Goal: Task Accomplishment & Management: Use online tool/utility

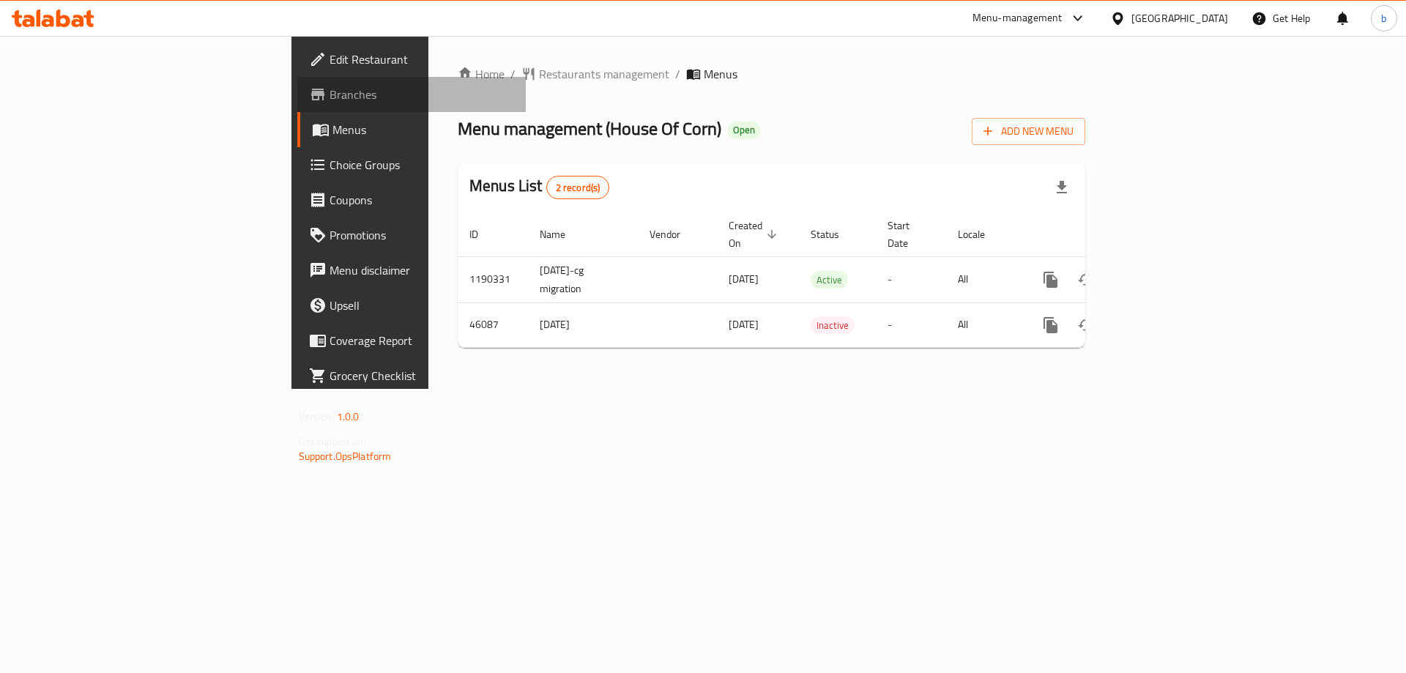
click at [330, 103] on span "Branches" at bounding box center [422, 95] width 185 height 18
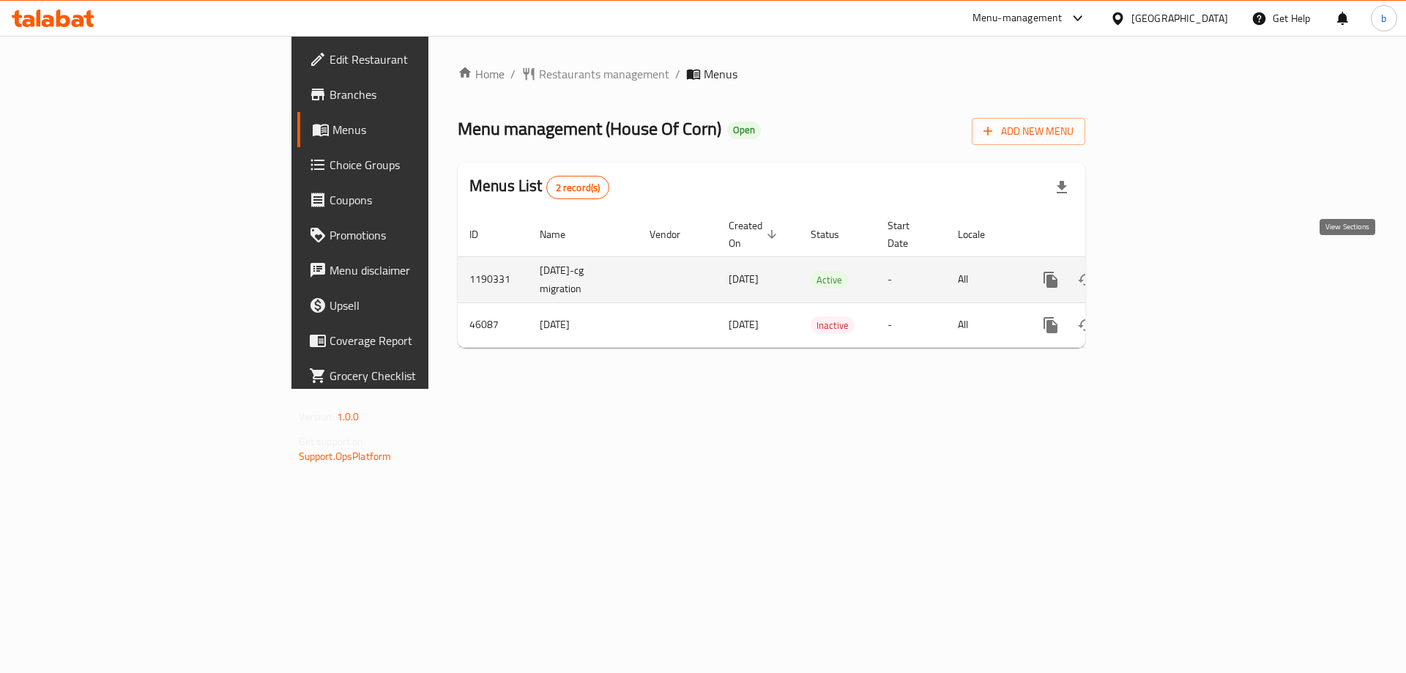
click at [1163, 273] on icon "enhanced table" at bounding box center [1156, 279] width 13 height 13
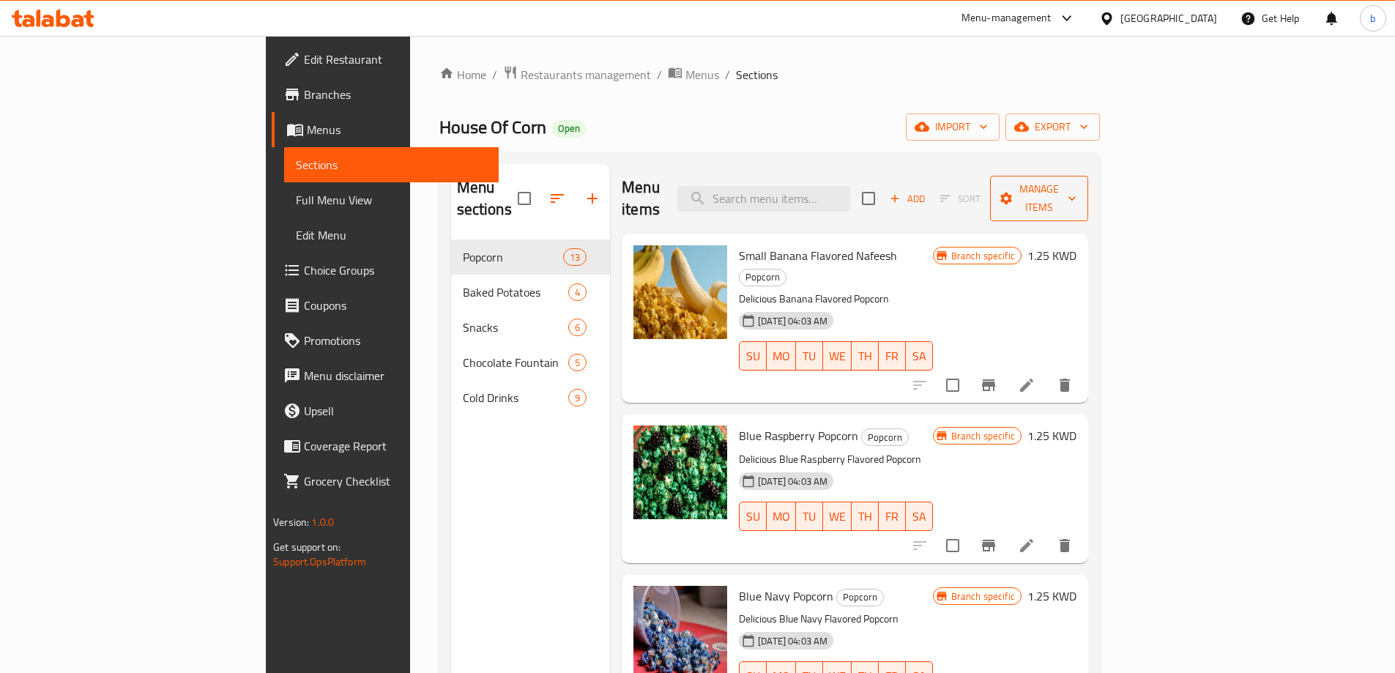
click at [1077, 193] on span "Manage items" at bounding box center [1039, 198] width 75 height 37
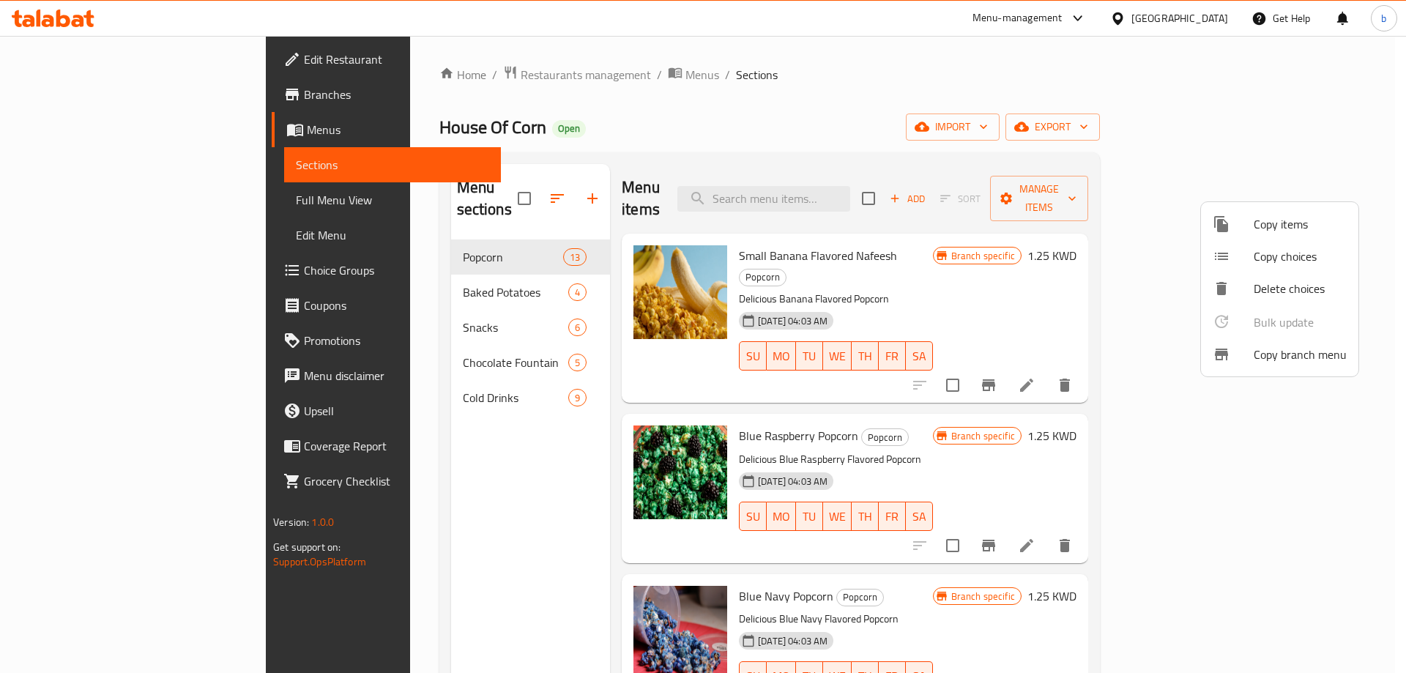
click at [75, 86] on div at bounding box center [703, 336] width 1406 height 673
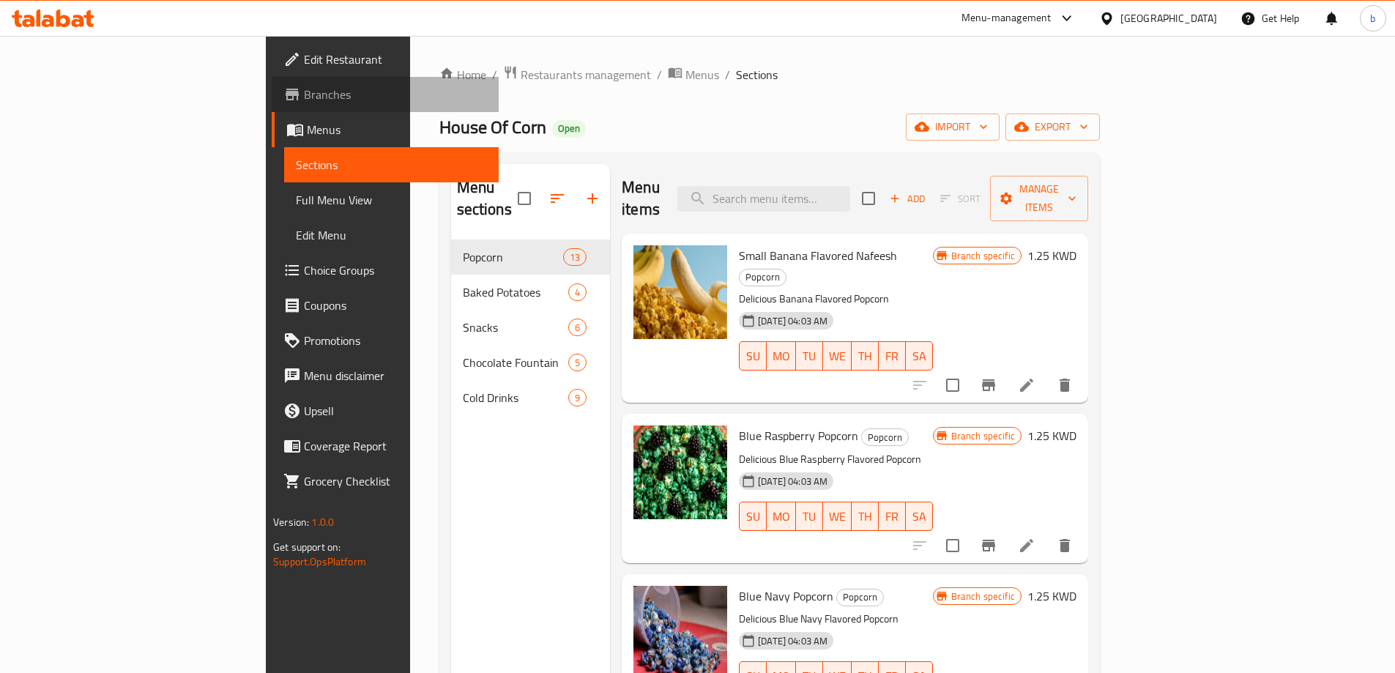
click at [304, 97] on span "Branches" at bounding box center [395, 95] width 183 height 18
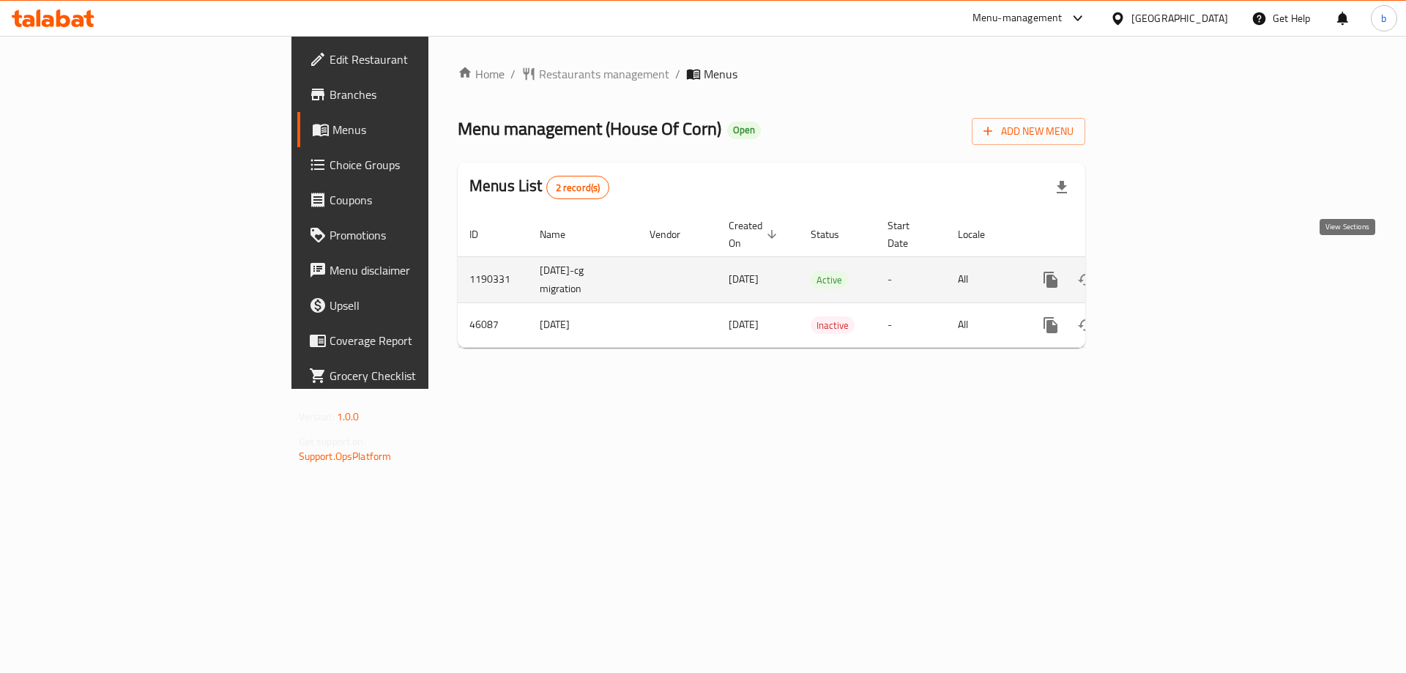
click at [1165, 271] on icon "enhanced table" at bounding box center [1157, 280] width 18 height 18
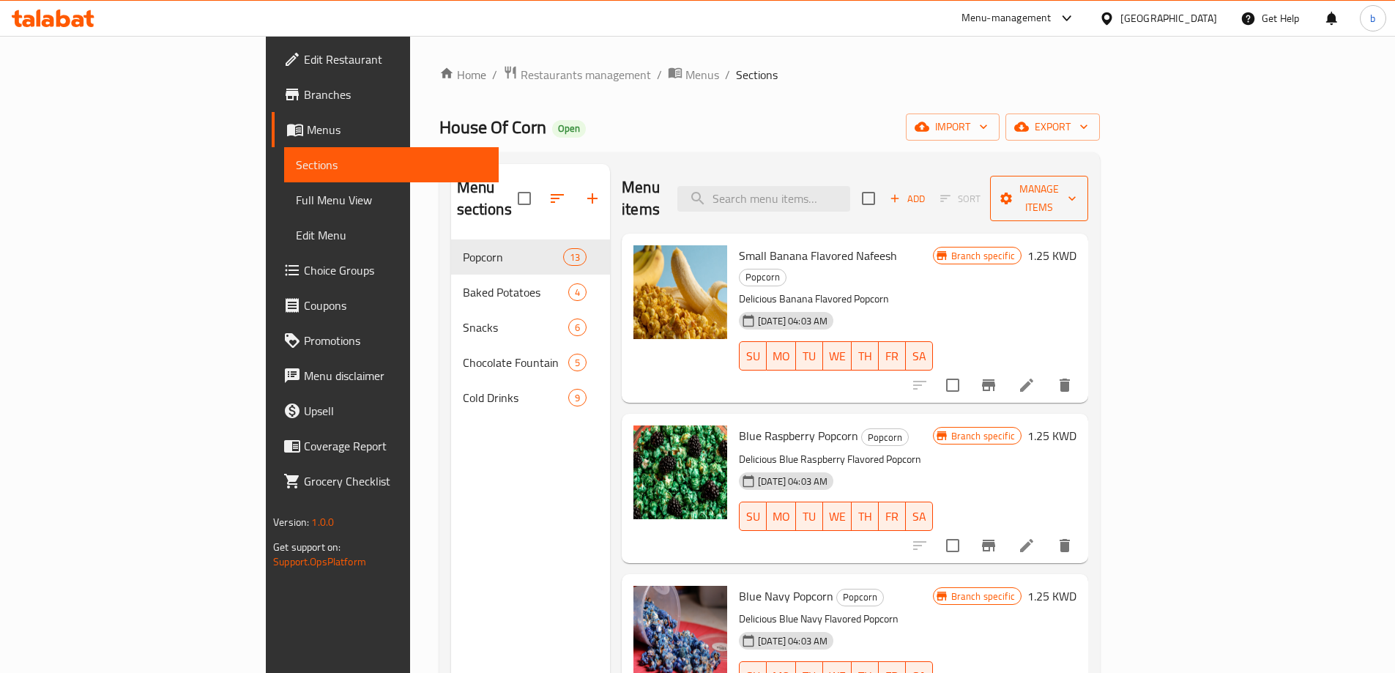
click at [1077, 188] on span "Manage items" at bounding box center [1039, 198] width 75 height 37
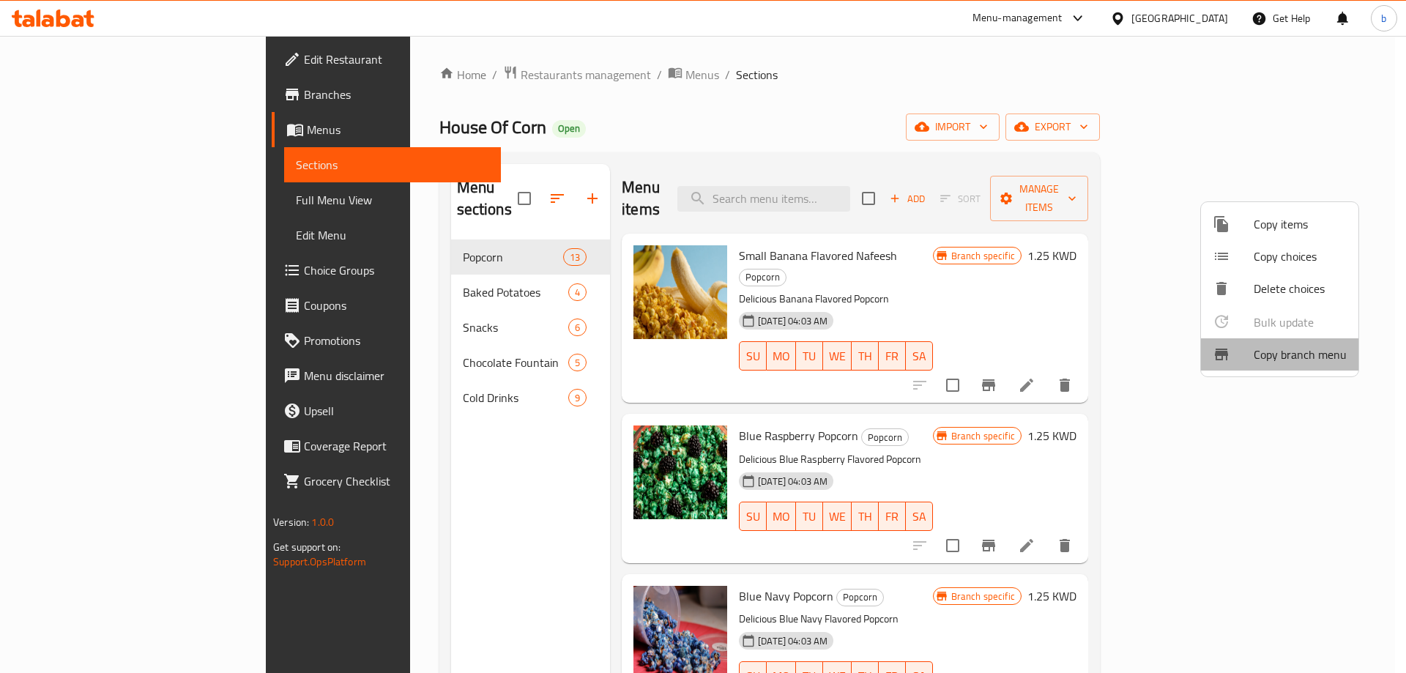
click at [1309, 358] on span "Copy branch menu" at bounding box center [1300, 355] width 93 height 18
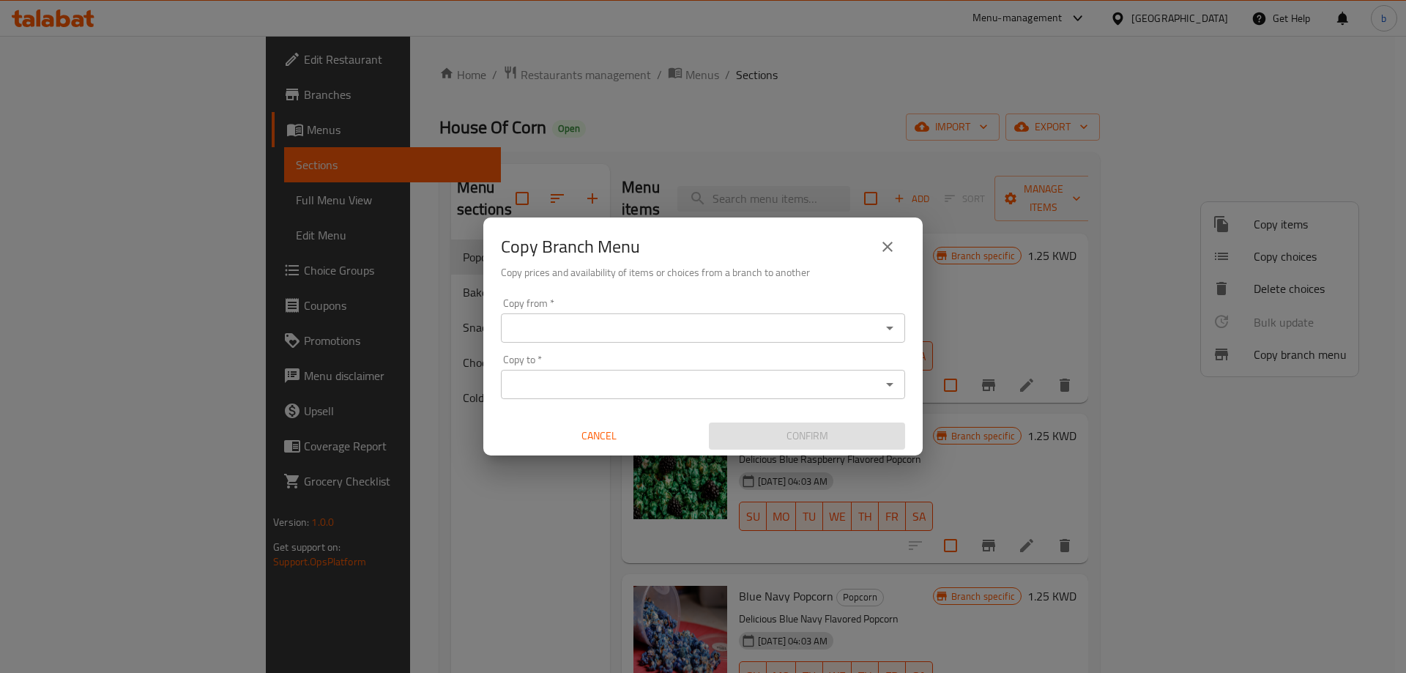
click at [826, 337] on input "Copy from   *" at bounding box center [690, 328] width 371 height 21
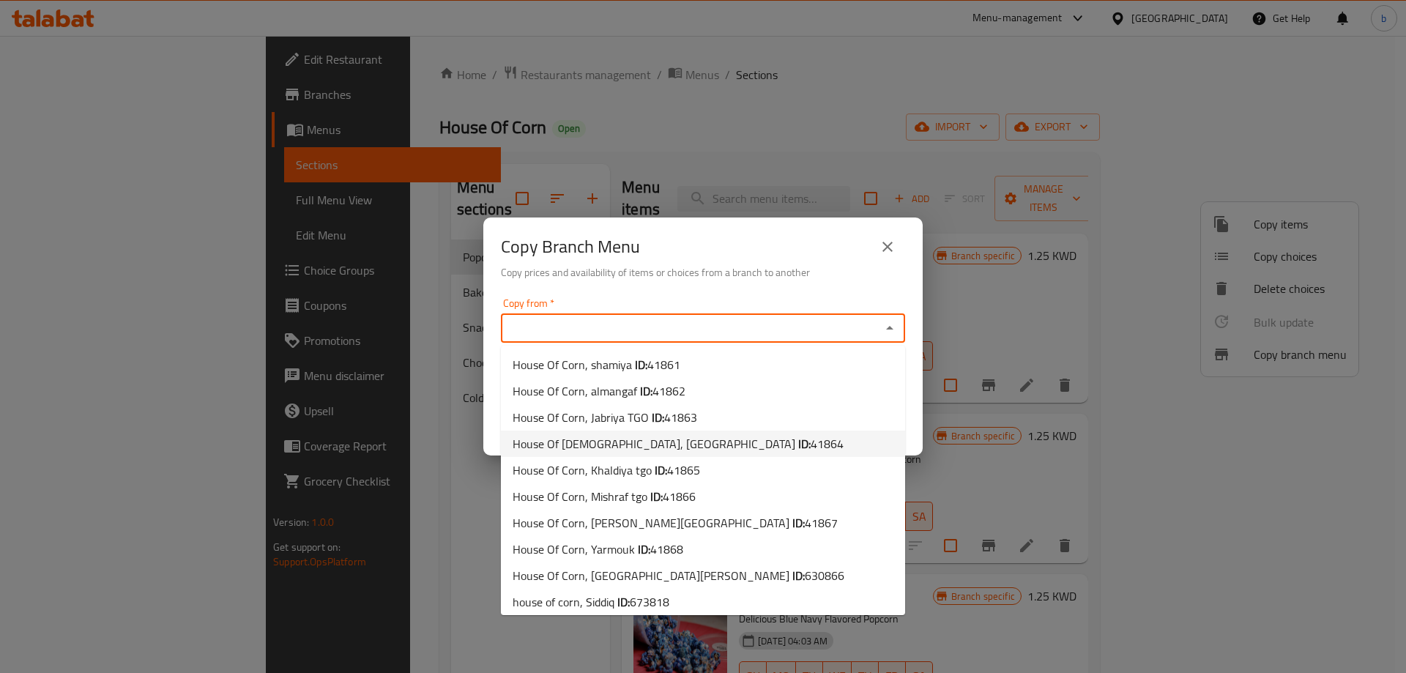
scroll to position [59, 0]
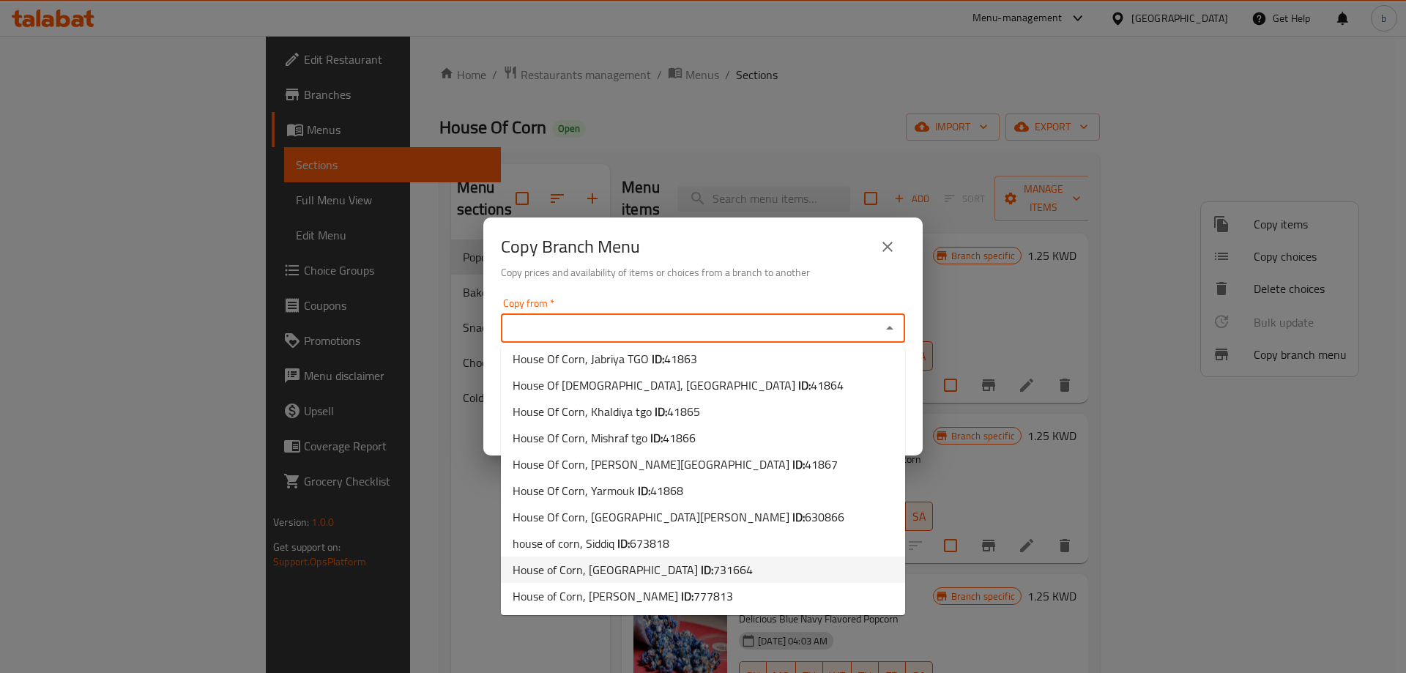
click at [713, 567] on span "731664" at bounding box center [733, 570] width 40 height 22
type input "House of Corn, Shuhada"
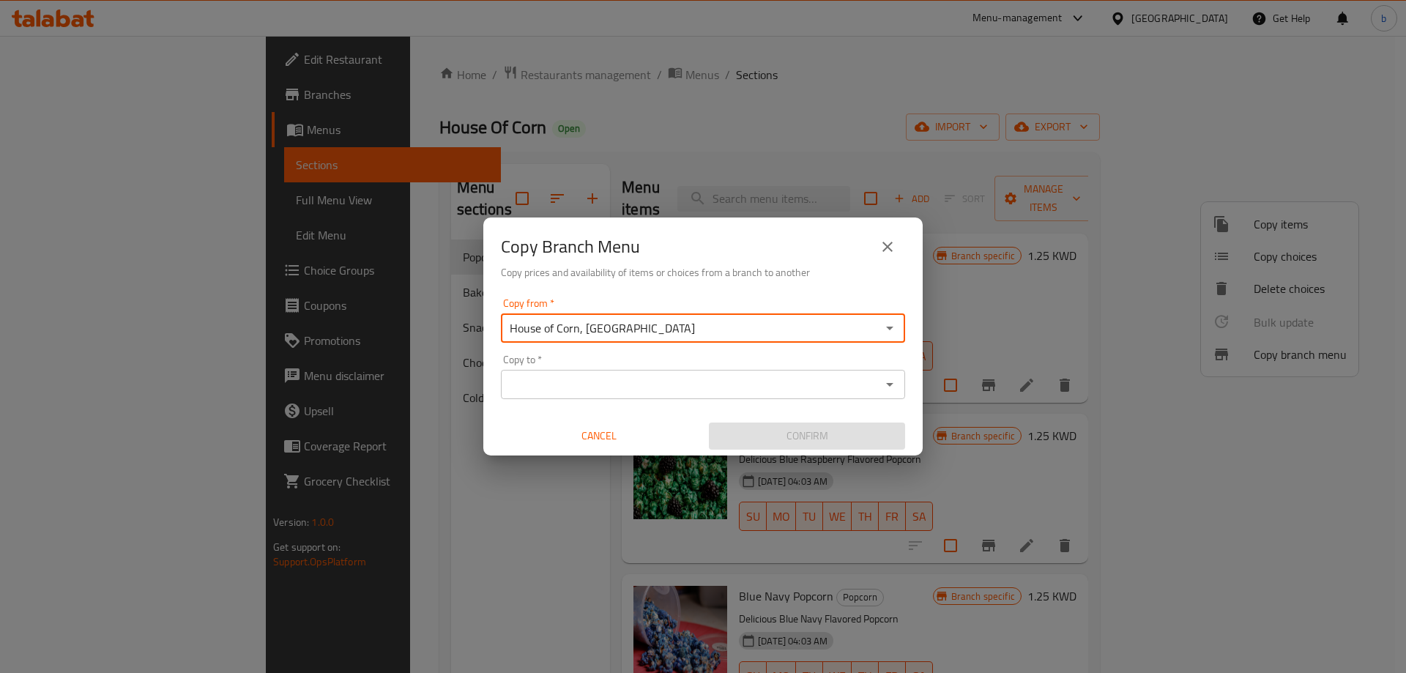
click at [701, 382] on input "Copy to   *" at bounding box center [690, 384] width 371 height 21
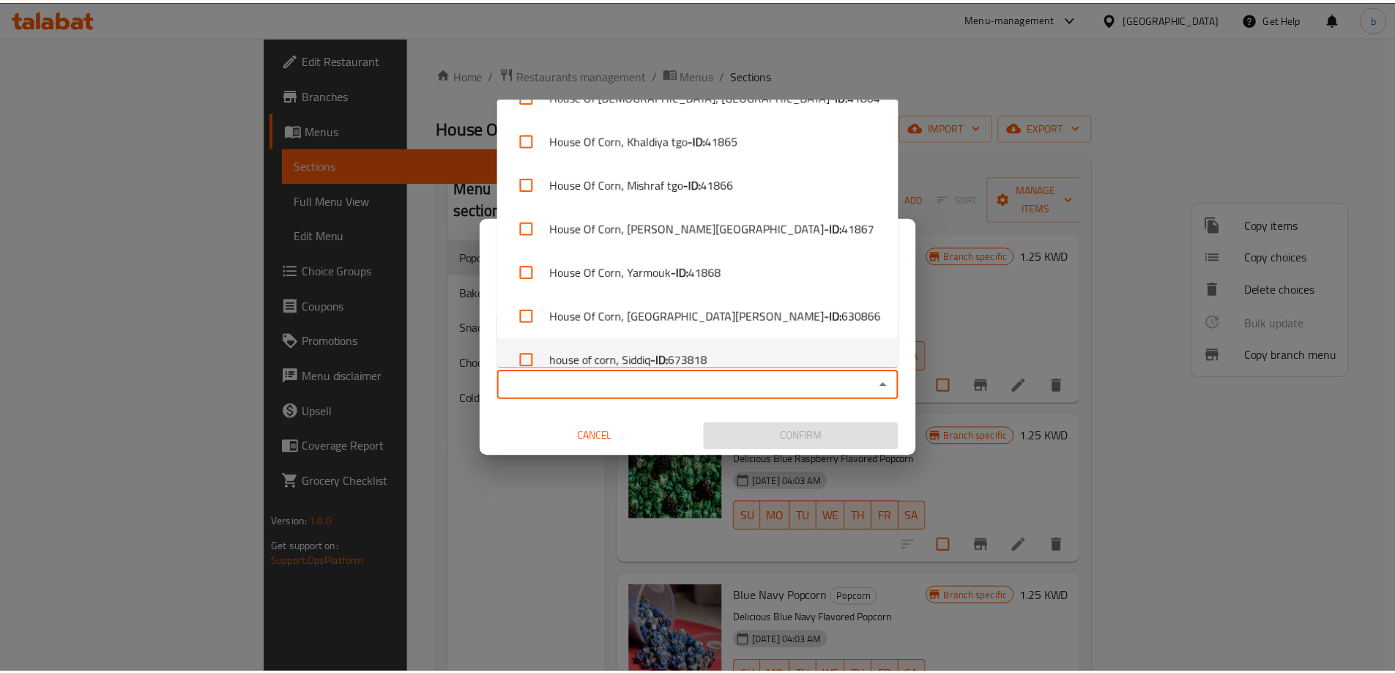
scroll to position [270, 0]
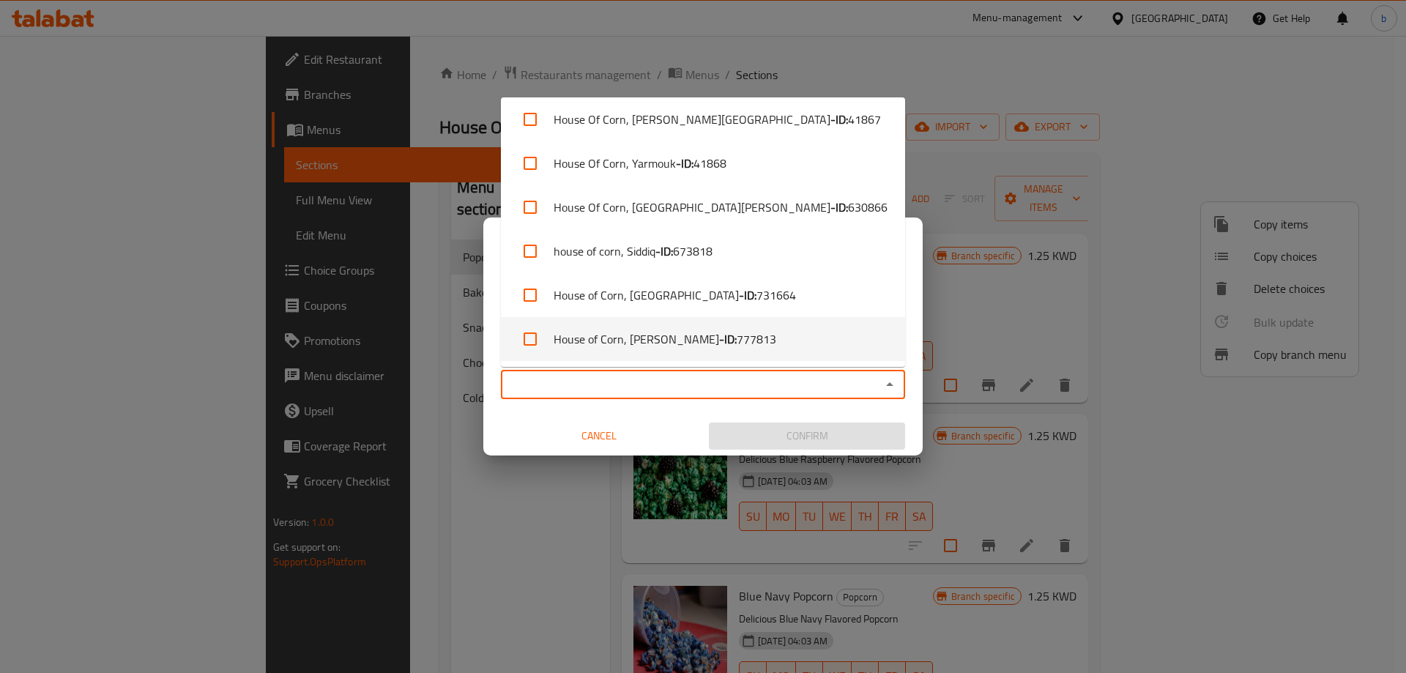
click at [737, 345] on span "777813" at bounding box center [757, 339] width 40 height 18
checkbox input "true"
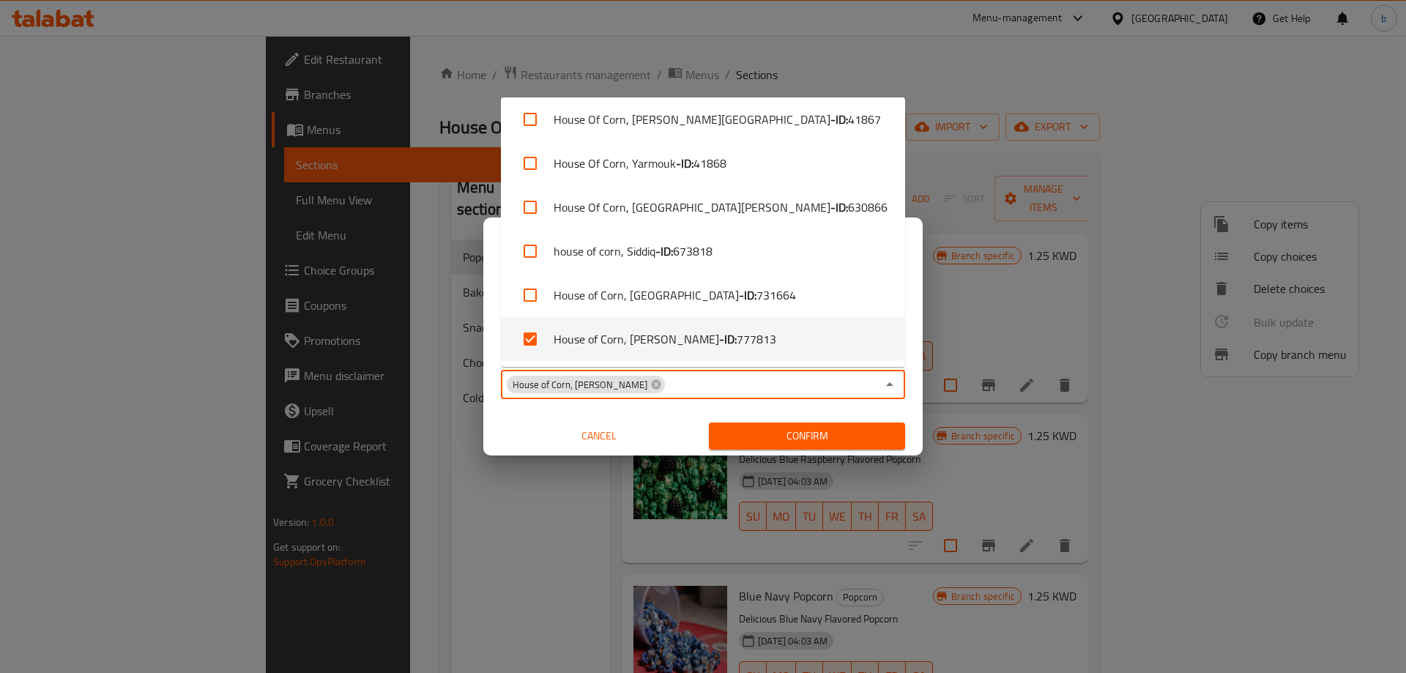
click at [693, 415] on div "Copy from   * House of Corn, Shuhada Copy from * Copy to   * House of Corn, Al …" at bounding box center [702, 373] width 439 height 163
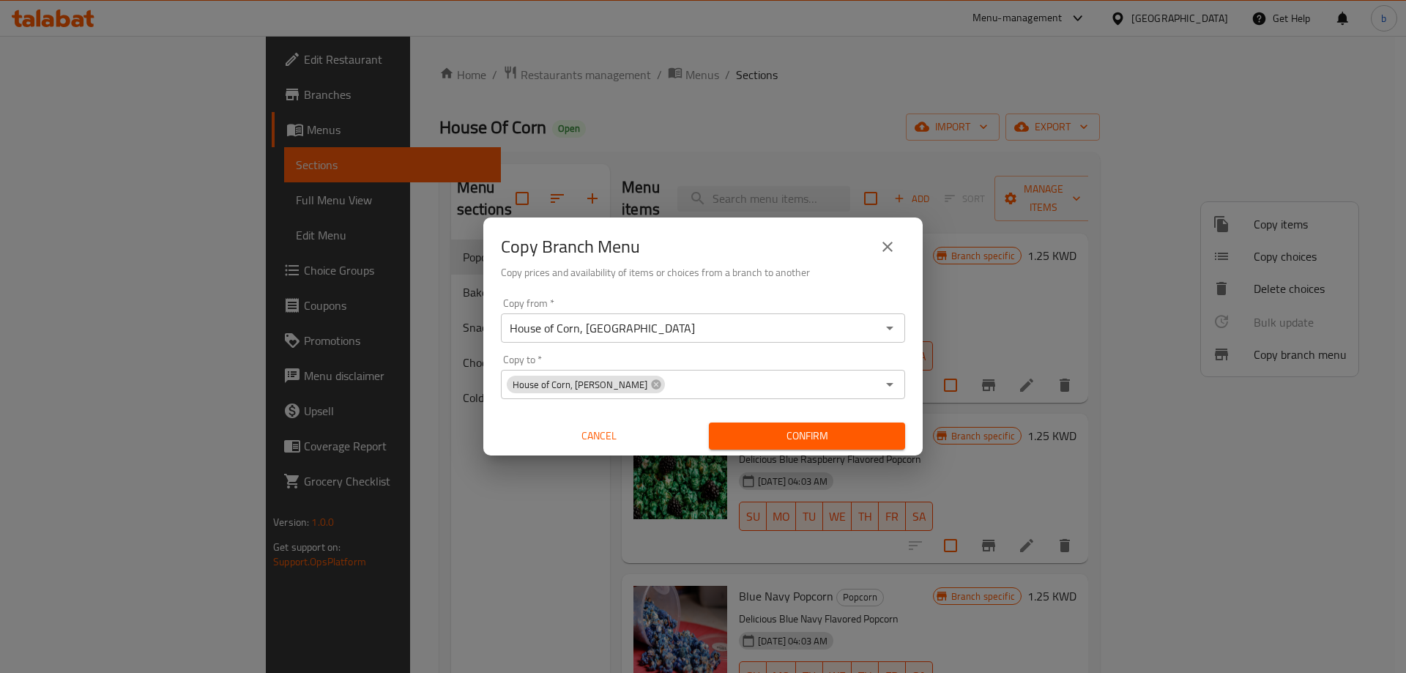
click at [847, 448] on button "Confirm" at bounding box center [807, 436] width 196 height 27
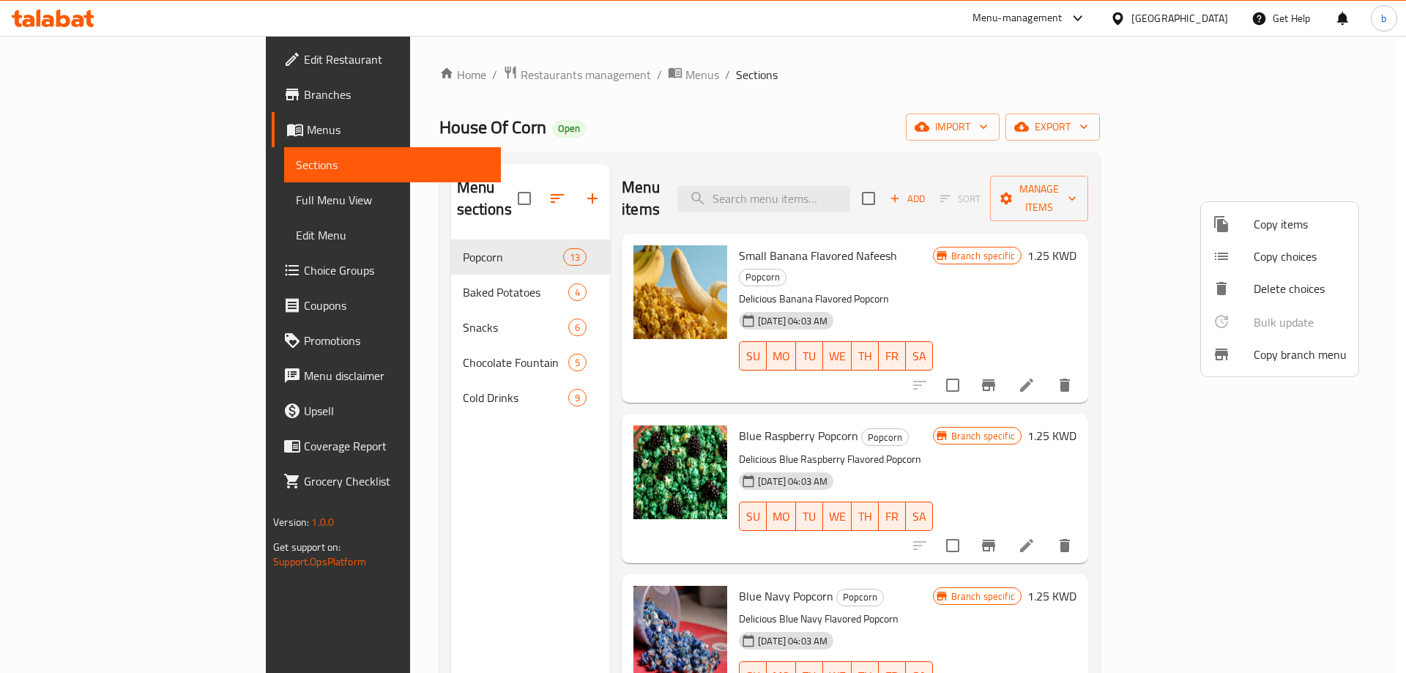
click at [675, 97] on div at bounding box center [703, 336] width 1406 height 673
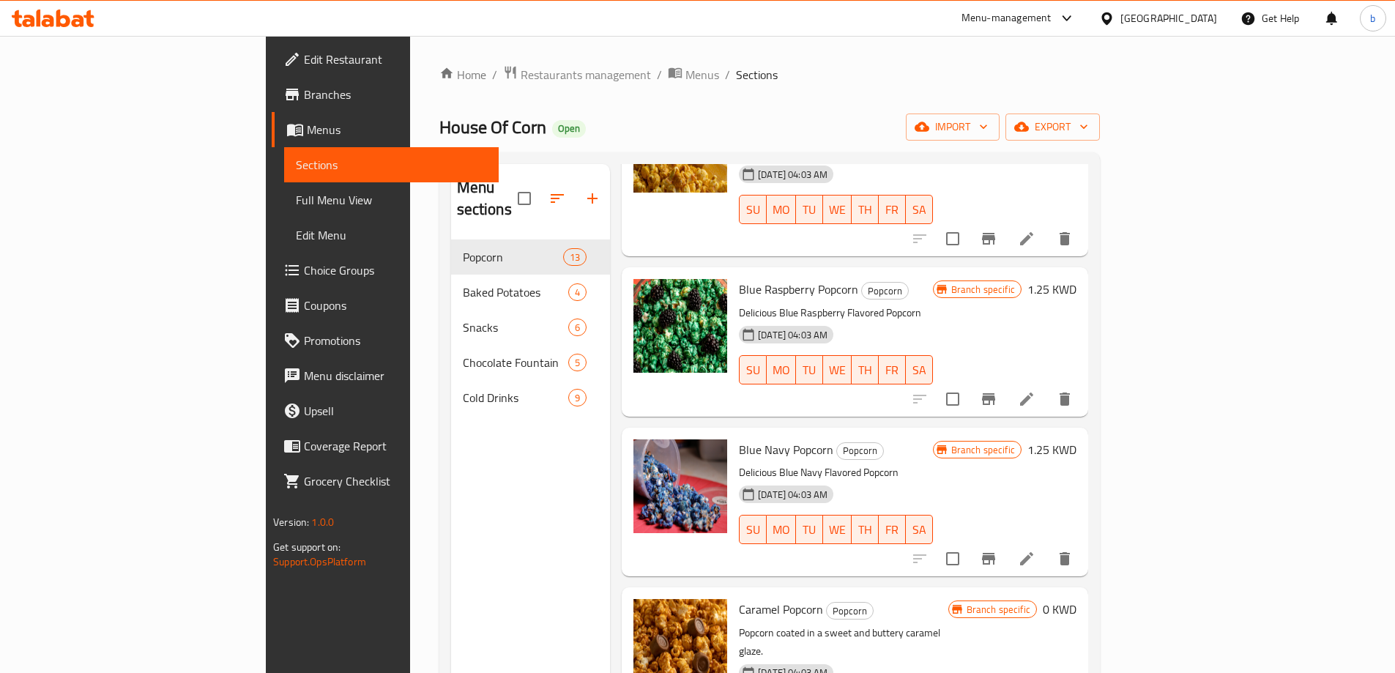
scroll to position [73, 0]
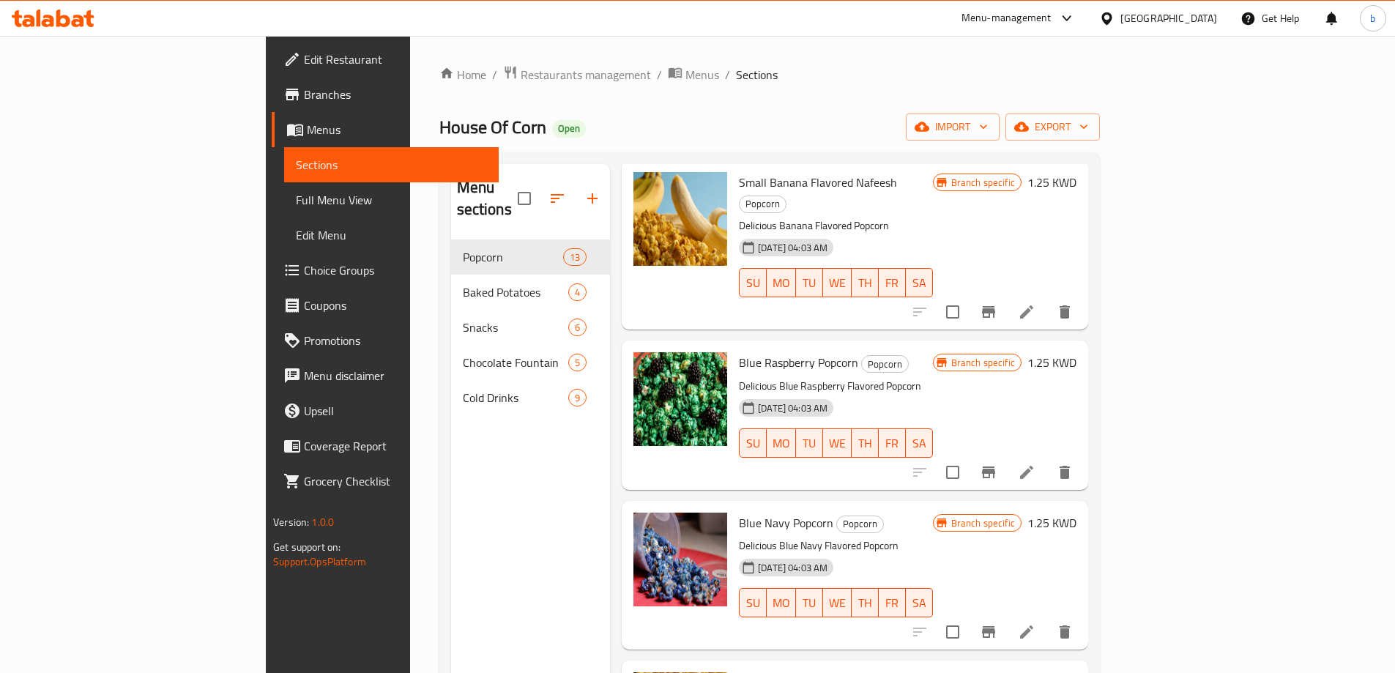
click at [304, 94] on span "Branches" at bounding box center [395, 95] width 183 height 18
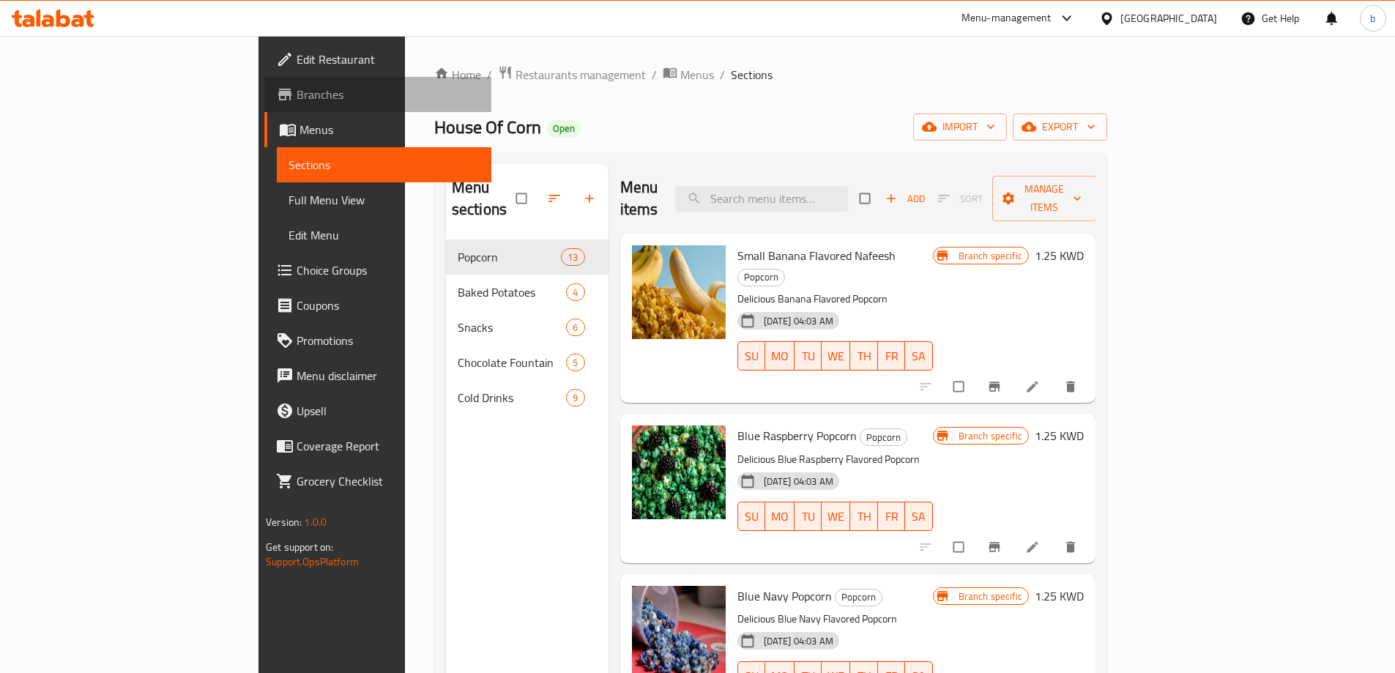
click at [297, 94] on span "Branches" at bounding box center [388, 95] width 183 height 18
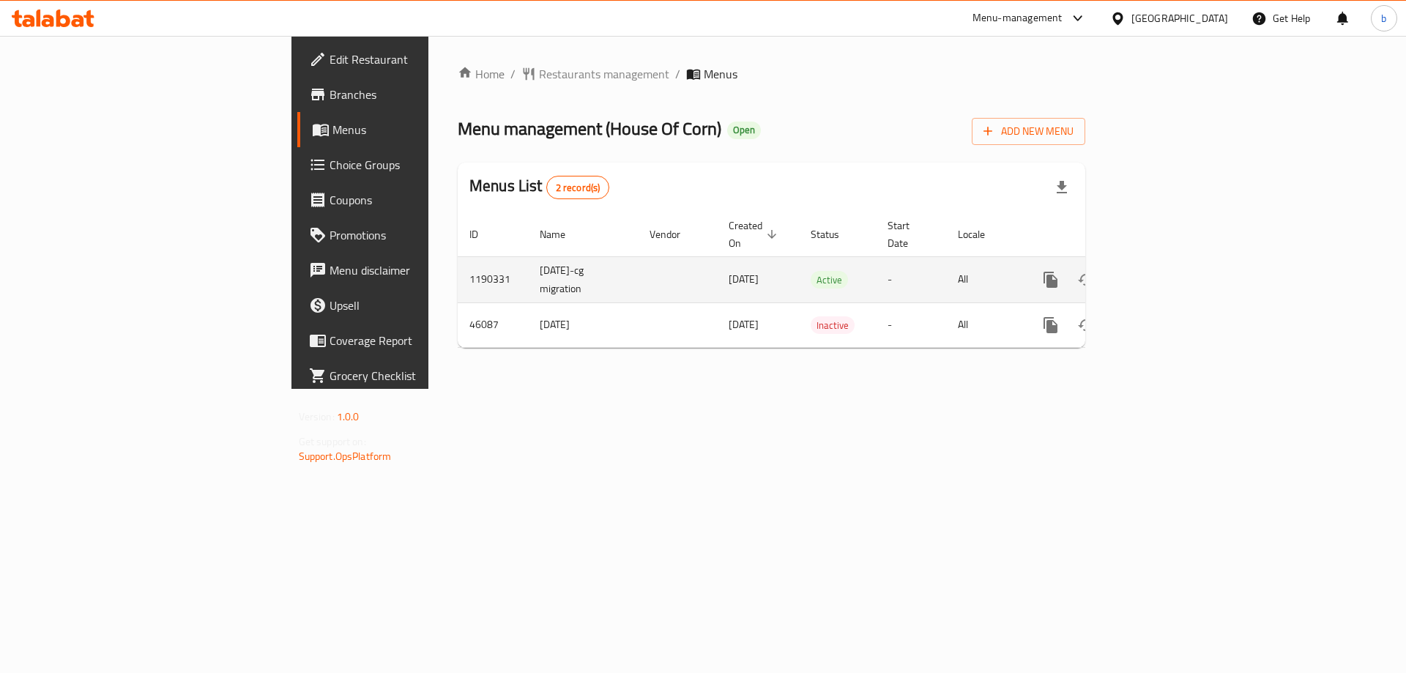
click at [1163, 273] on icon "enhanced table" at bounding box center [1156, 279] width 13 height 13
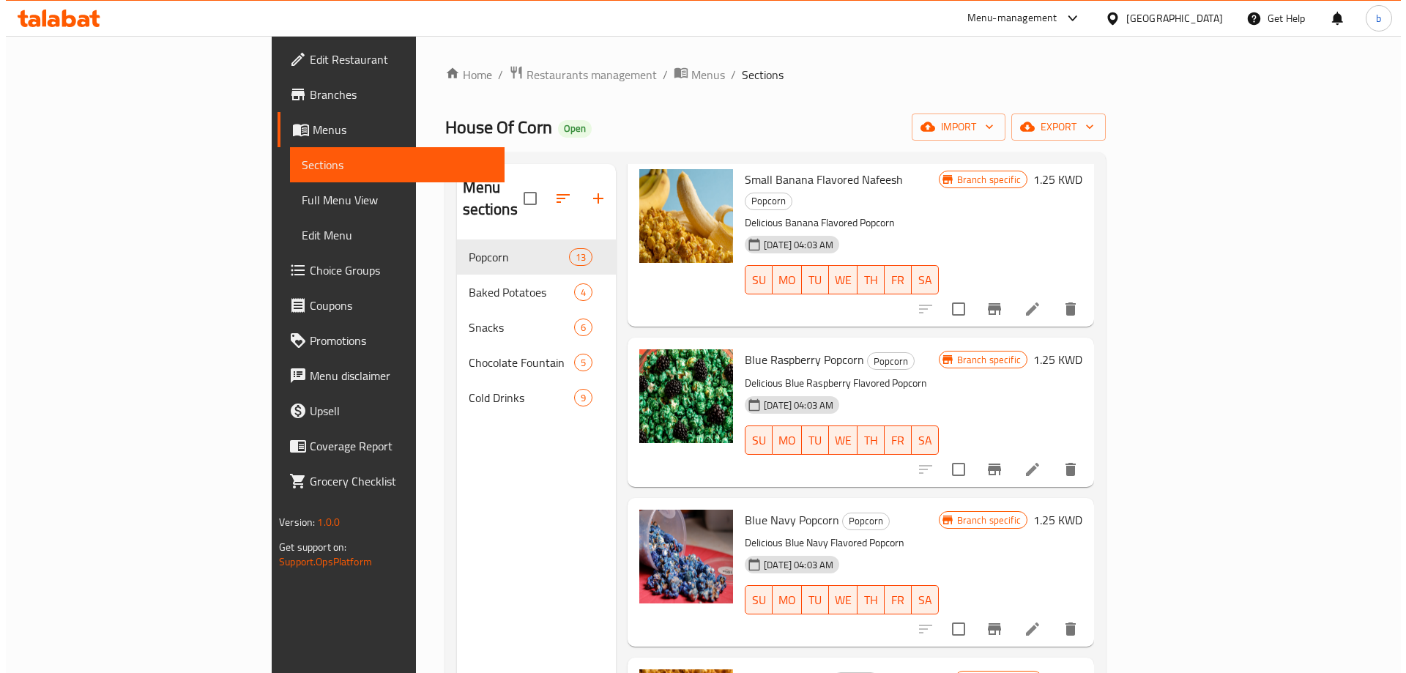
scroll to position [73, 0]
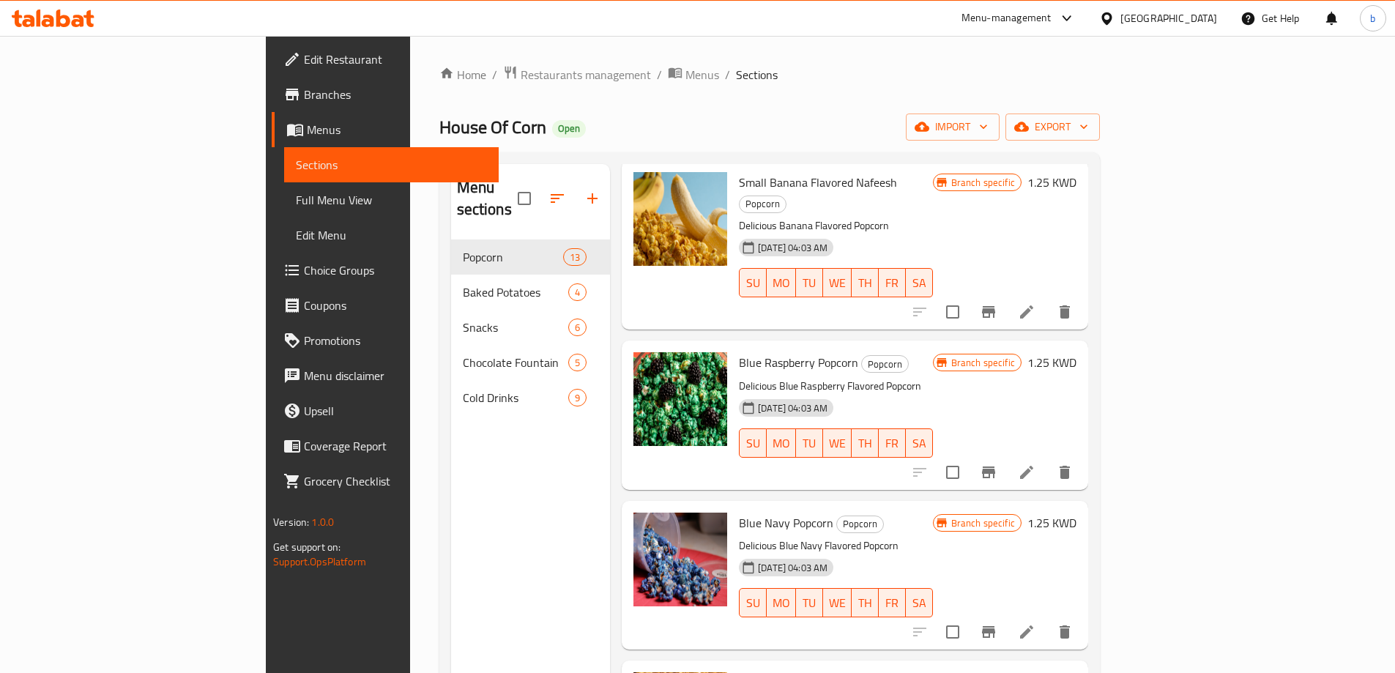
click at [296, 202] on span "Full Menu View" at bounding box center [391, 200] width 191 height 18
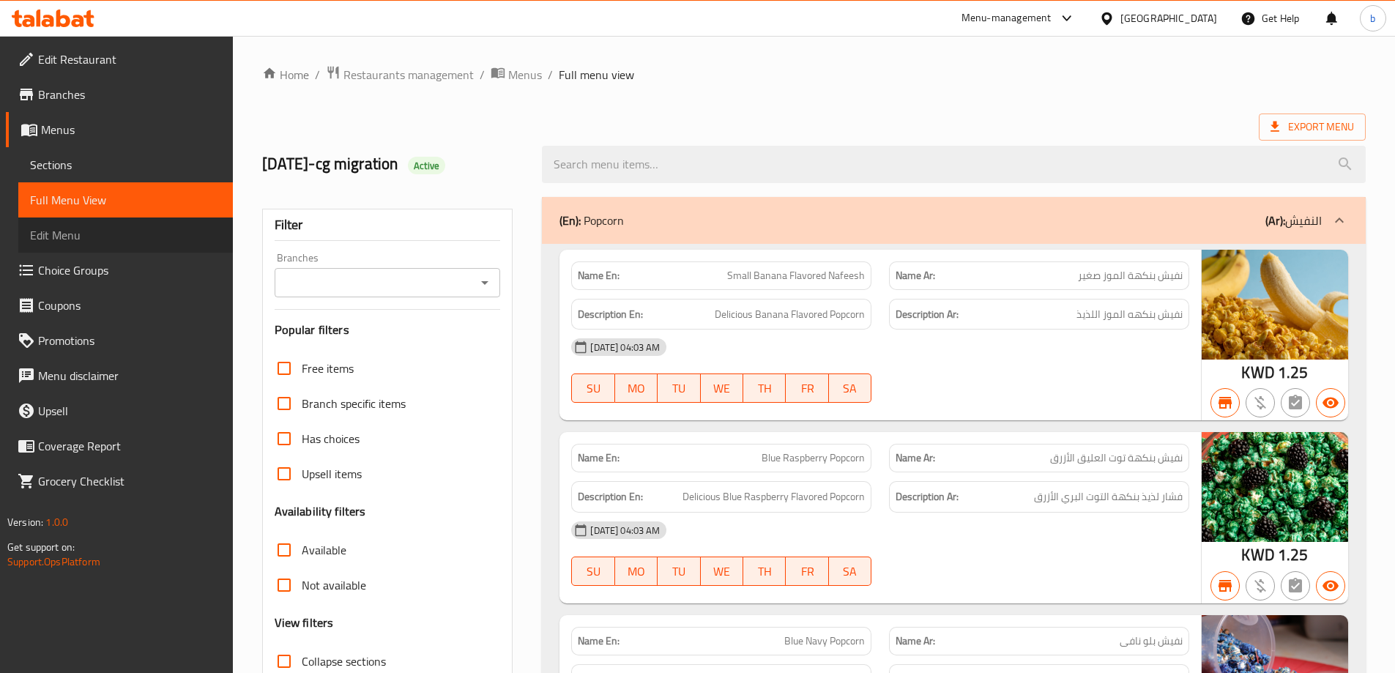
click at [68, 237] on span "Edit Menu" at bounding box center [125, 235] width 191 height 18
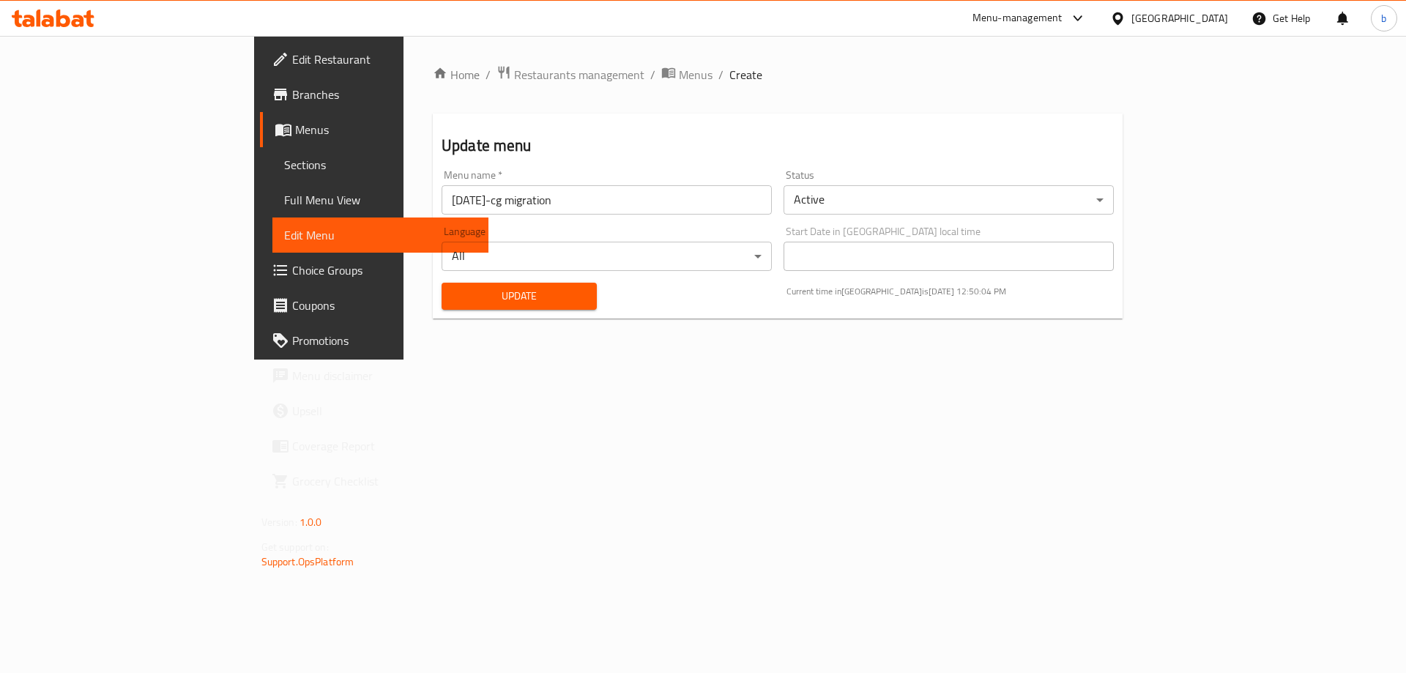
click at [295, 131] on span "Menus" at bounding box center [386, 130] width 182 height 18
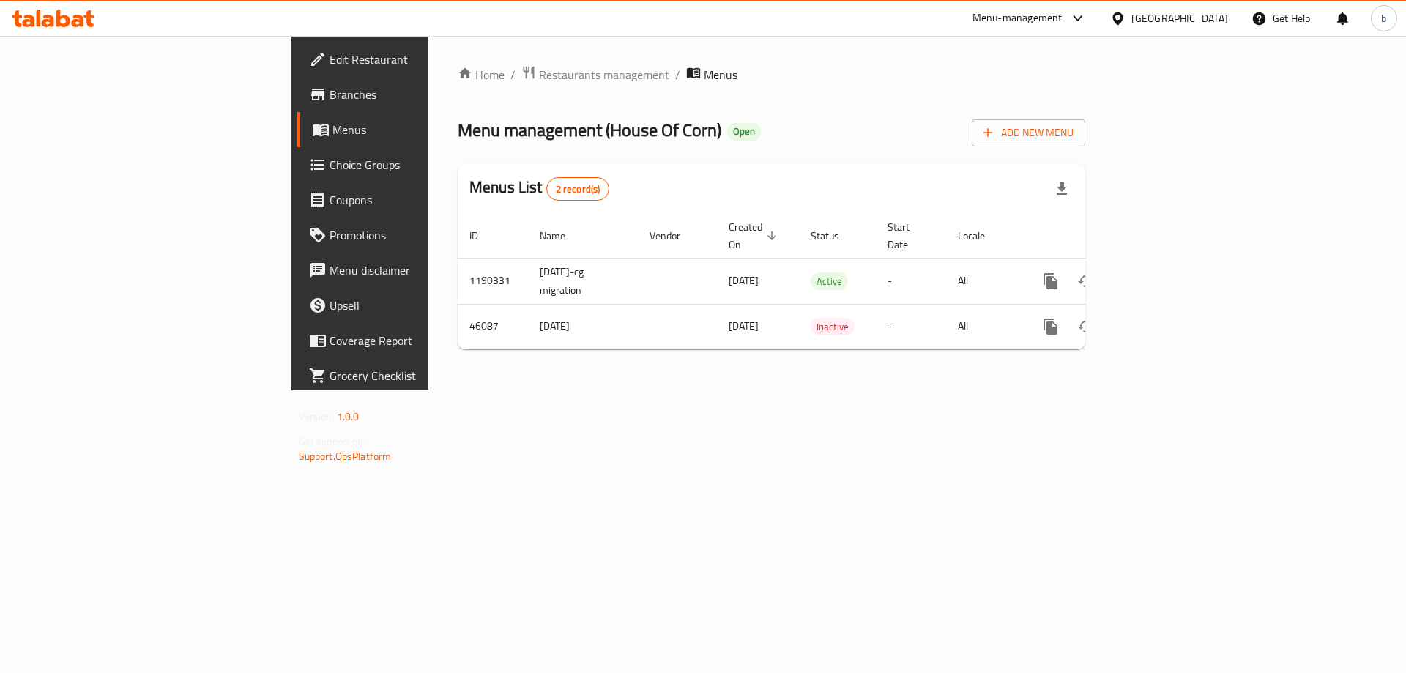
click at [330, 100] on span "Branches" at bounding box center [422, 95] width 185 height 18
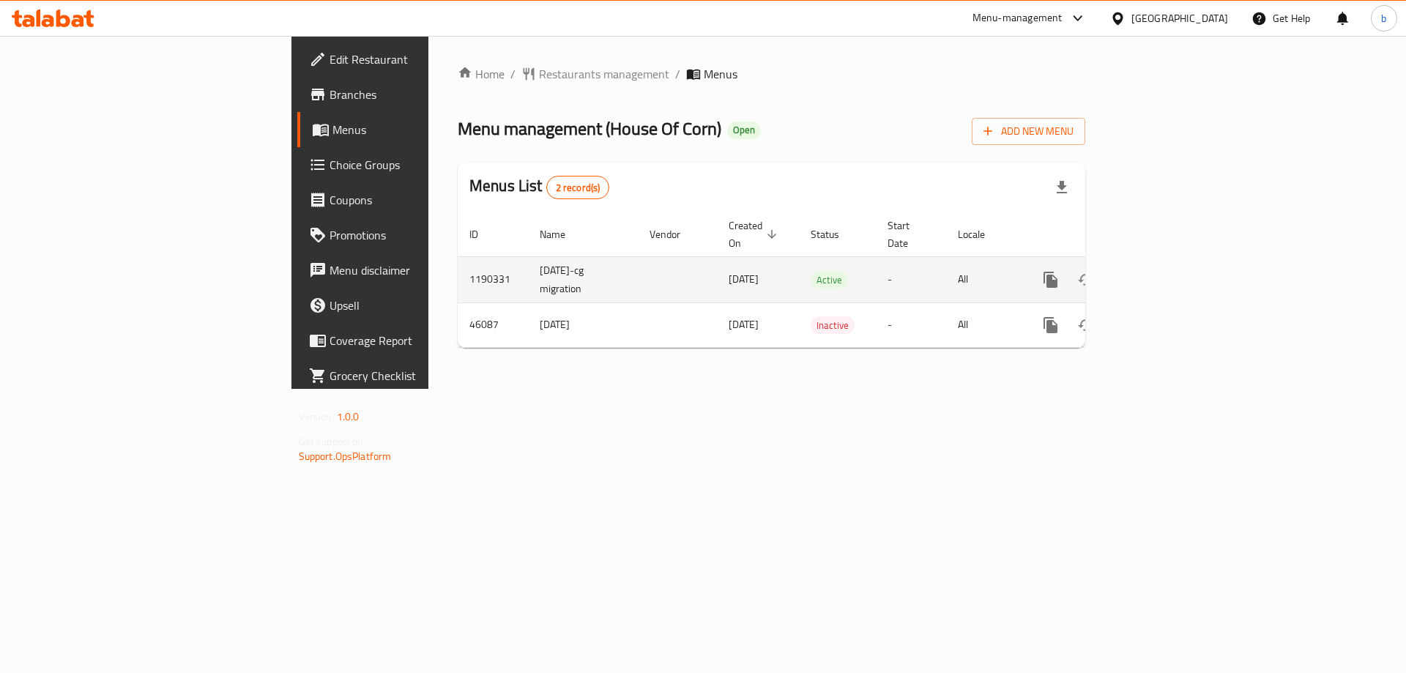
click at [1163, 273] on icon "enhanced table" at bounding box center [1156, 279] width 13 height 13
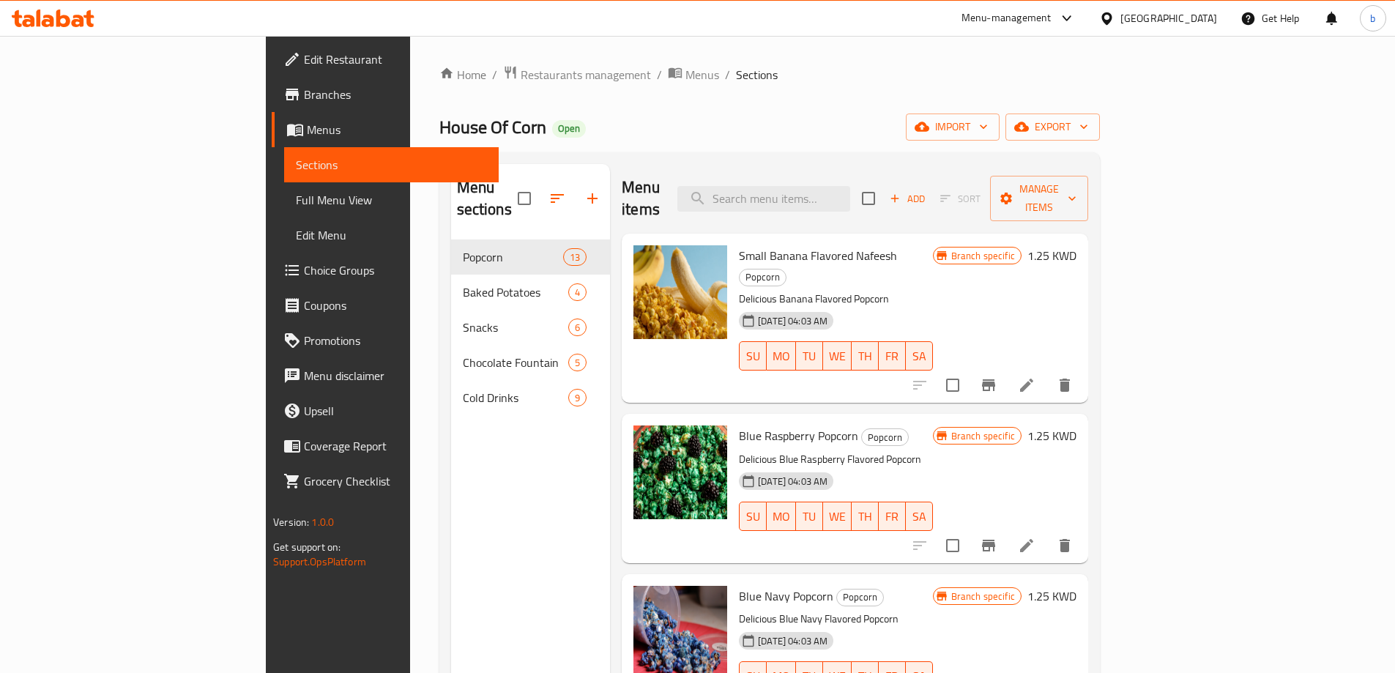
drag, startPoint x: 231, startPoint y: 6, endPoint x: 456, endPoint y: 609, distance: 644.1
click at [456, 609] on div "Menu sections Popcorn 13 Baked Potatoes 4 Snacks 6 Chocolate Fountain 5 Cold Dr…" at bounding box center [531, 500] width 160 height 673
click at [1009, 94] on div "Home / Restaurants management / Menus / Sections House Of Corn Open import expo…" at bounding box center [769, 457] width 661 height 784
click at [296, 199] on span "Full Menu View" at bounding box center [391, 200] width 191 height 18
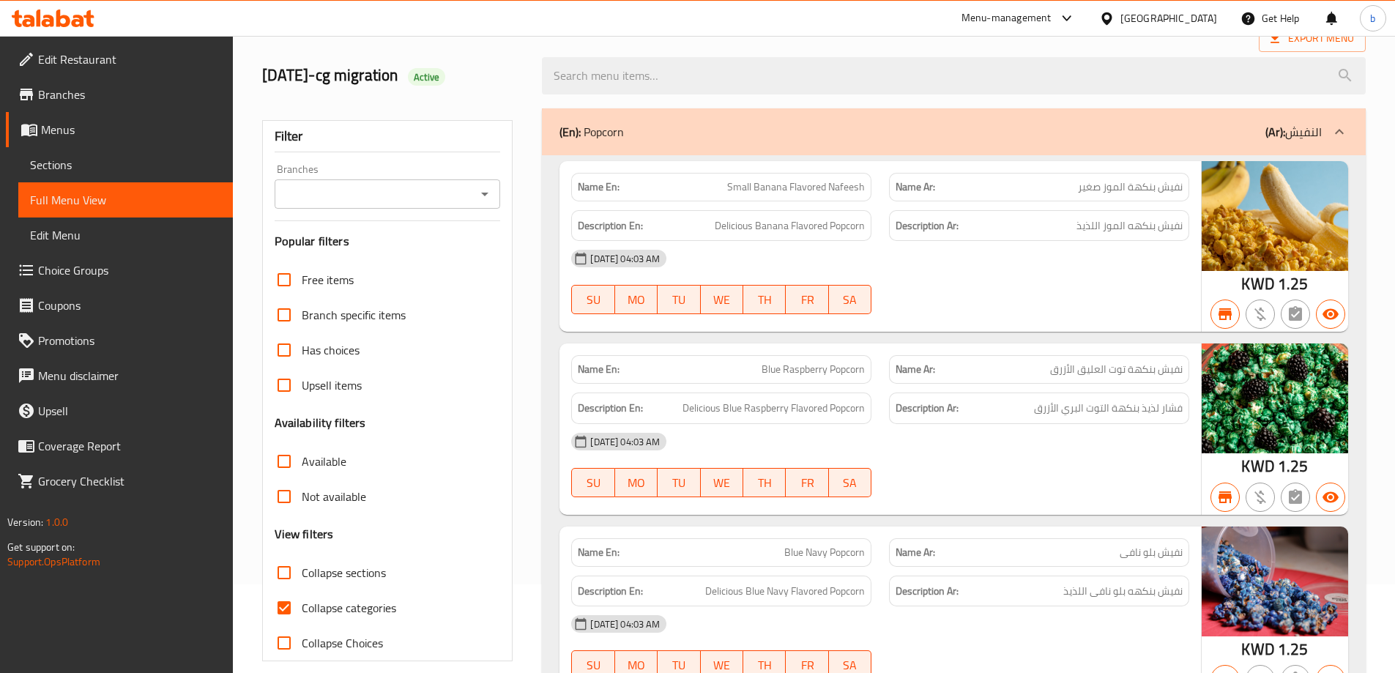
scroll to position [220, 0]
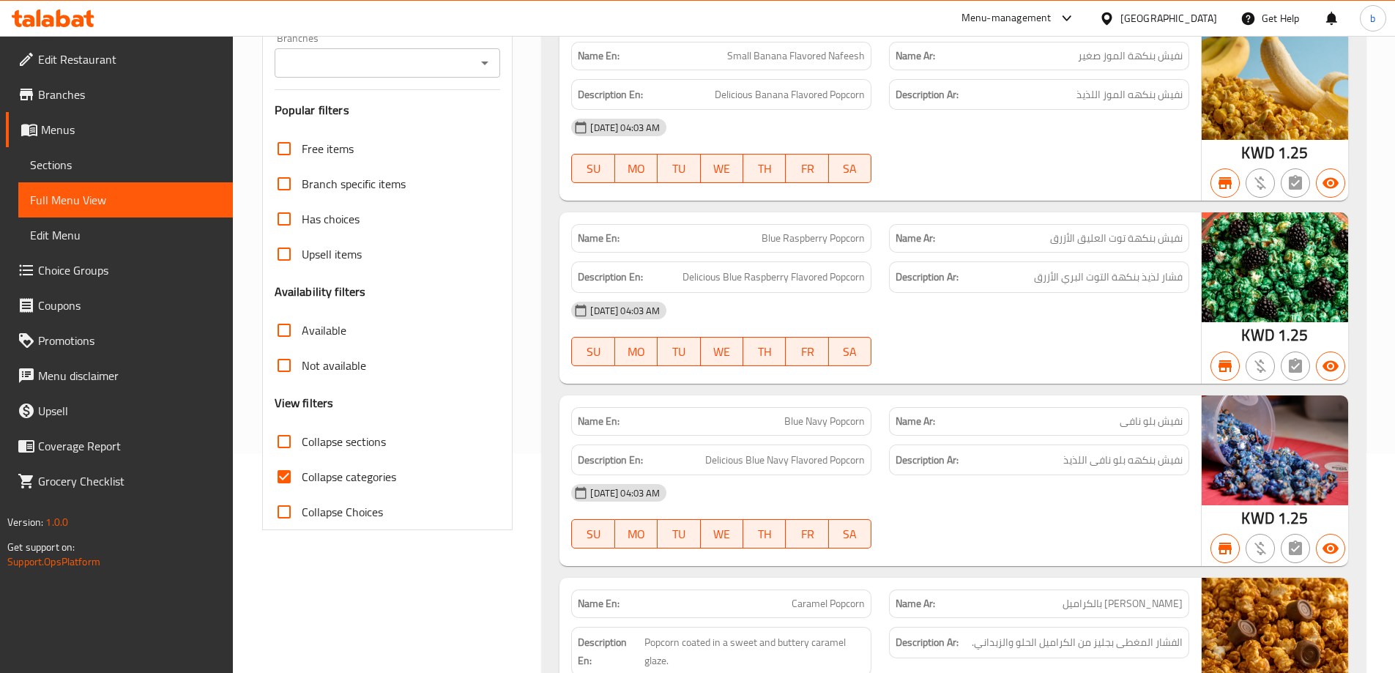
click at [281, 483] on input "Collapse categories" at bounding box center [284, 476] width 35 height 35
checkbox input "false"
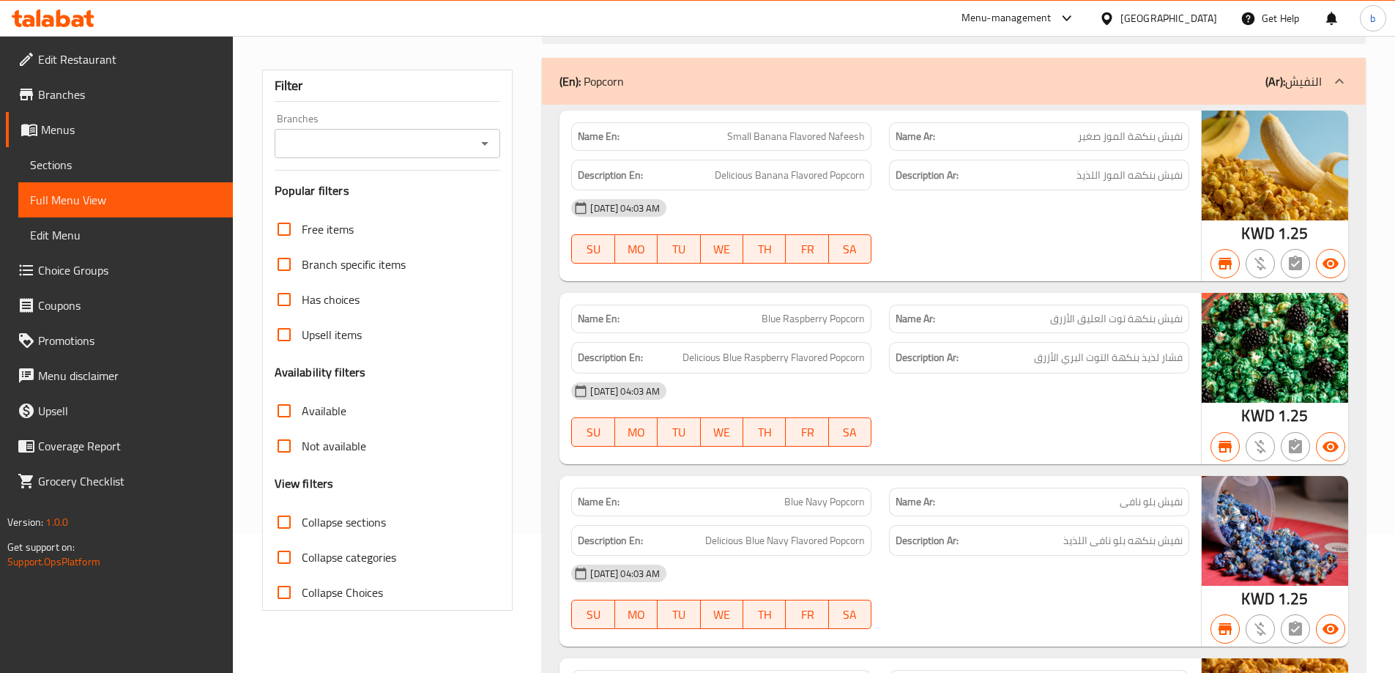
scroll to position [0, 0]
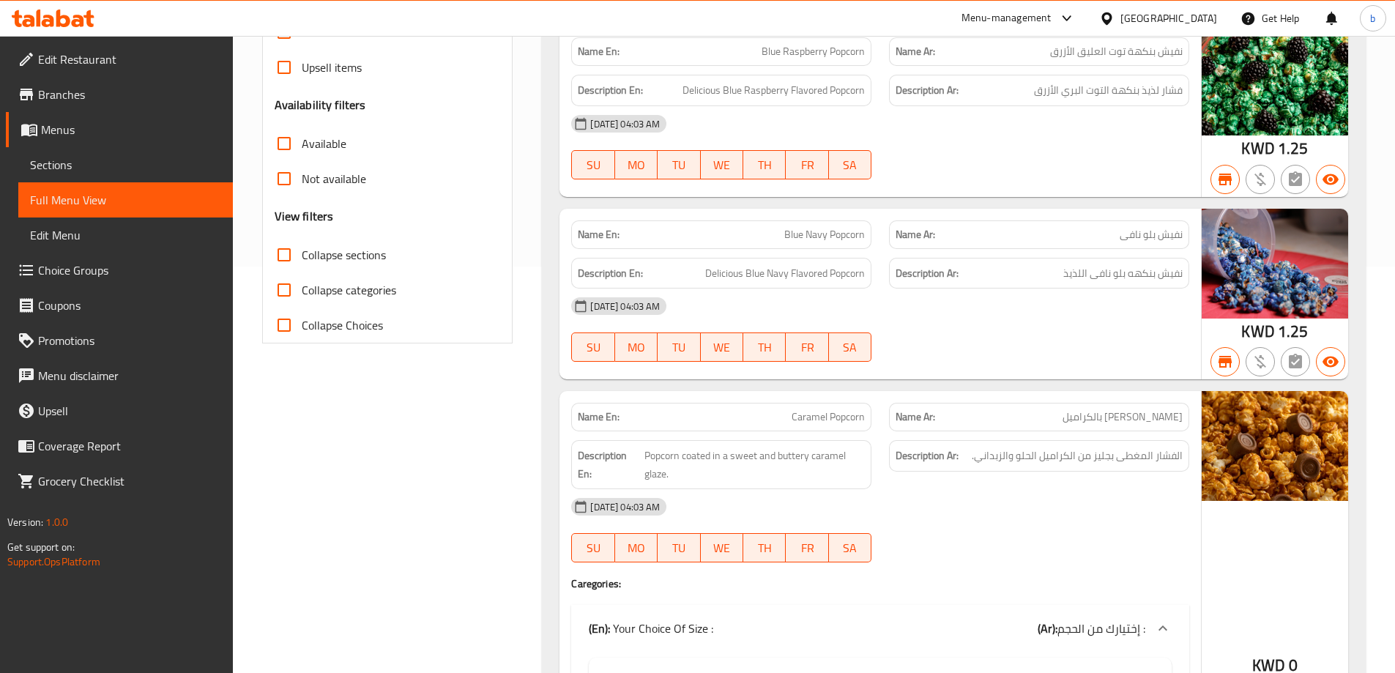
scroll to position [439, 0]
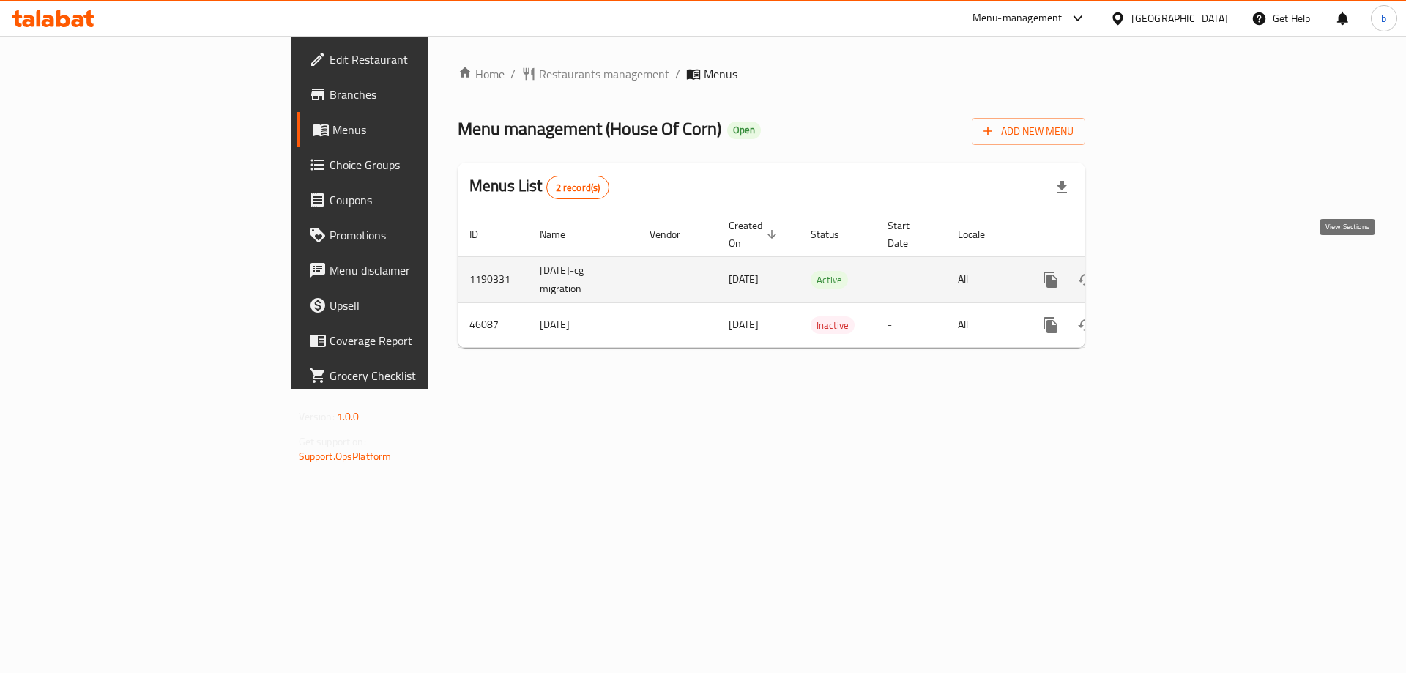
click at [1165, 271] on icon "enhanced table" at bounding box center [1157, 280] width 18 height 18
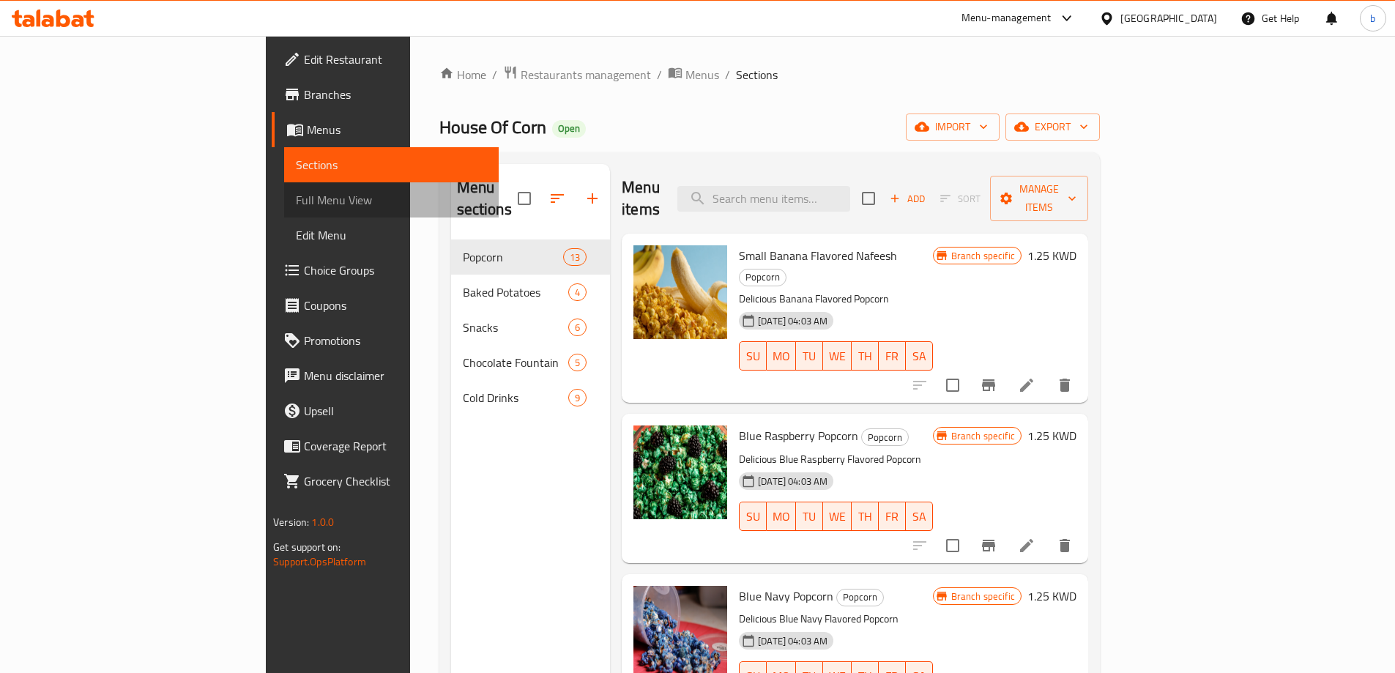
click at [296, 207] on span "Full Menu View" at bounding box center [391, 200] width 191 height 18
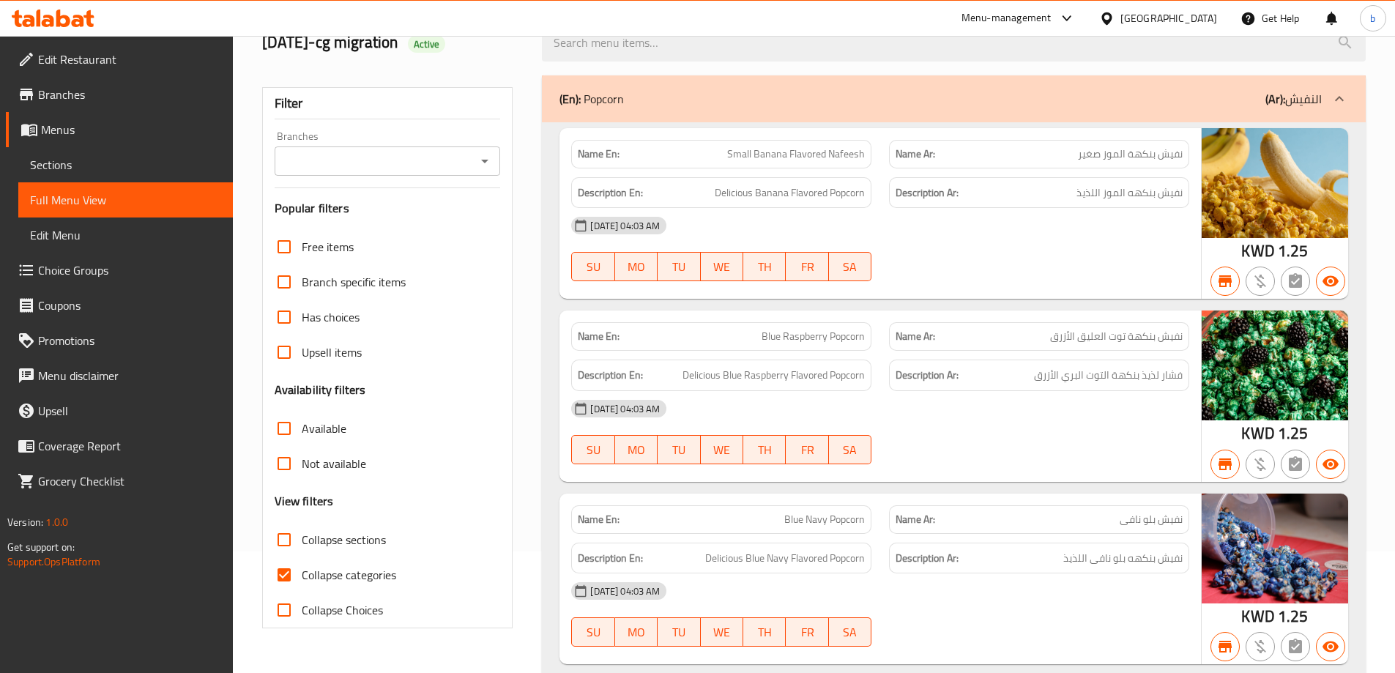
scroll to position [293, 0]
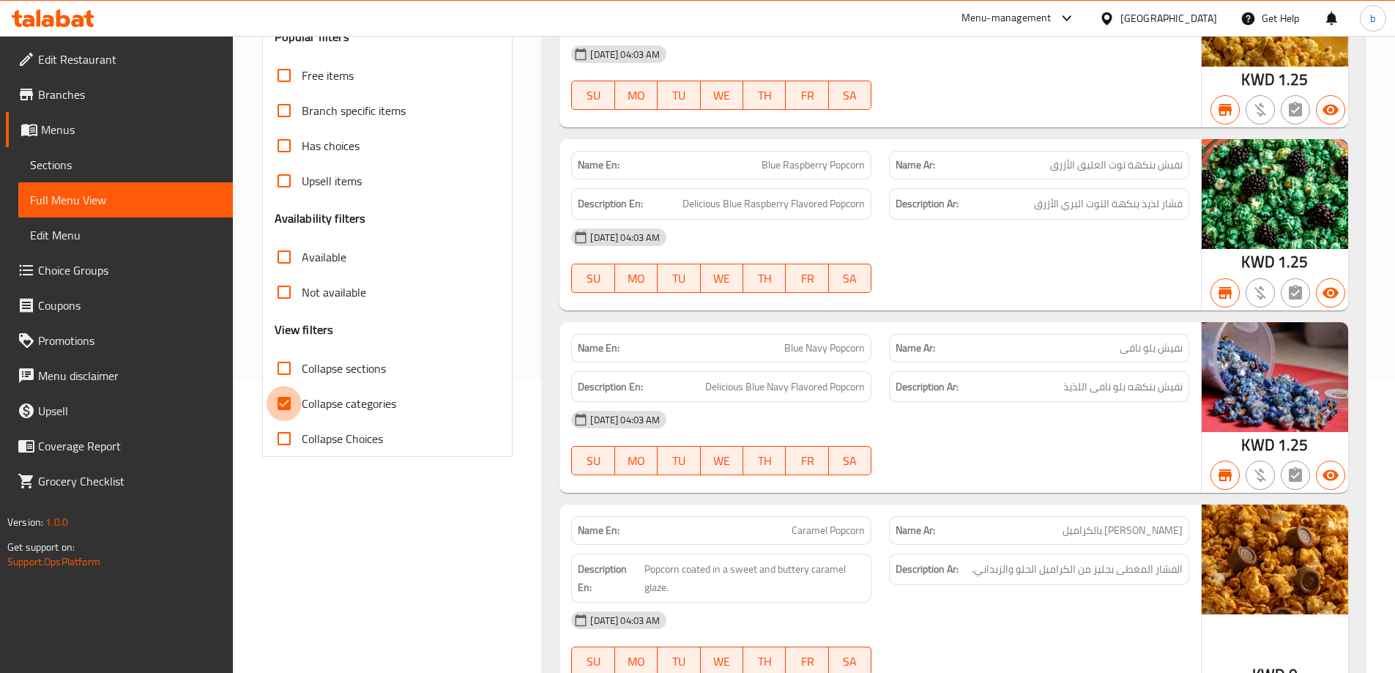
click at [283, 406] on input "Collapse categories" at bounding box center [284, 403] width 35 height 35
checkbox input "false"
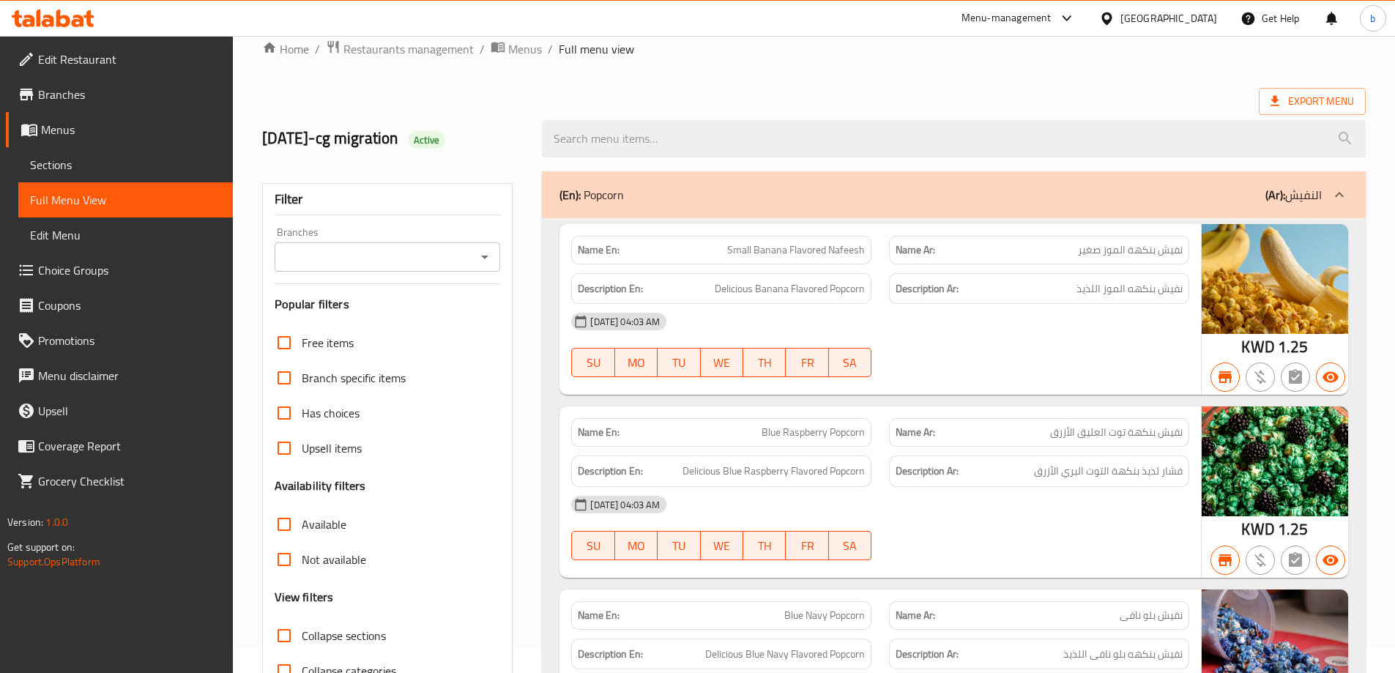
scroll to position [0, 0]
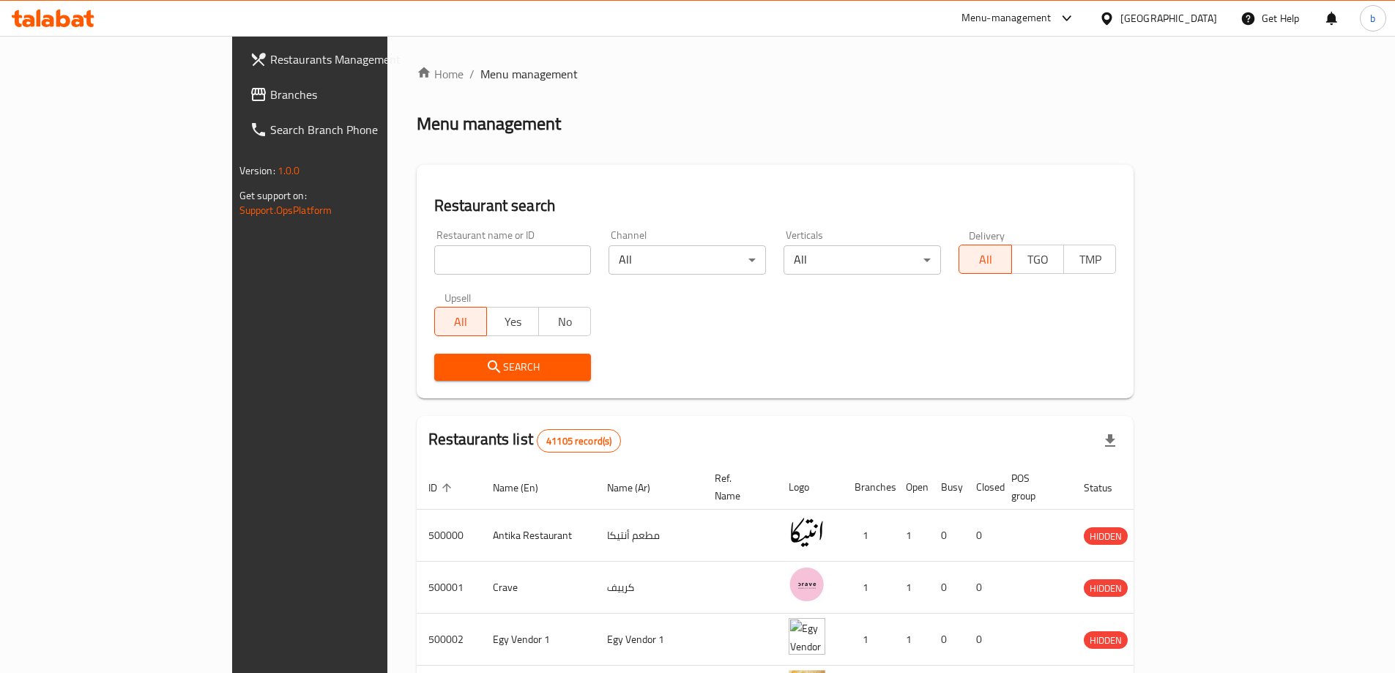
click at [238, 83] on link "Branches" at bounding box center [351, 94] width 227 height 35
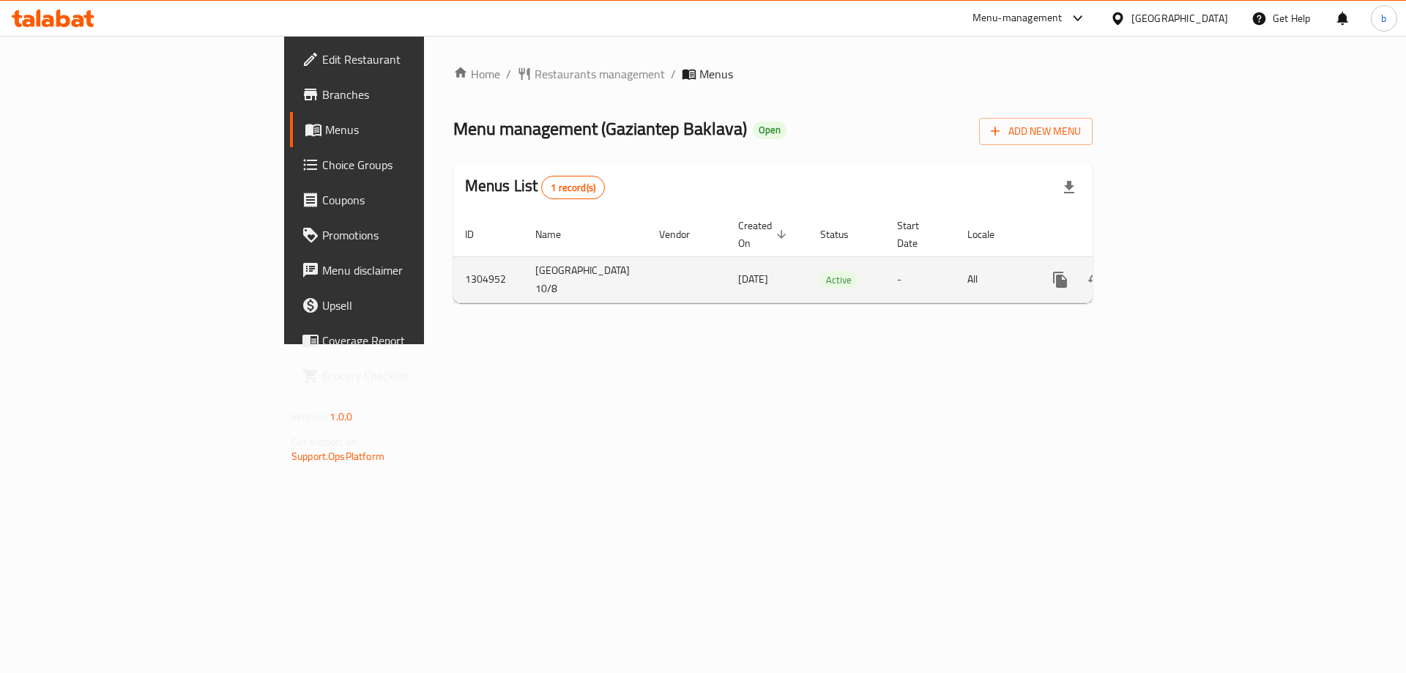
click at [1173, 273] on icon "enhanced table" at bounding box center [1165, 279] width 13 height 13
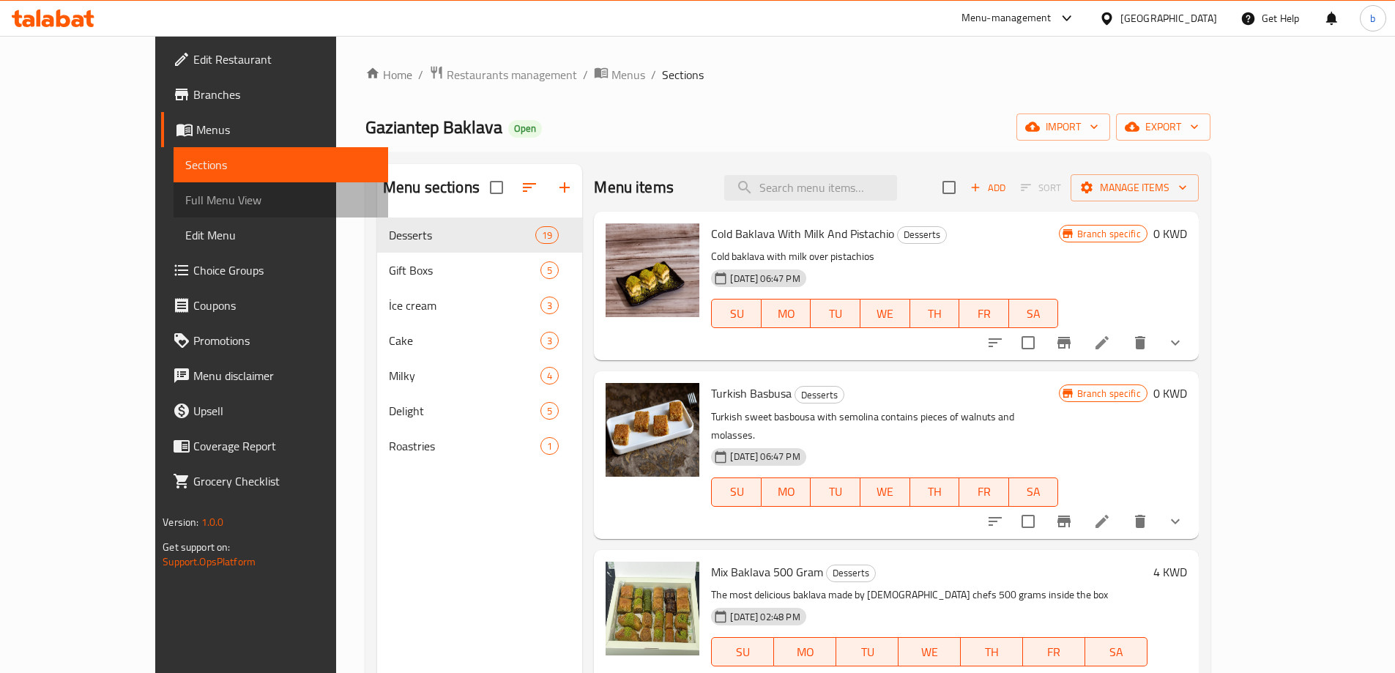
click at [185, 207] on span "Full Menu View" at bounding box center [280, 200] width 191 height 18
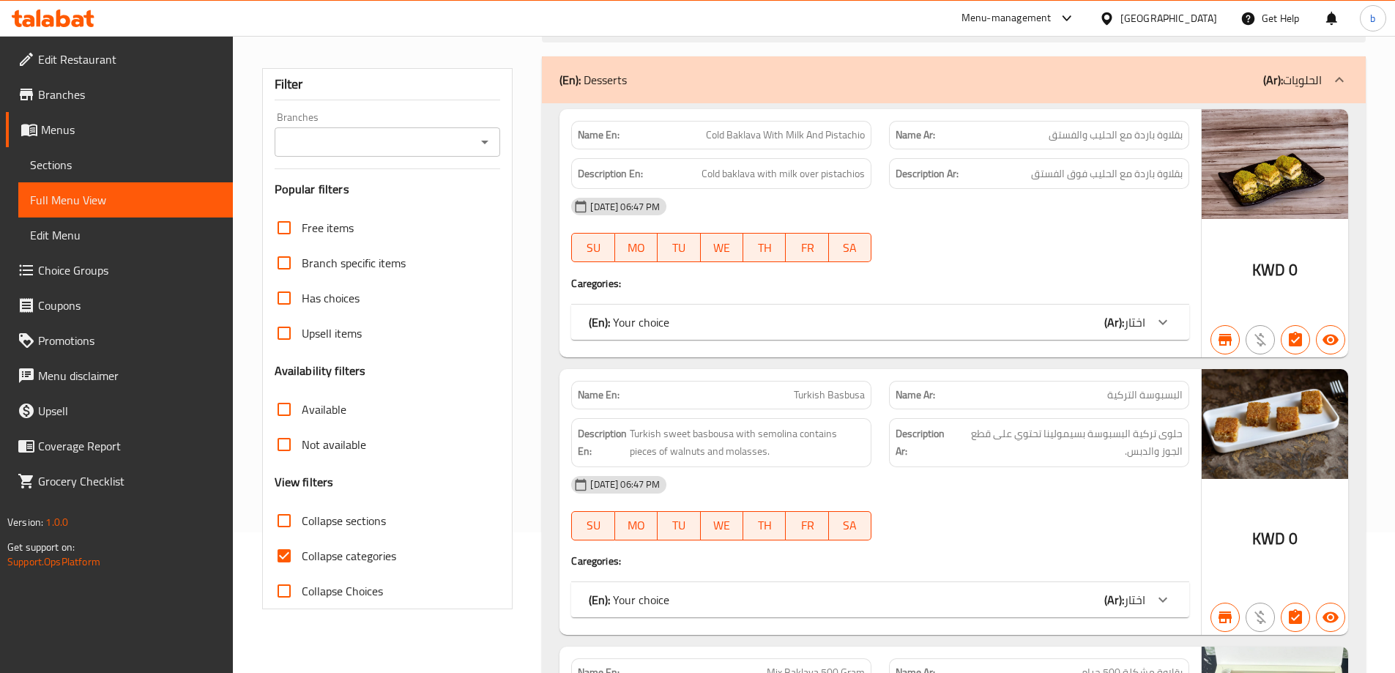
scroll to position [146, 0]
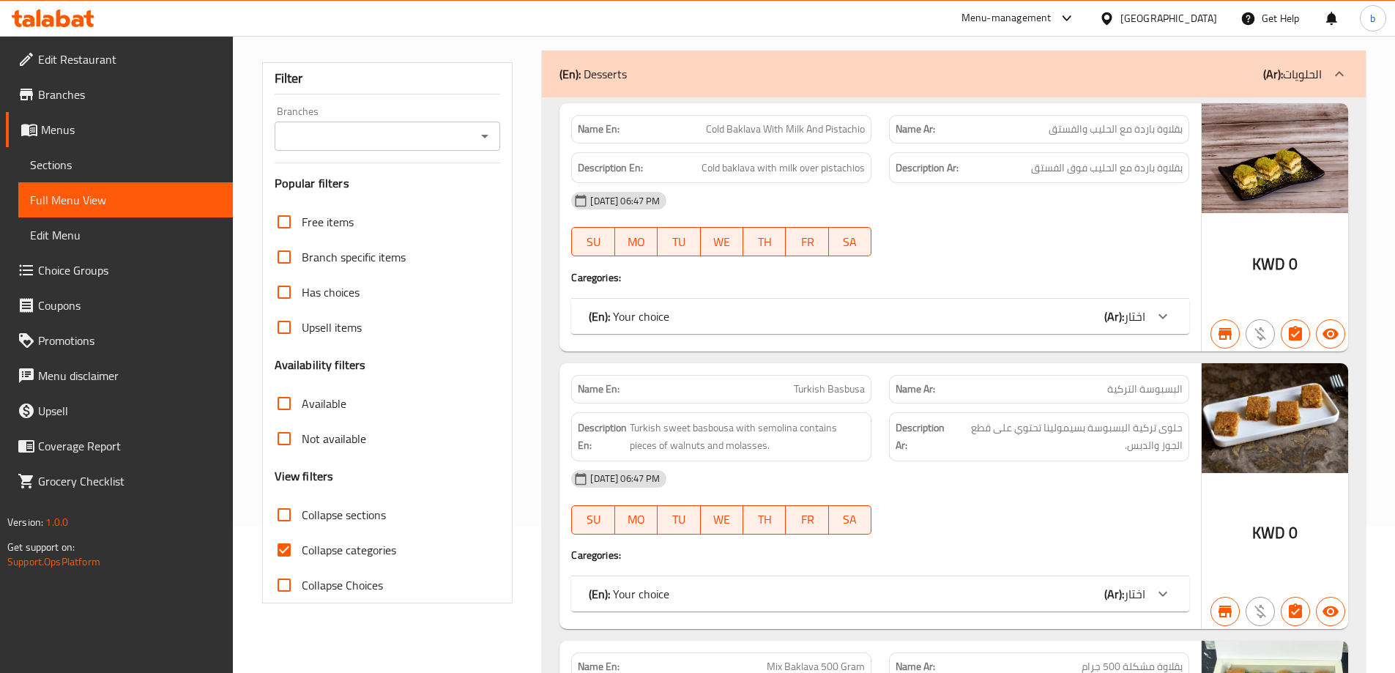
click at [289, 556] on input "Collapse categories" at bounding box center [284, 549] width 35 height 35
checkbox input "false"
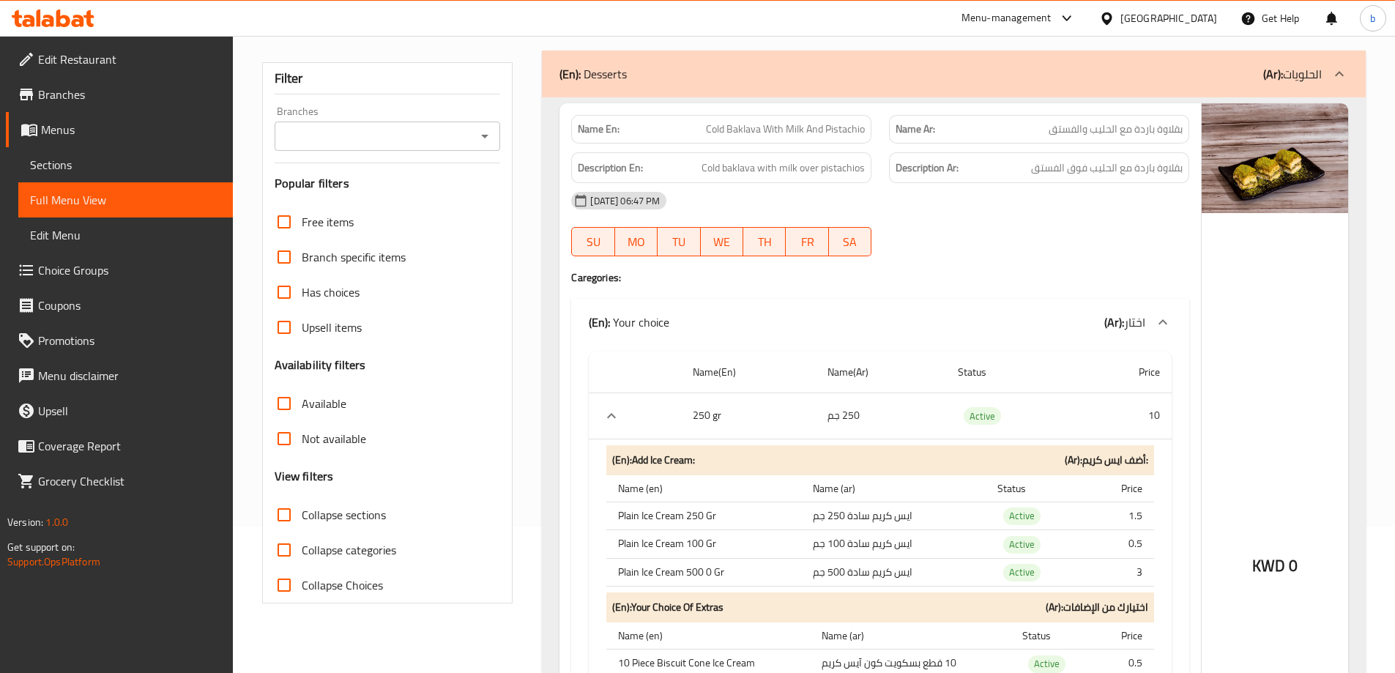
scroll to position [0, 0]
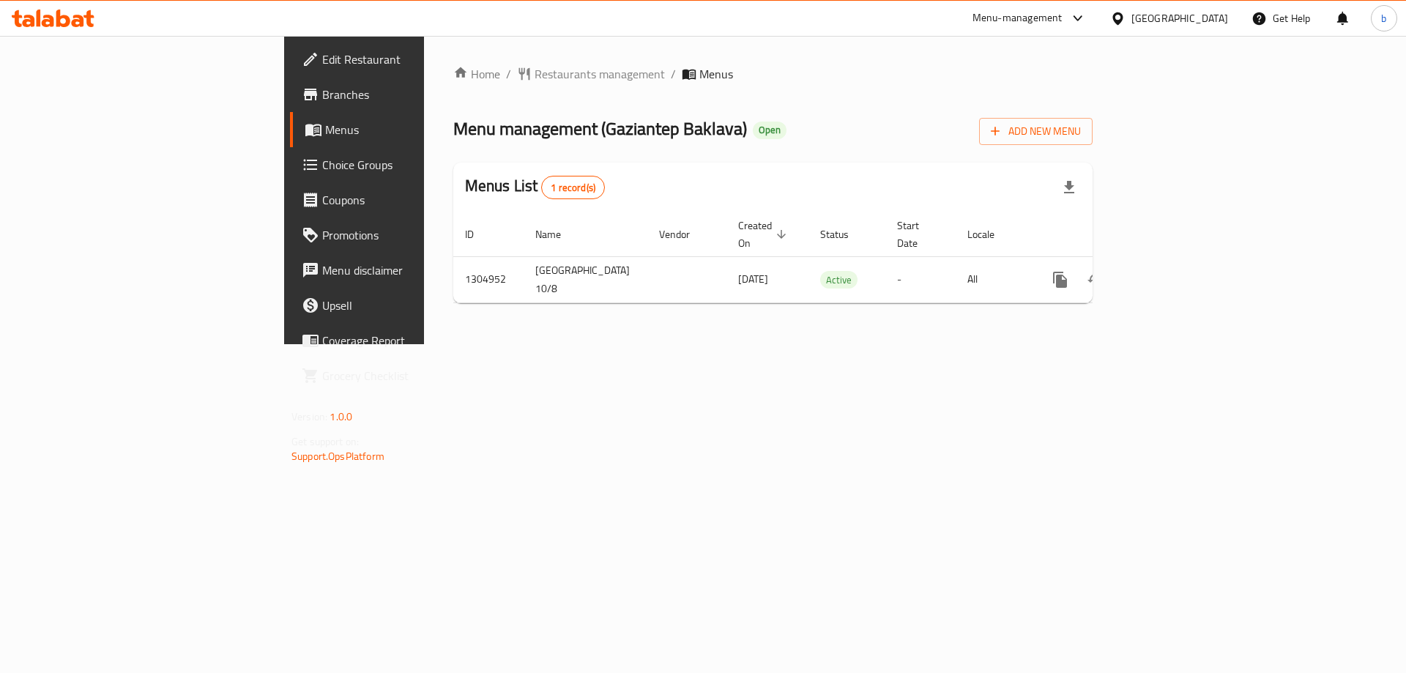
click at [322, 97] on span "Branches" at bounding box center [414, 95] width 185 height 18
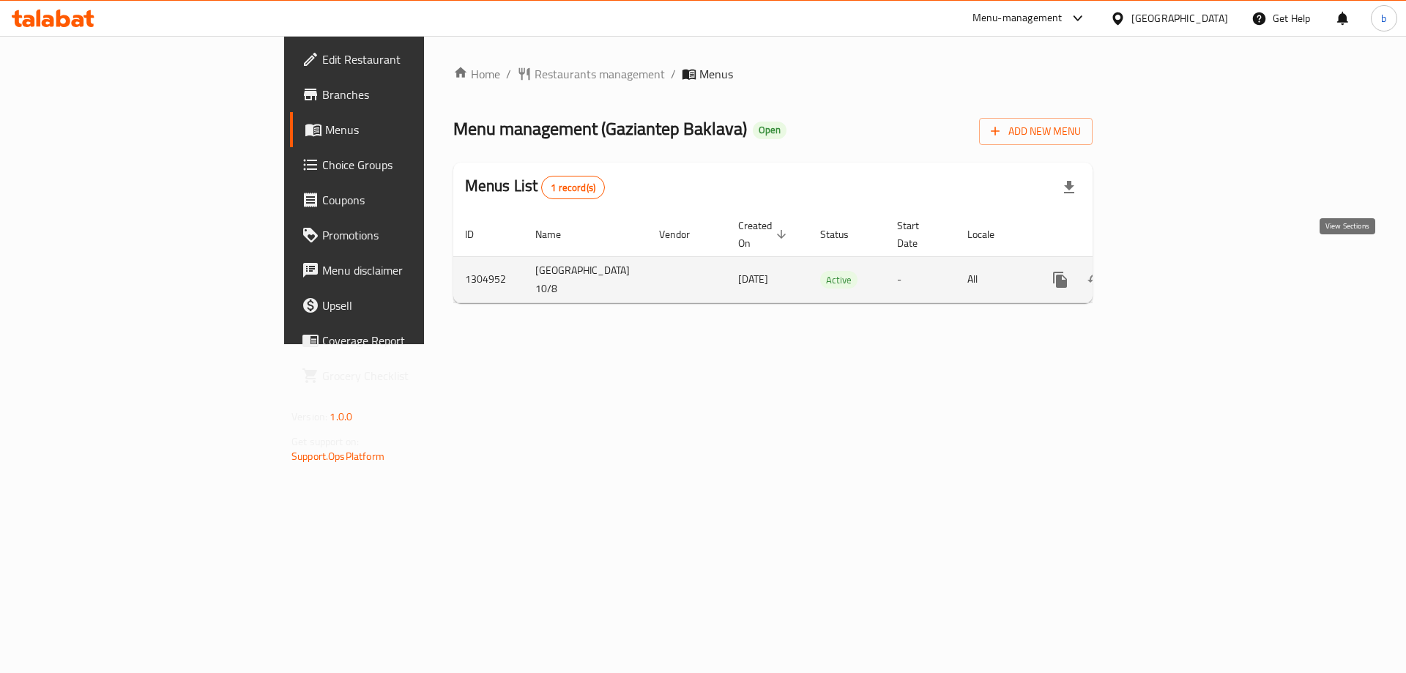
click at [1175, 271] on icon "enhanced table" at bounding box center [1166, 280] width 18 height 18
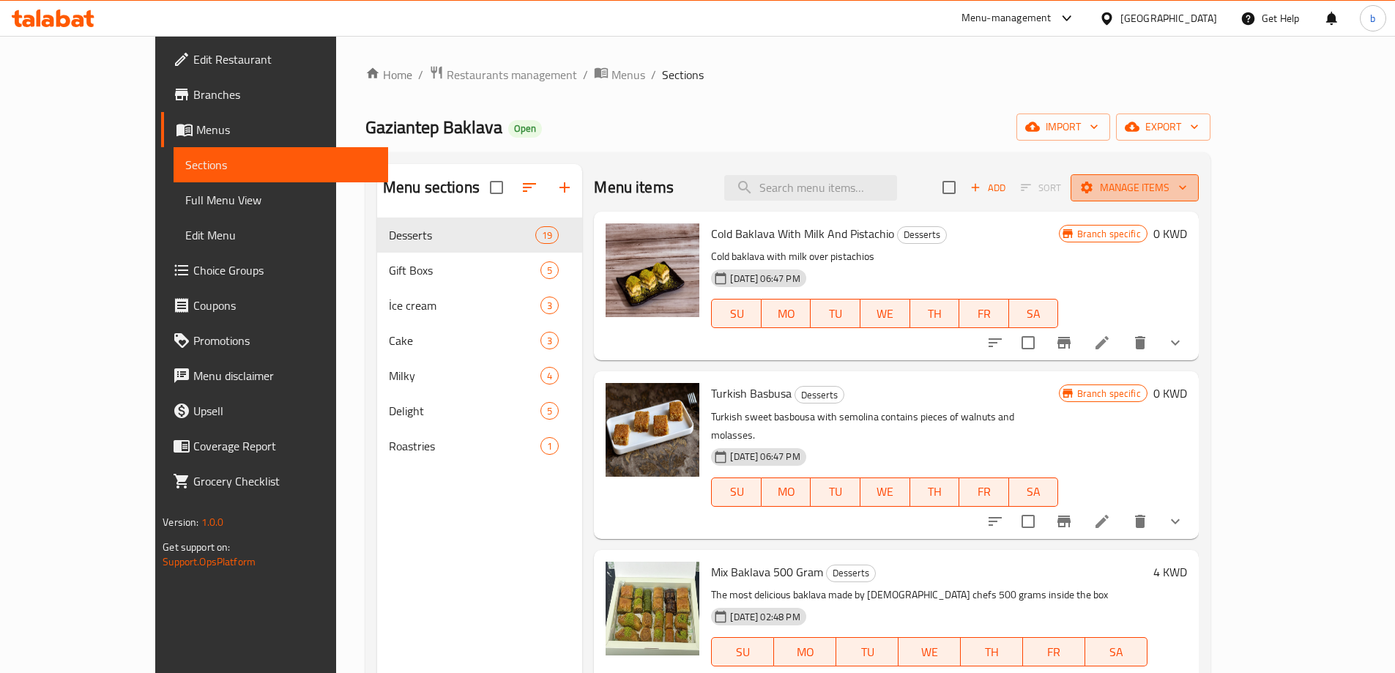
click at [1190, 192] on icon "button" at bounding box center [1183, 187] width 15 height 15
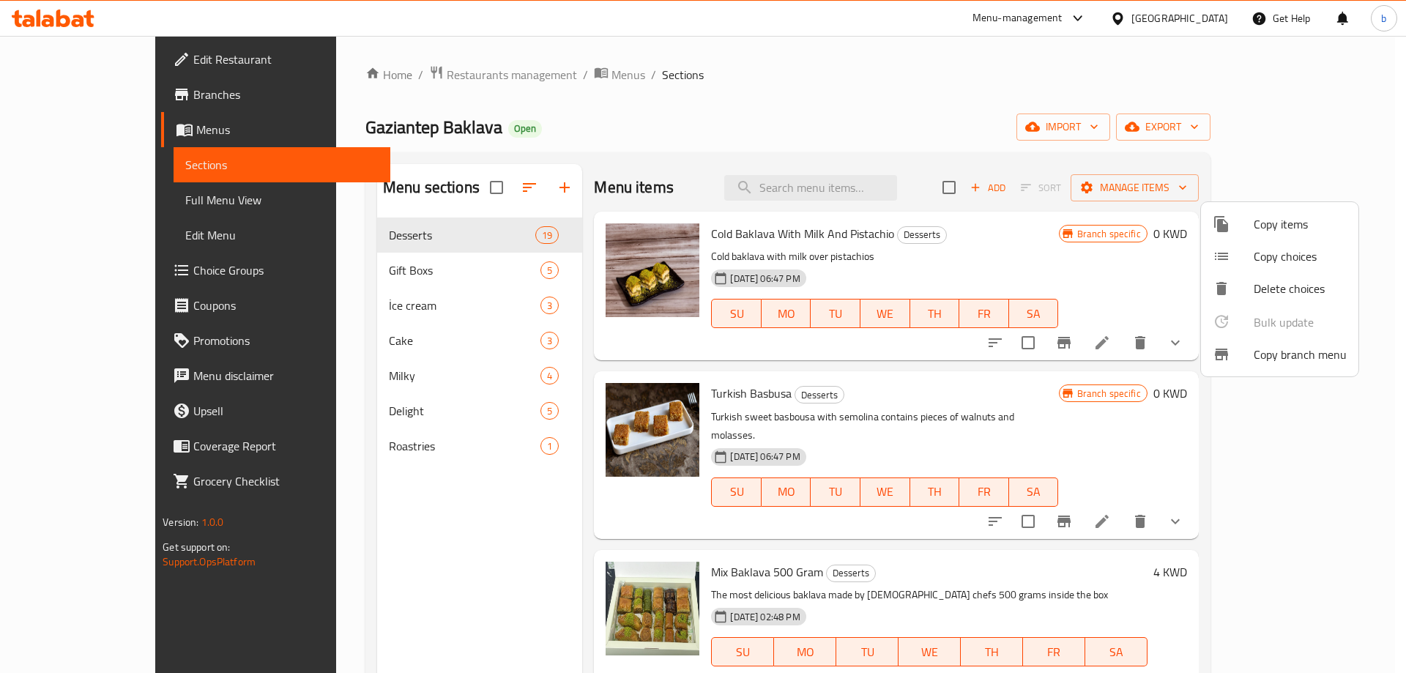
click at [1289, 360] on span "Copy branch menu" at bounding box center [1300, 355] width 93 height 18
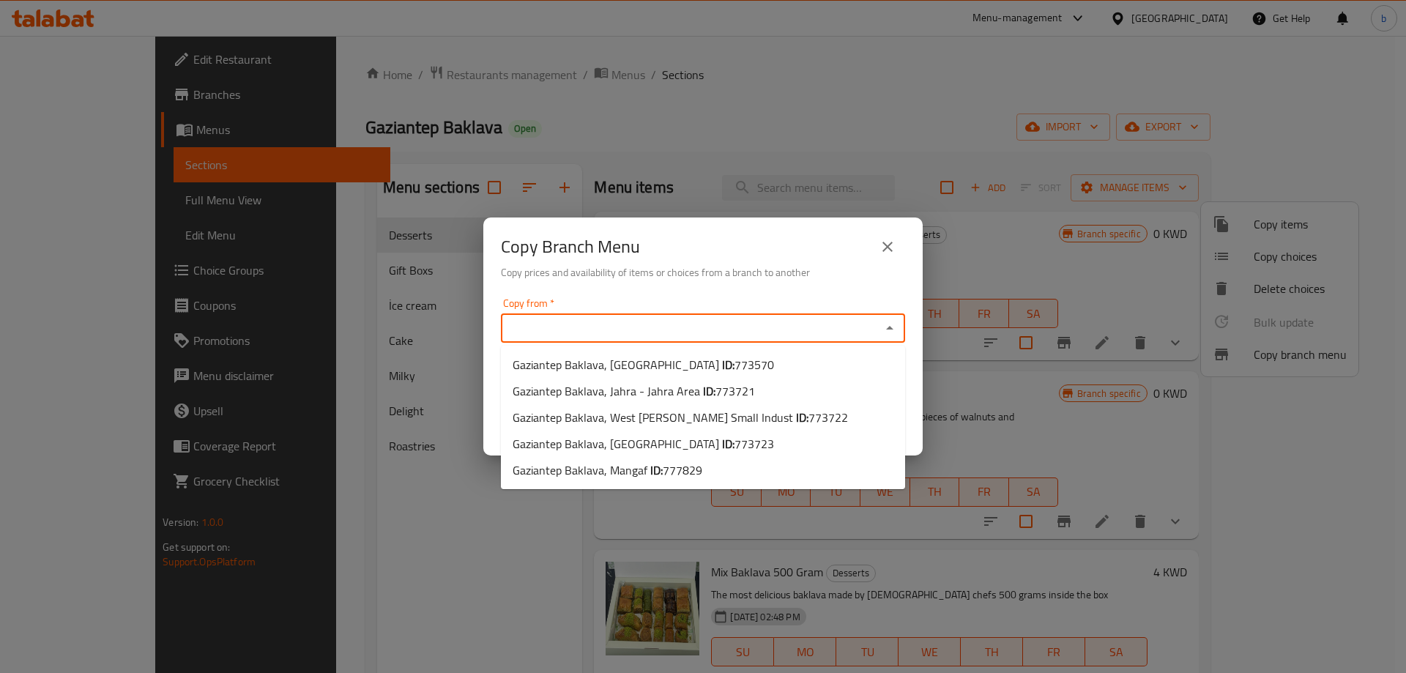
click at [785, 330] on input "Copy from   *" at bounding box center [690, 328] width 371 height 21
click at [735, 358] on span "773570" at bounding box center [755, 365] width 40 height 22
type input "Gaziantep Baklava, Salmiya"
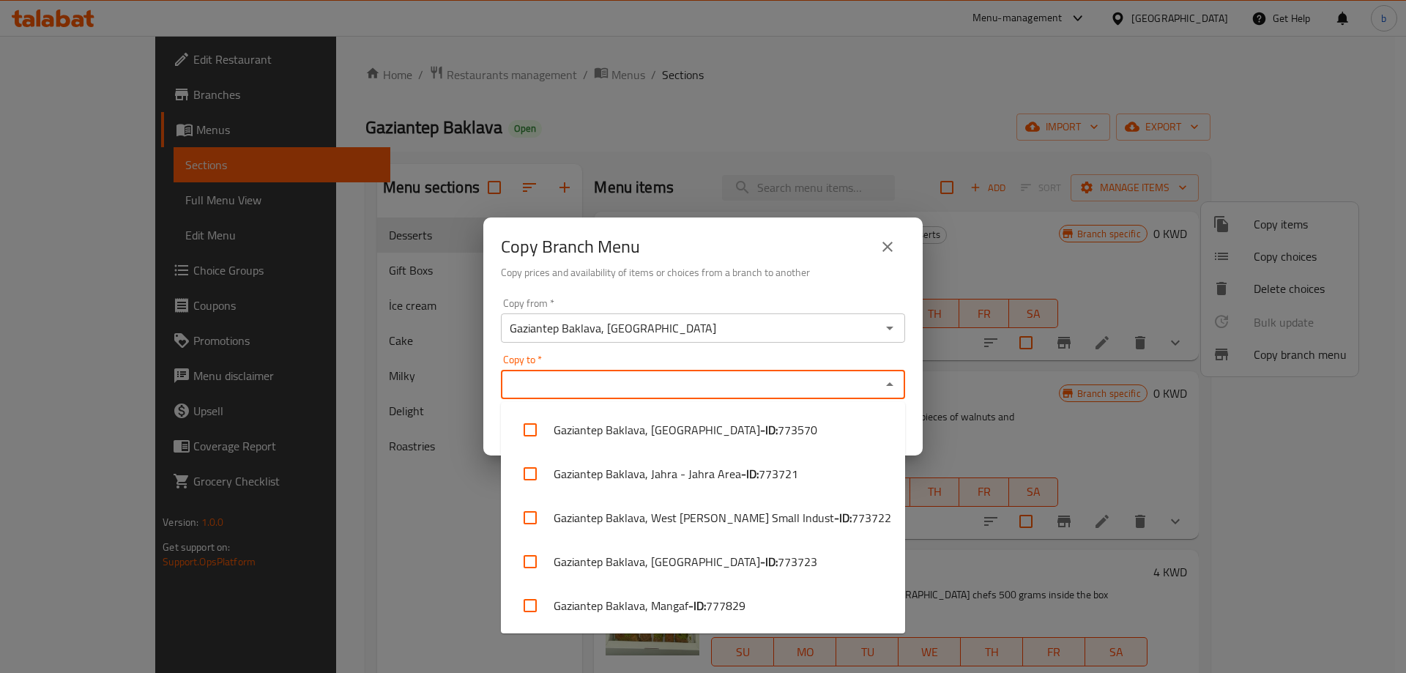
click at [627, 386] on input "Copy to   *" at bounding box center [690, 384] width 371 height 21
click at [683, 608] on li "Gaziantep Baklava, Mangaf - ID: 777829" at bounding box center [703, 606] width 404 height 44
checkbox input "true"
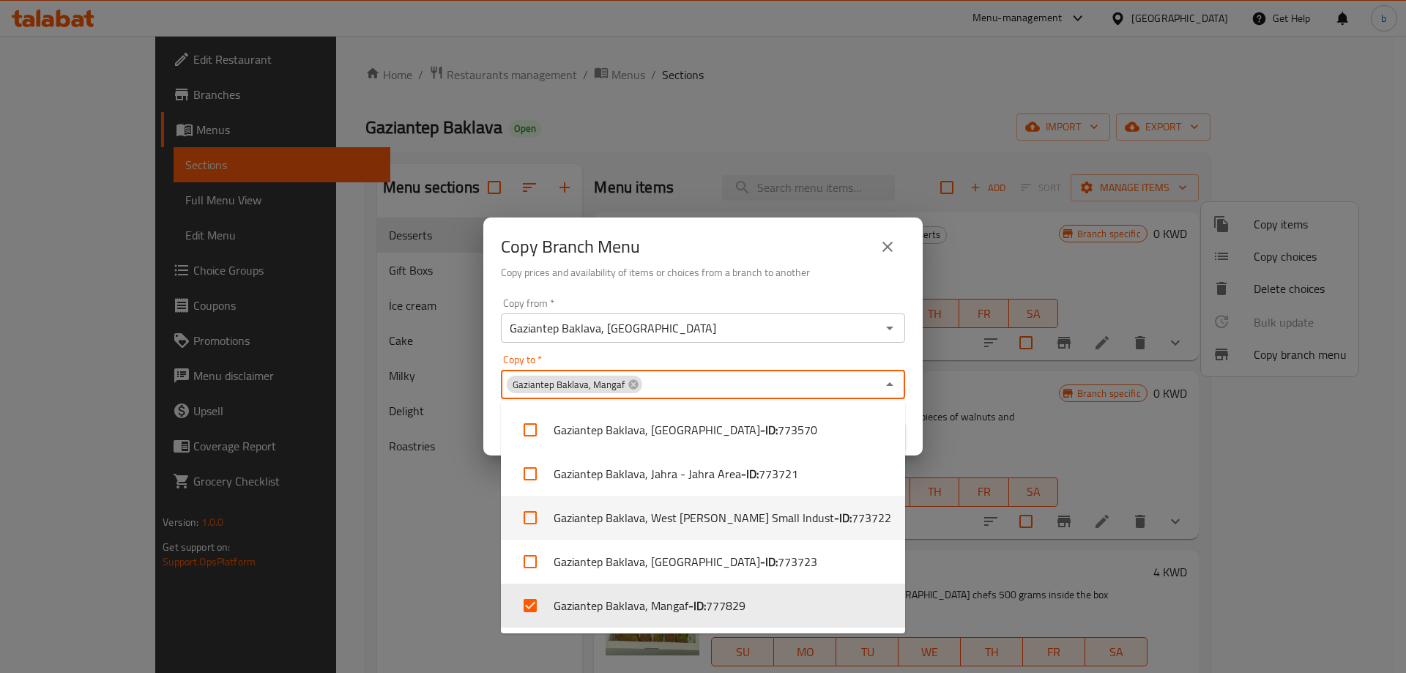
click at [398, 497] on div "Copy Branch Menu Copy prices and availability of items or choices from a branch…" at bounding box center [703, 336] width 1406 height 673
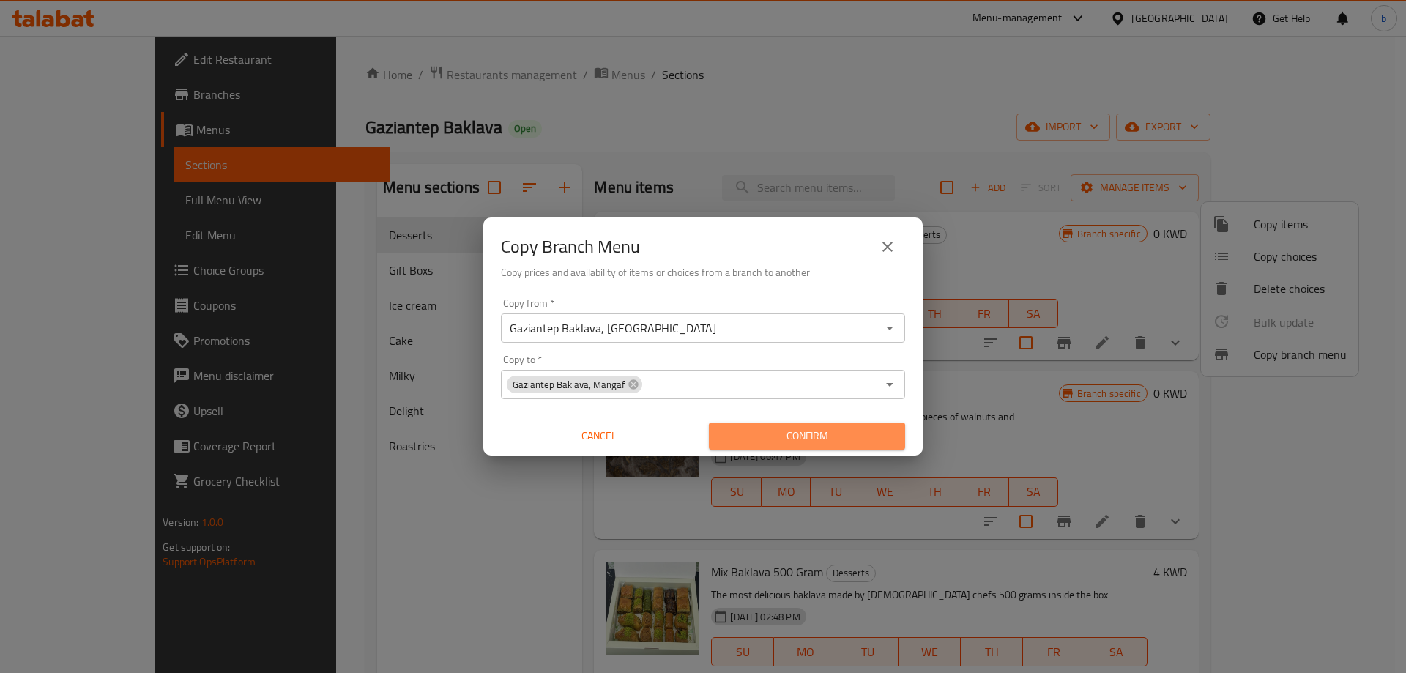
click at [821, 434] on span "Confirm" at bounding box center [807, 436] width 173 height 18
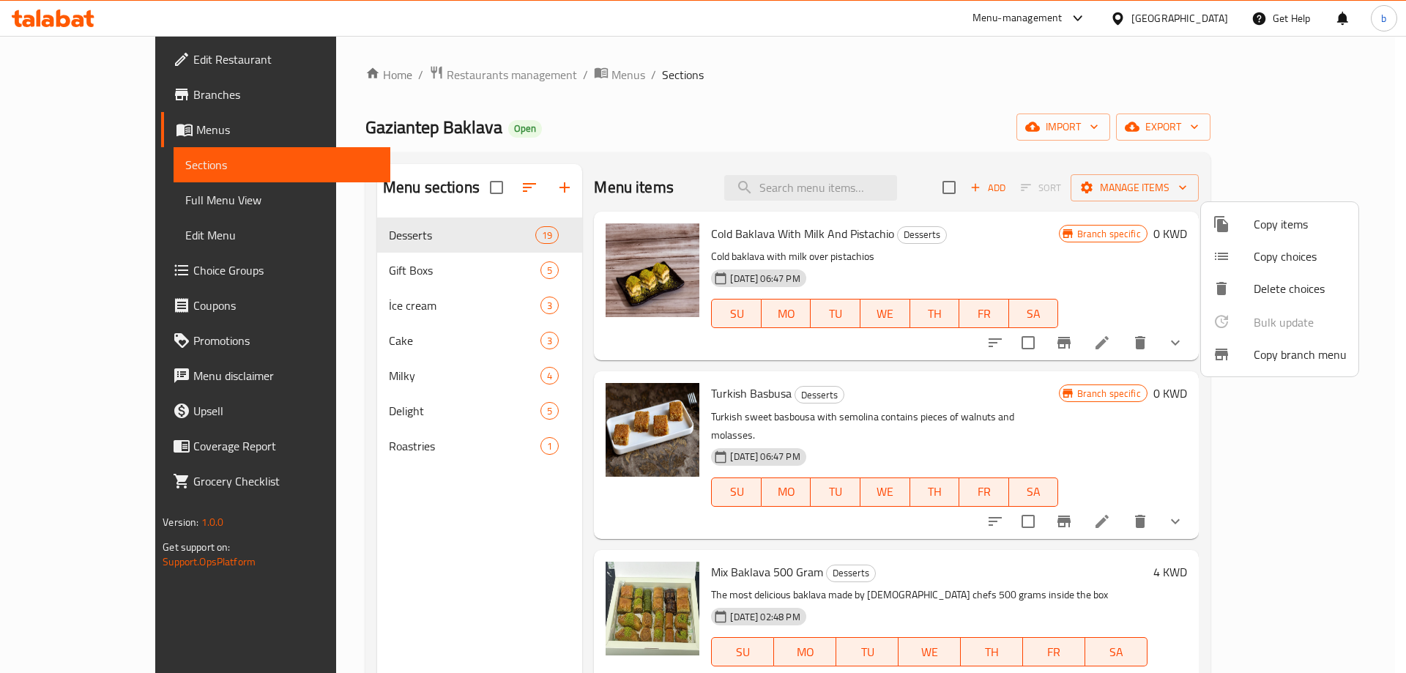
click at [698, 97] on div at bounding box center [703, 336] width 1406 height 673
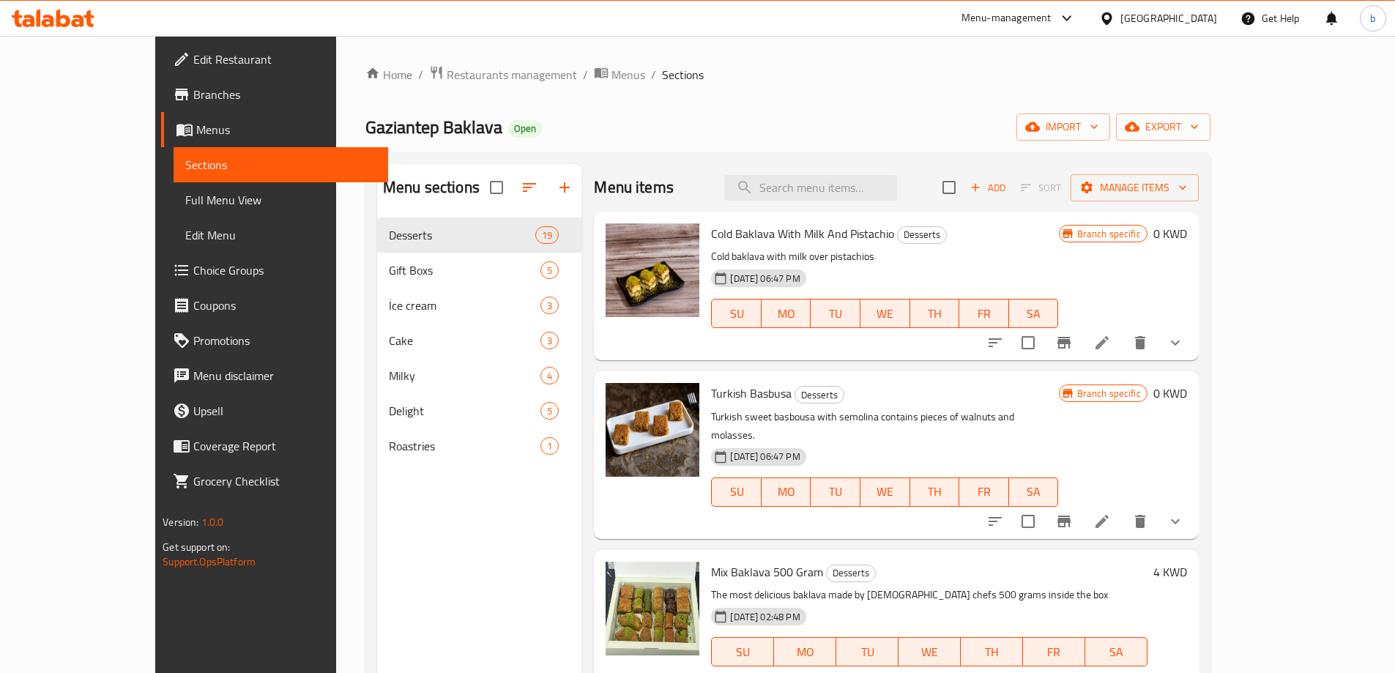
click at [864, 102] on div "Home / Restaurants management / Menus / Sections Gaziantep Baklava Open import …" at bounding box center [787, 457] width 845 height 784
click at [913, 100] on div "Home / Restaurants management / Menus / Sections Gaziantep Baklava Open import …" at bounding box center [787, 457] width 845 height 784
click at [185, 203] on span "Full Menu View" at bounding box center [280, 200] width 191 height 18
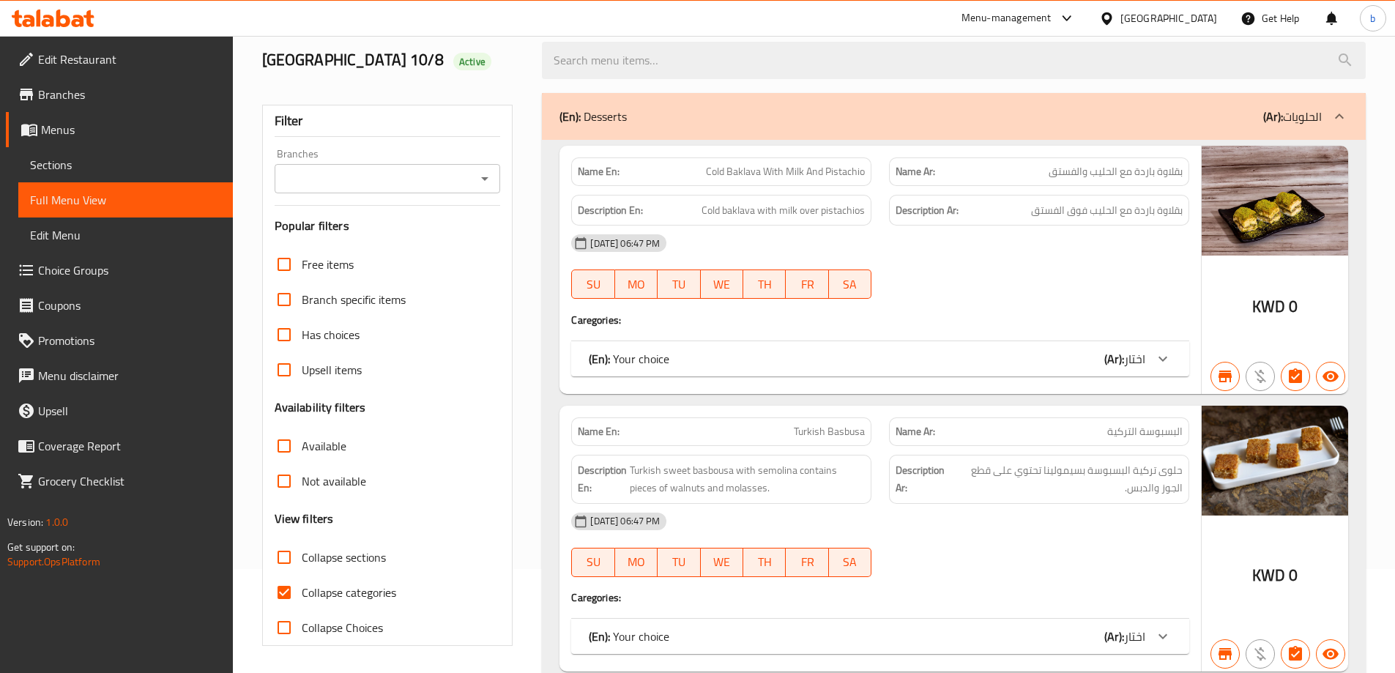
scroll to position [293, 0]
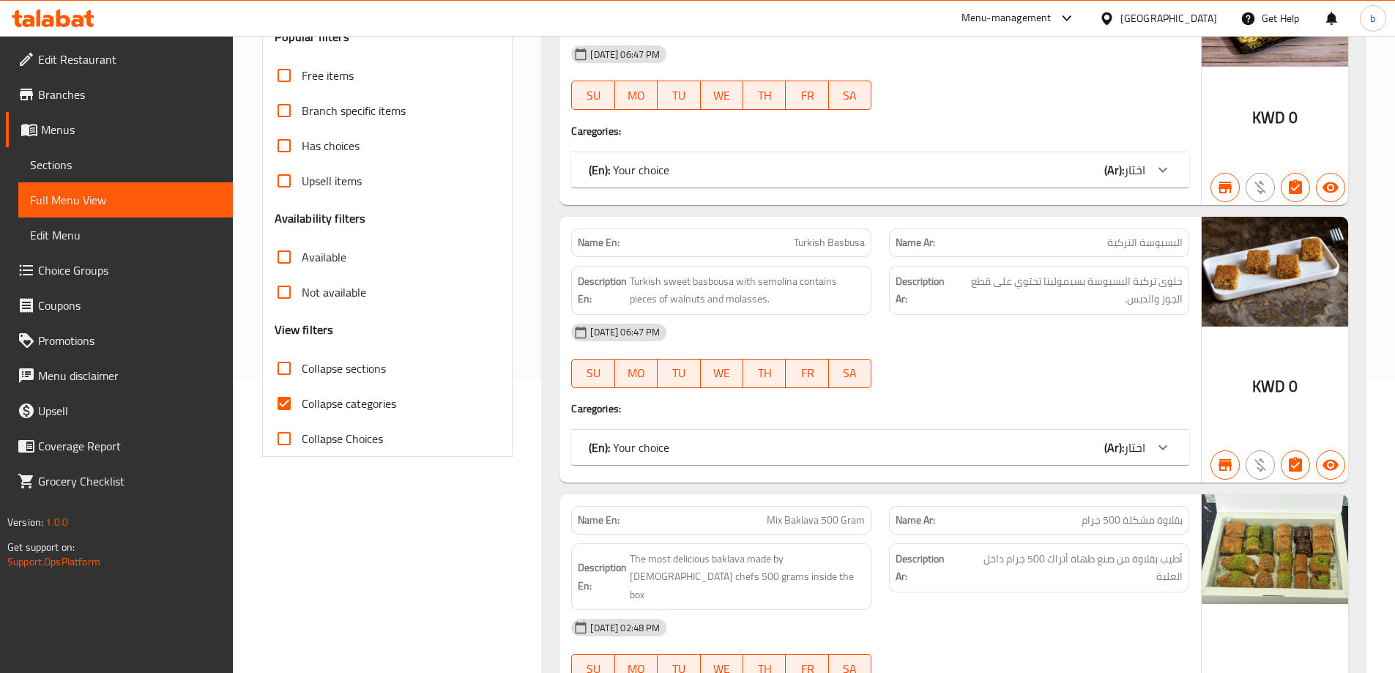
click at [279, 402] on input "Collapse categories" at bounding box center [284, 403] width 35 height 35
checkbox input "false"
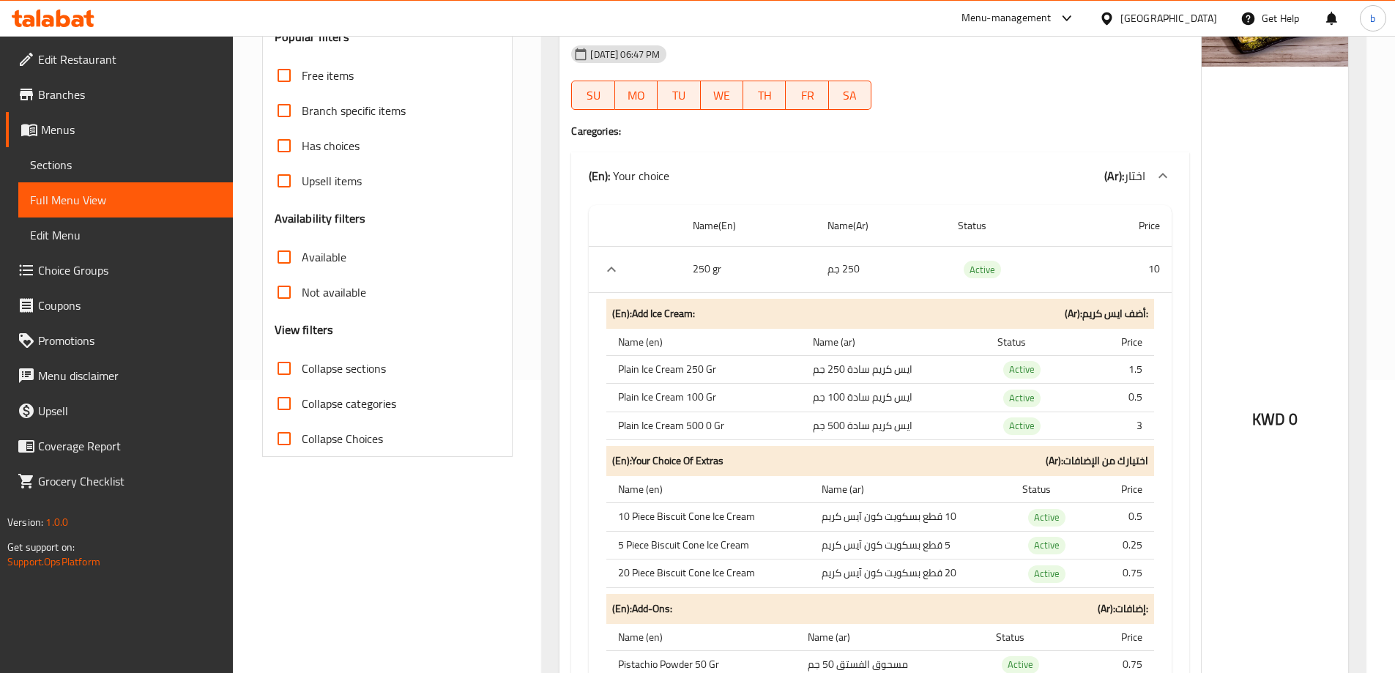
scroll to position [0, 0]
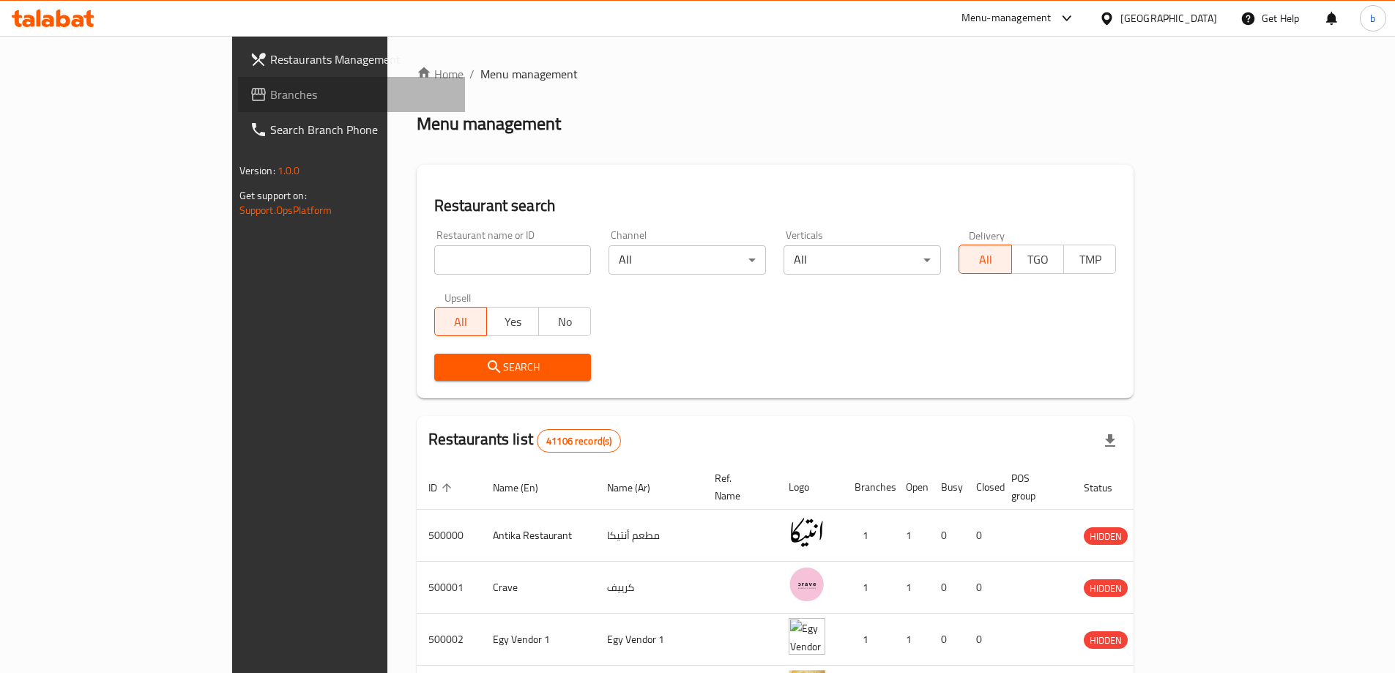
click at [270, 91] on span "Branches" at bounding box center [361, 95] width 183 height 18
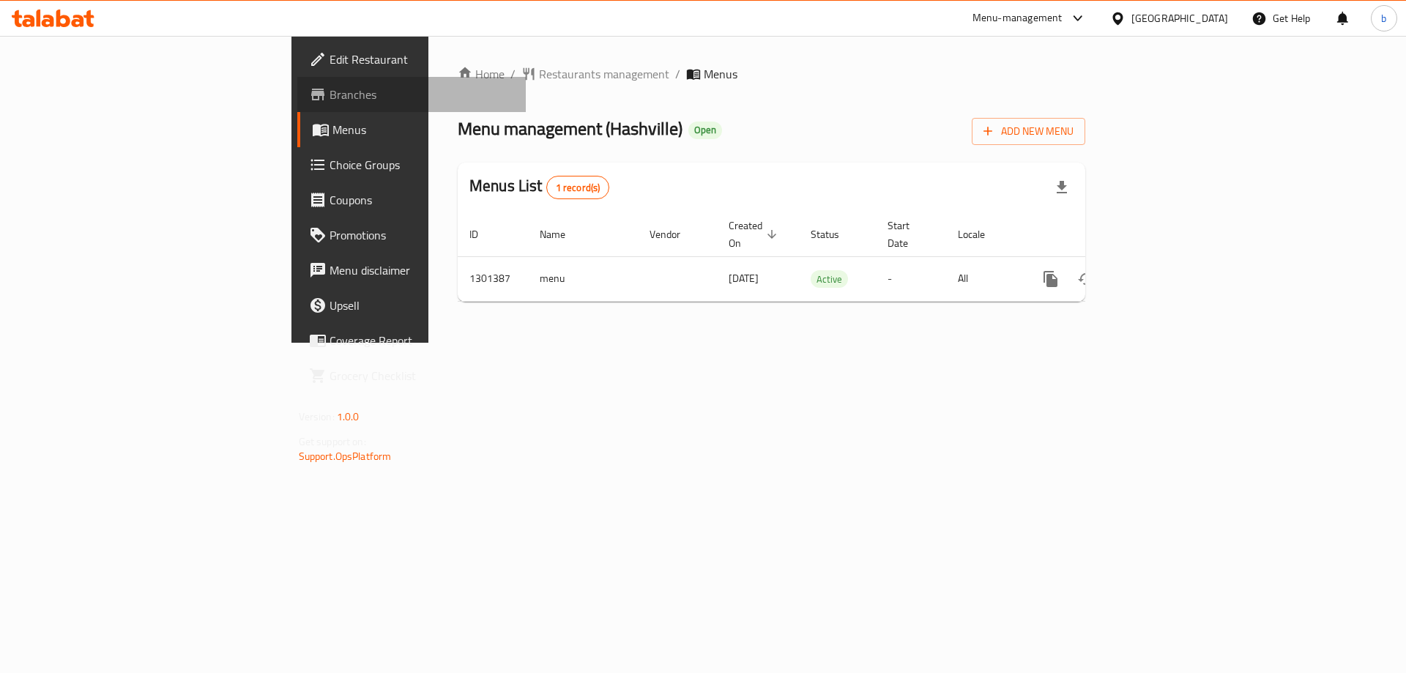
click at [330, 92] on span "Branches" at bounding box center [422, 95] width 185 height 18
click at [330, 99] on span "Branches" at bounding box center [422, 95] width 185 height 18
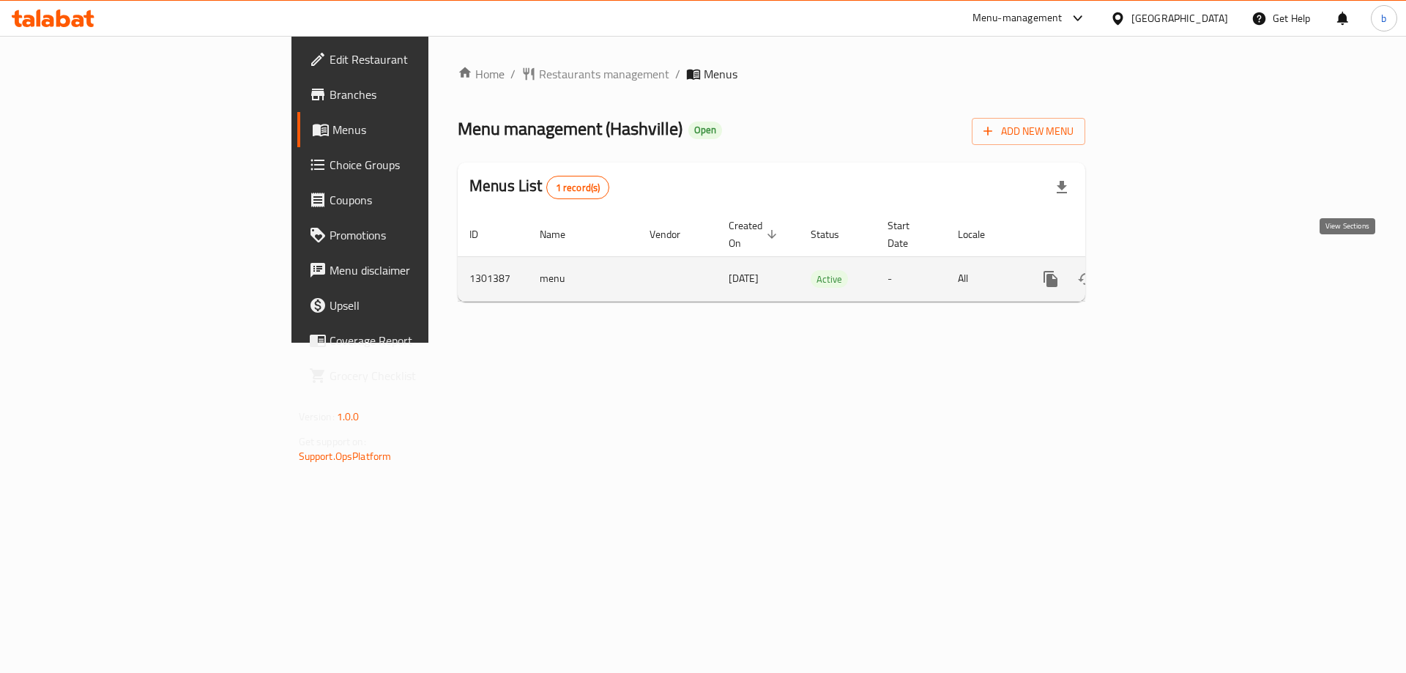
click at [1165, 270] on icon "enhanced table" at bounding box center [1157, 279] width 18 height 18
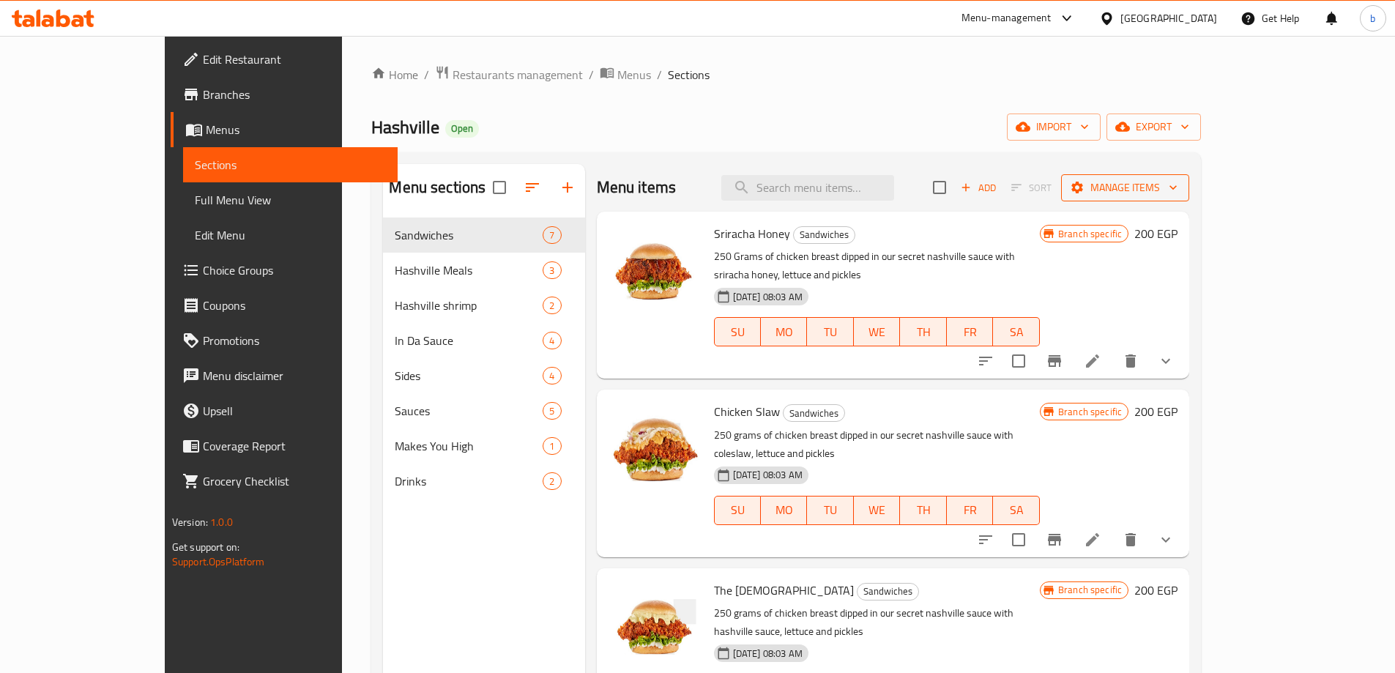
click at [1181, 188] on icon "button" at bounding box center [1173, 187] width 15 height 15
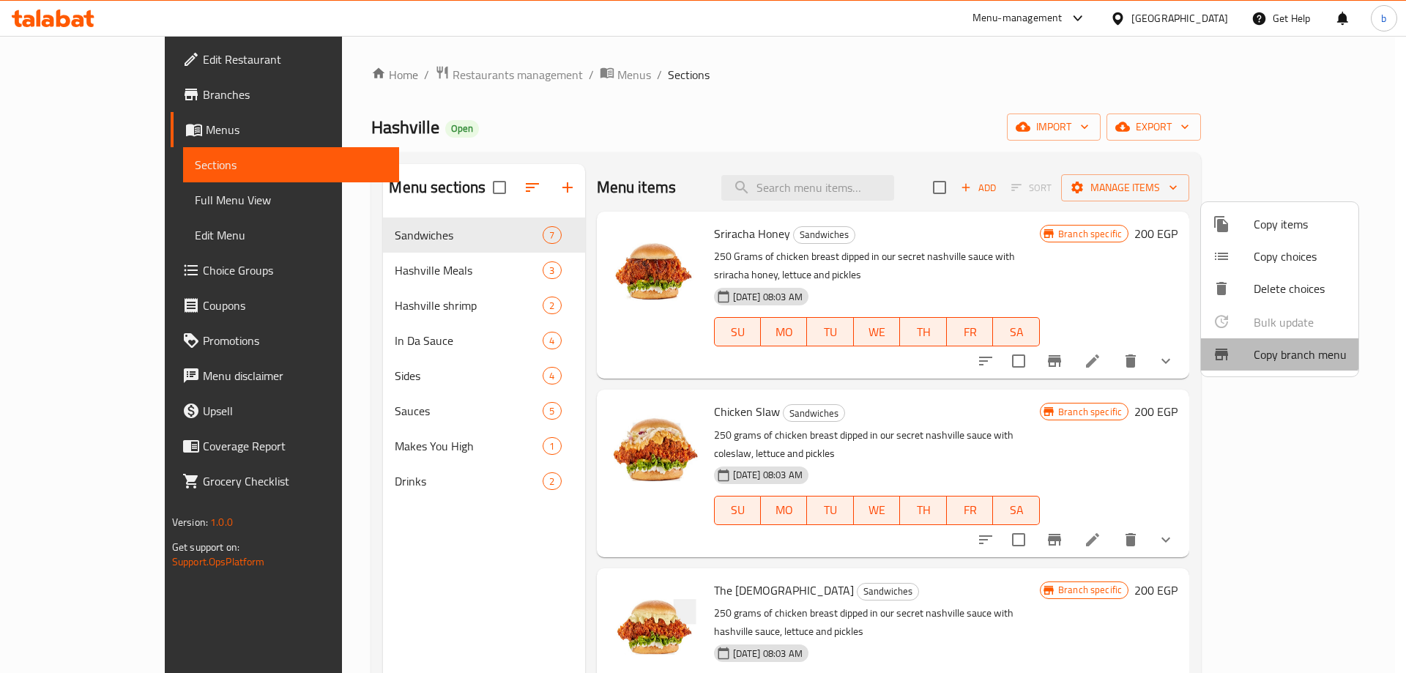
click at [1276, 346] on span "Copy branch menu" at bounding box center [1300, 355] width 93 height 18
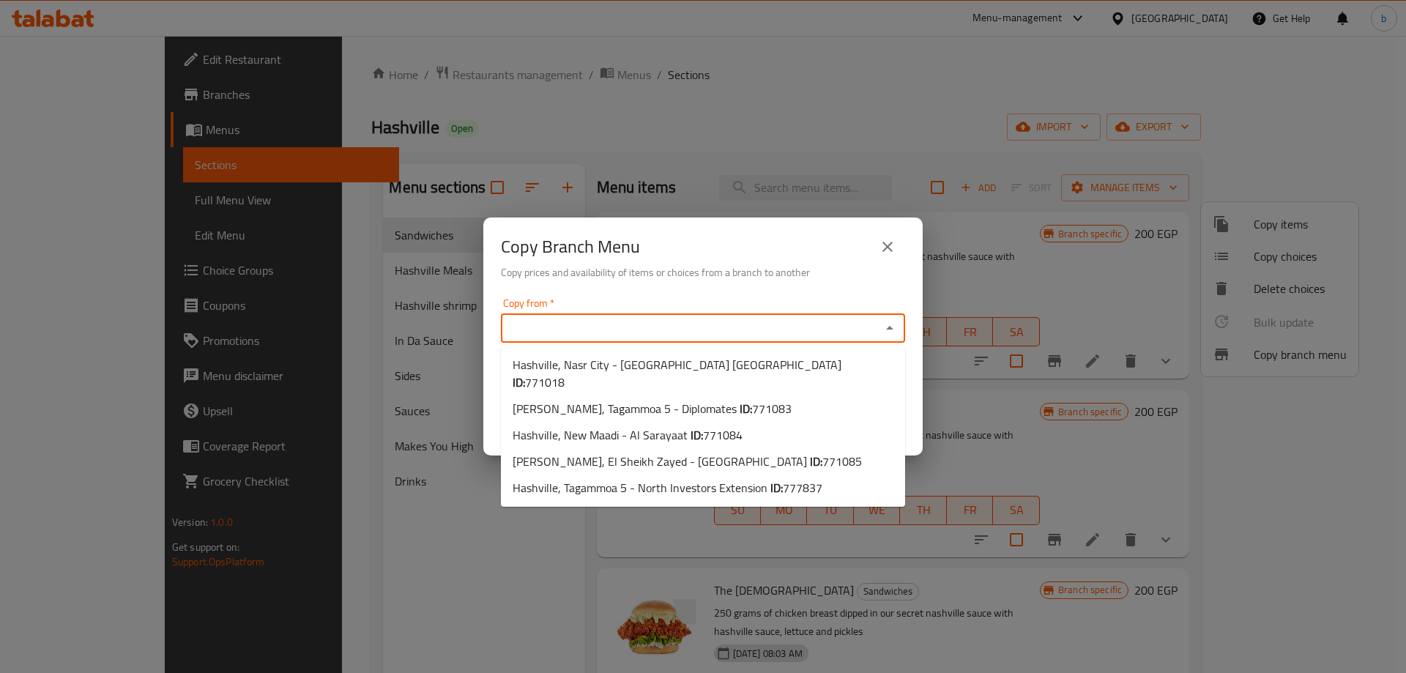
click at [580, 323] on input "Copy from   *" at bounding box center [690, 328] width 371 height 21
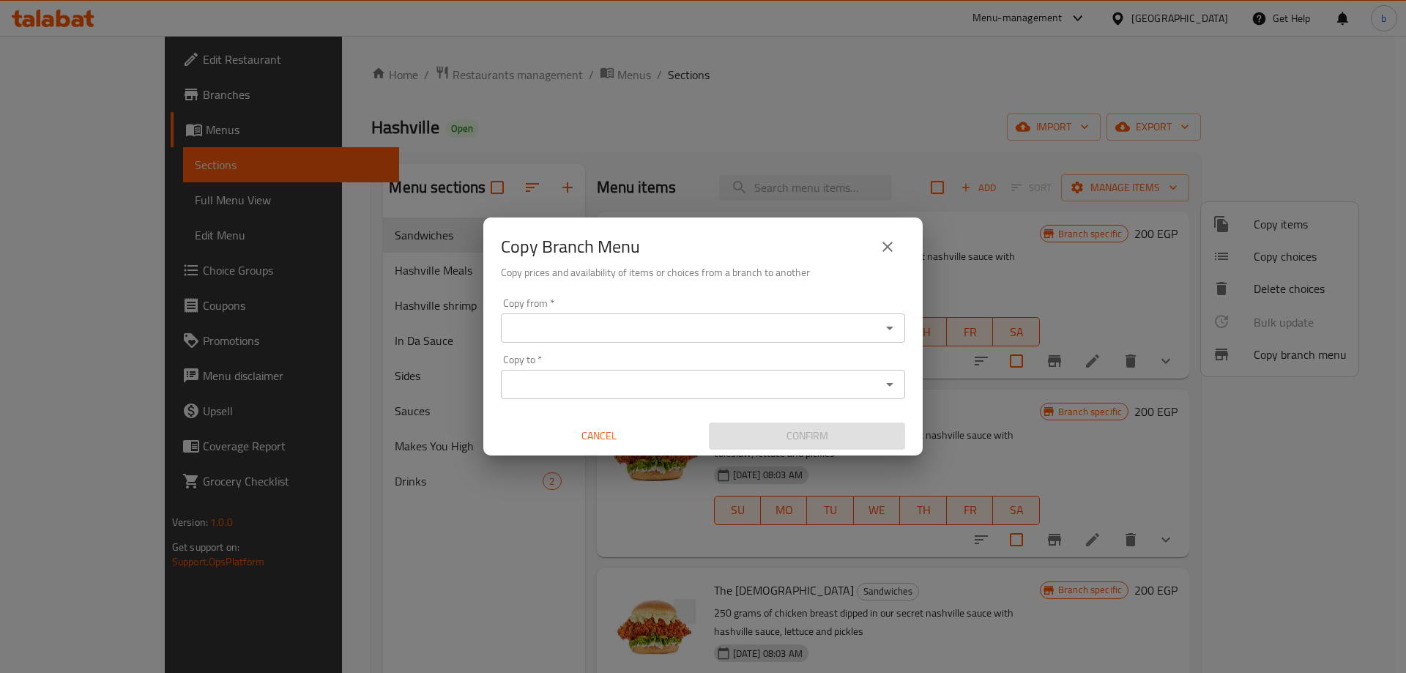
click at [563, 154] on div "Copy Branch Menu Copy prices and availability of items or choices from a branch…" at bounding box center [703, 336] width 1406 height 673
click at [446, 103] on div "Copy Branch Menu Copy prices and availability of items or choices from a branch…" at bounding box center [703, 336] width 1406 height 673
click at [886, 253] on icon "close" at bounding box center [888, 247] width 18 height 18
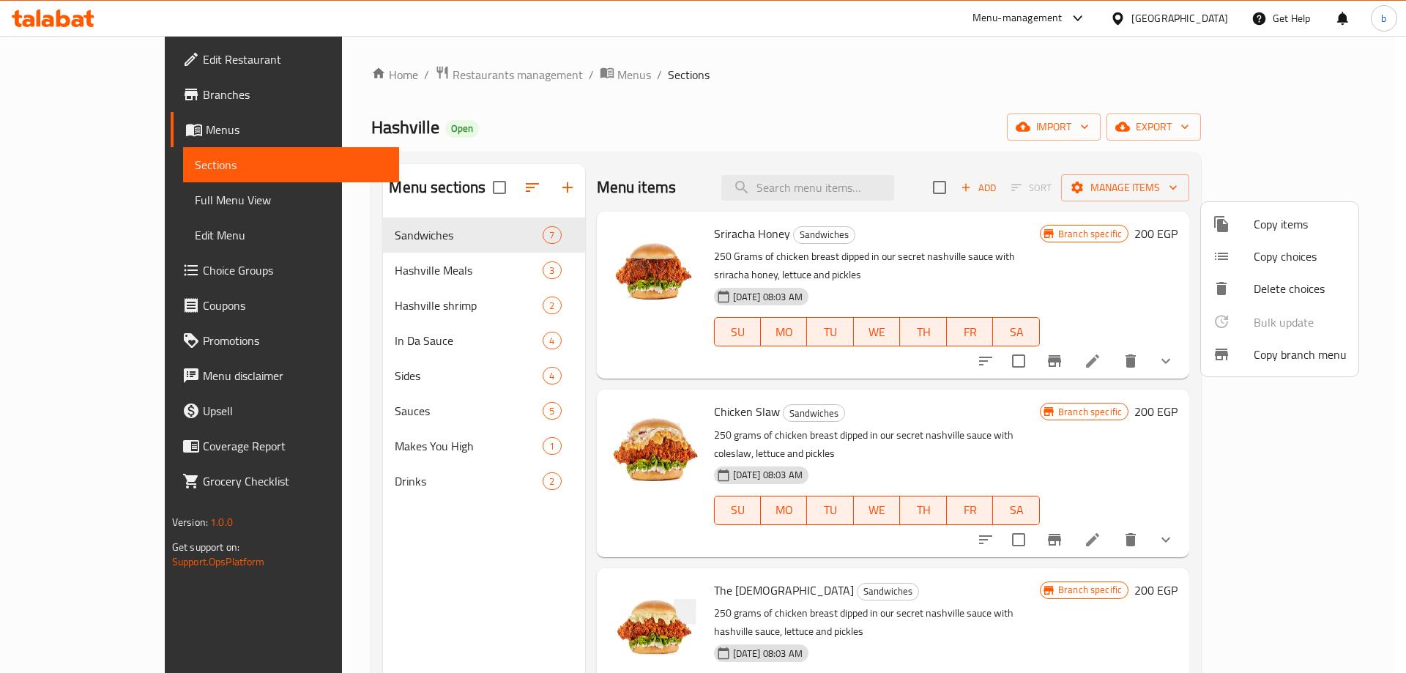
click at [56, 94] on div at bounding box center [703, 336] width 1406 height 673
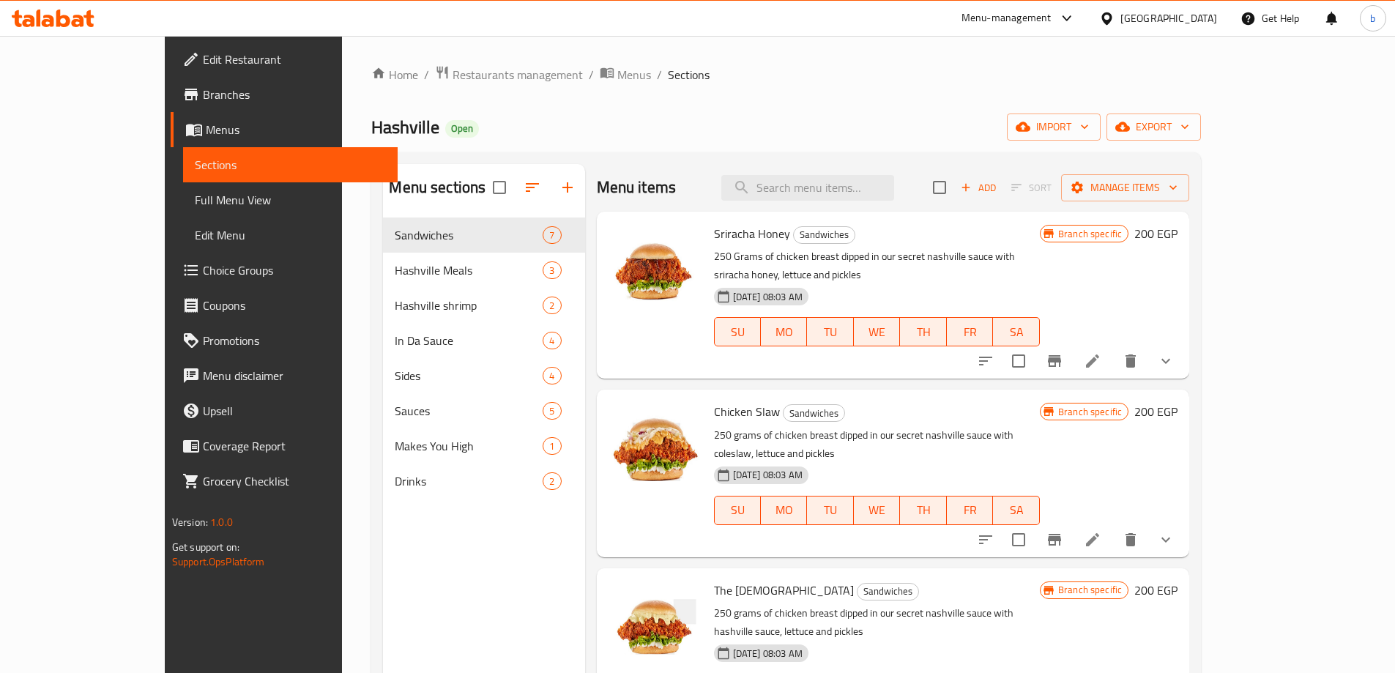
click at [203, 94] on span "Branches" at bounding box center [294, 95] width 183 height 18
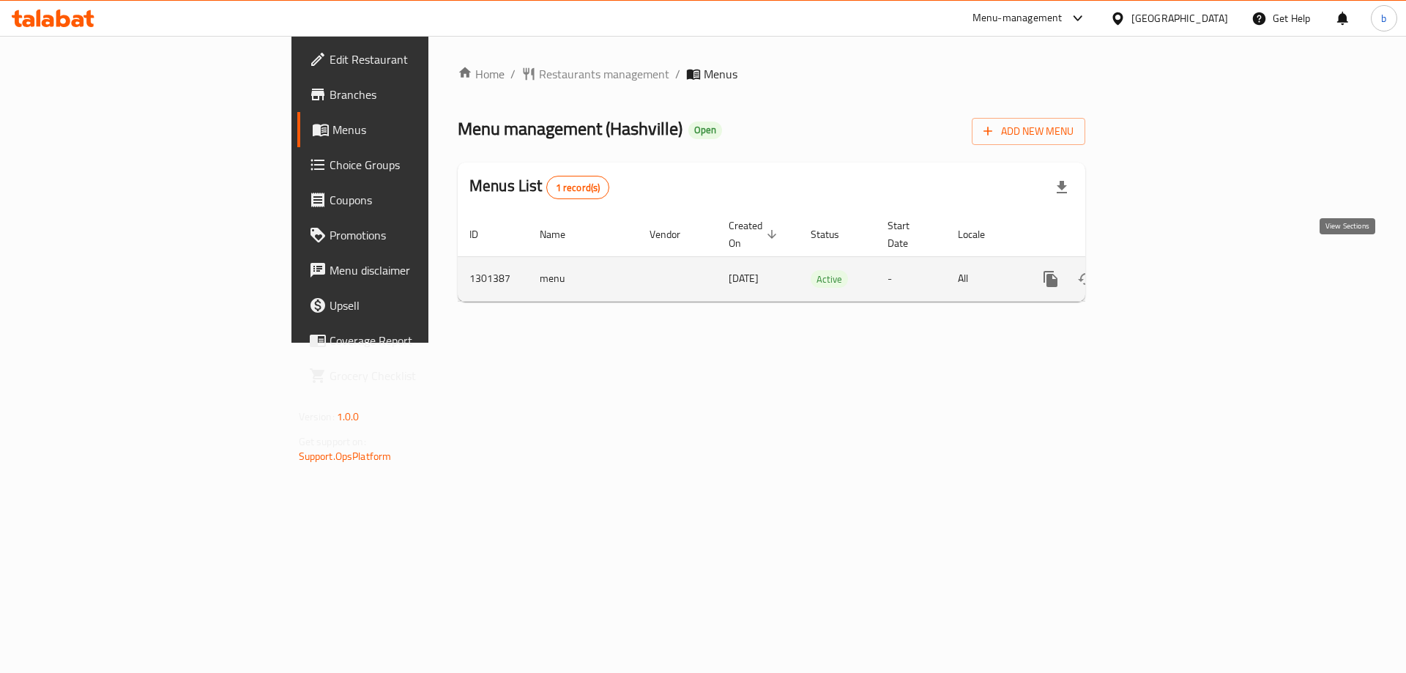
click at [1174, 264] on link "enhanced table" at bounding box center [1156, 278] width 35 height 35
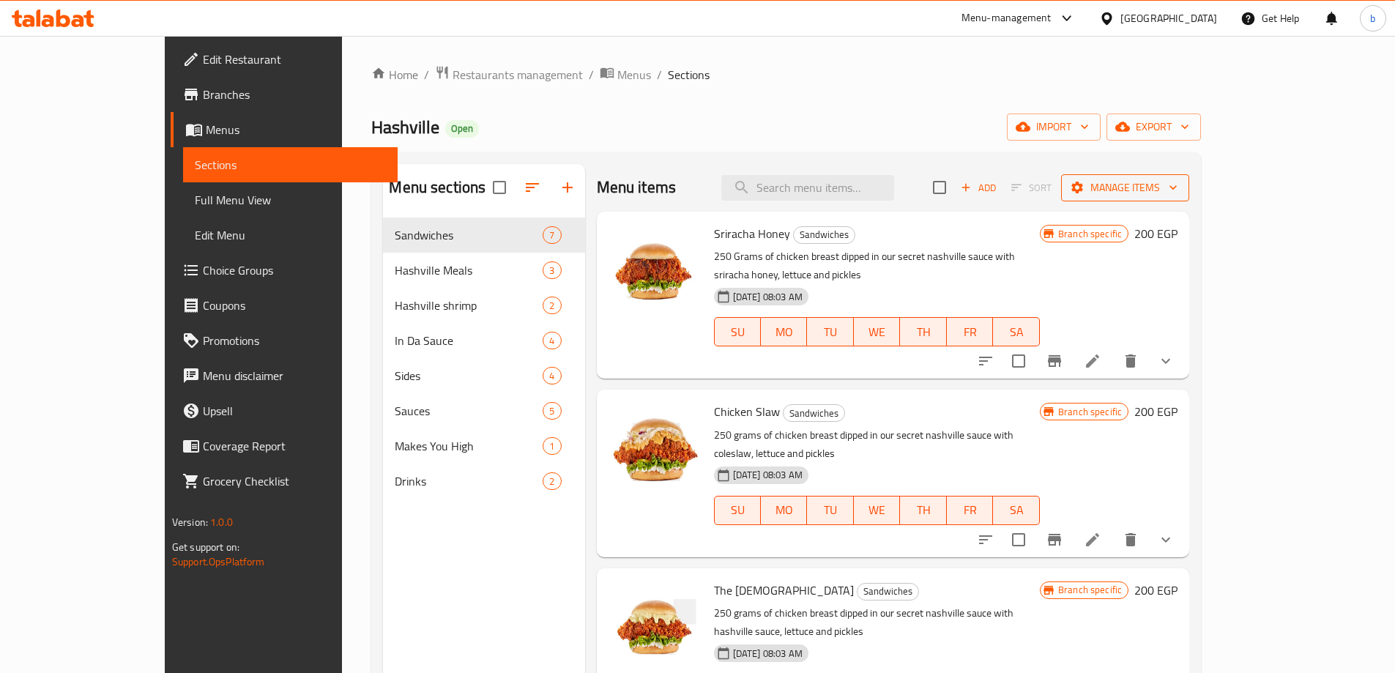
click at [1178, 190] on span "Manage items" at bounding box center [1125, 188] width 105 height 18
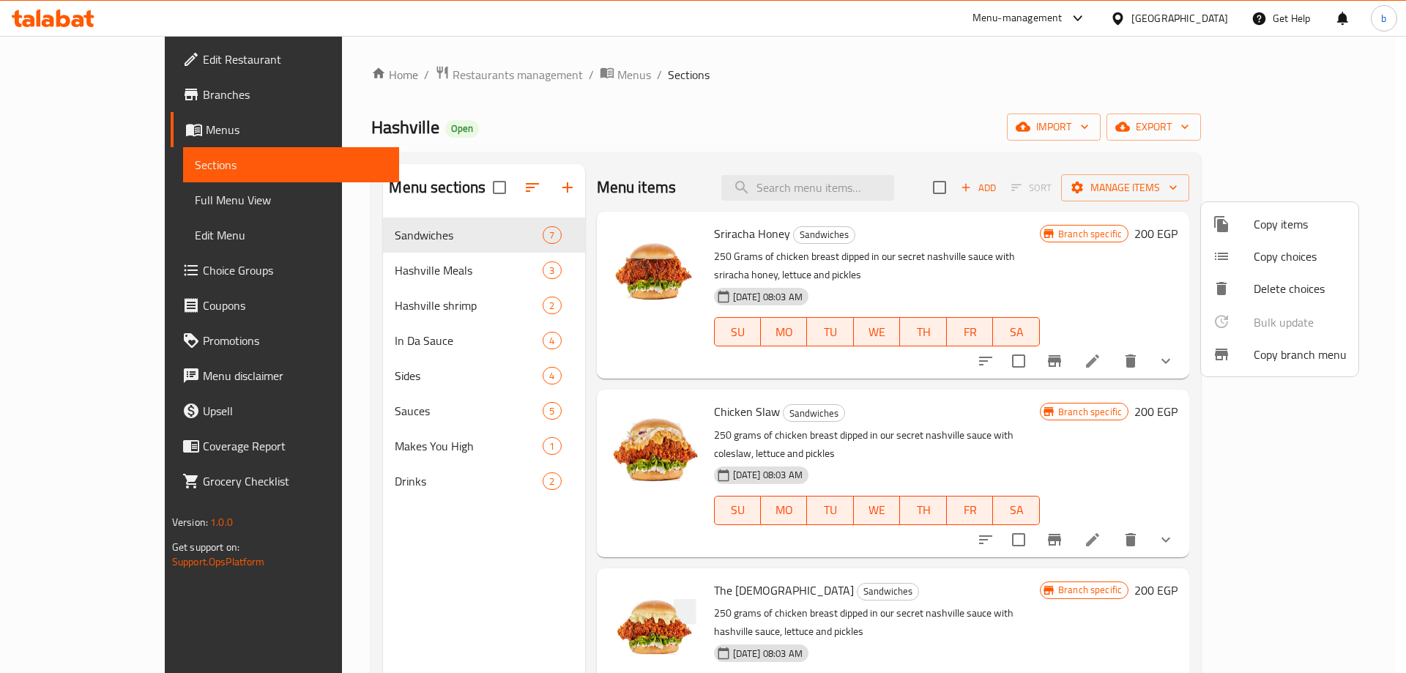
click at [1295, 346] on span "Copy branch menu" at bounding box center [1300, 355] width 93 height 18
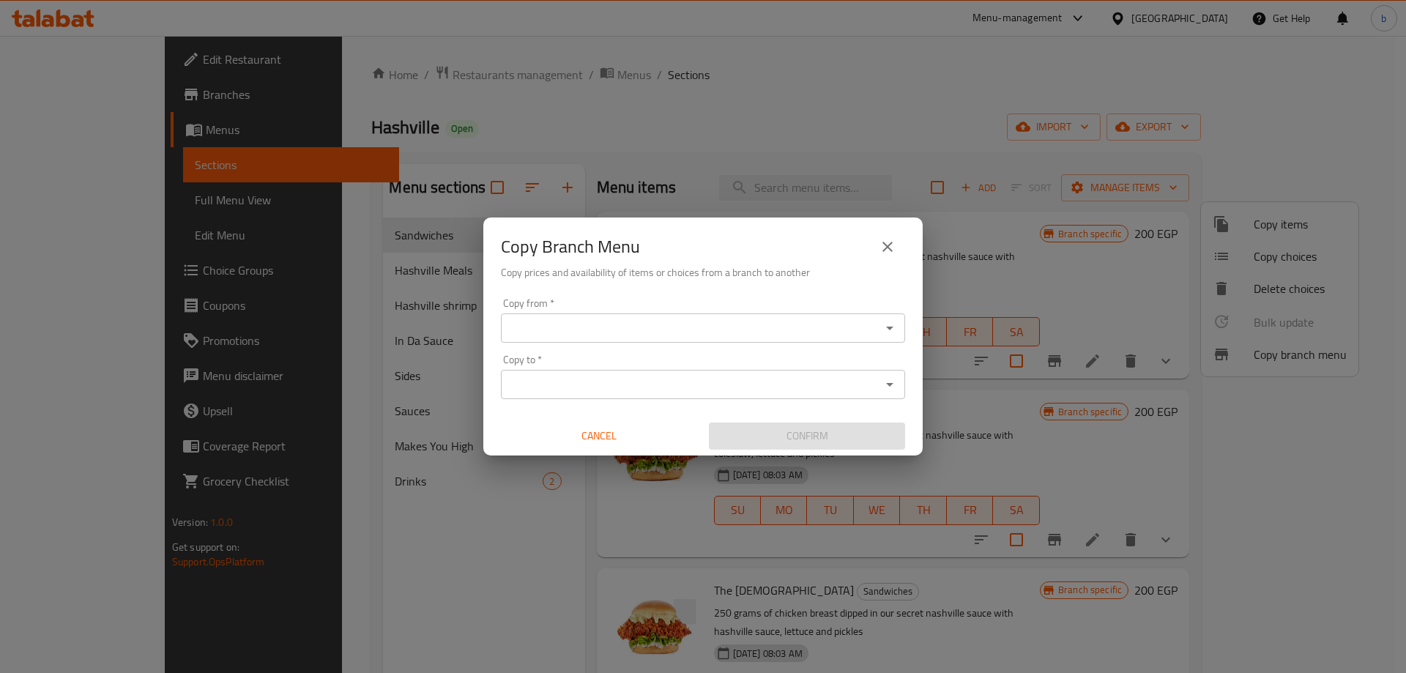
click at [576, 340] on div "Copy from *" at bounding box center [703, 327] width 404 height 29
drag, startPoint x: 576, startPoint y: 340, endPoint x: 568, endPoint y: 338, distance: 8.2
click at [568, 338] on div "Copy from *" at bounding box center [703, 327] width 404 height 29
click at [606, 333] on input "Copy from   *" at bounding box center [690, 328] width 371 height 21
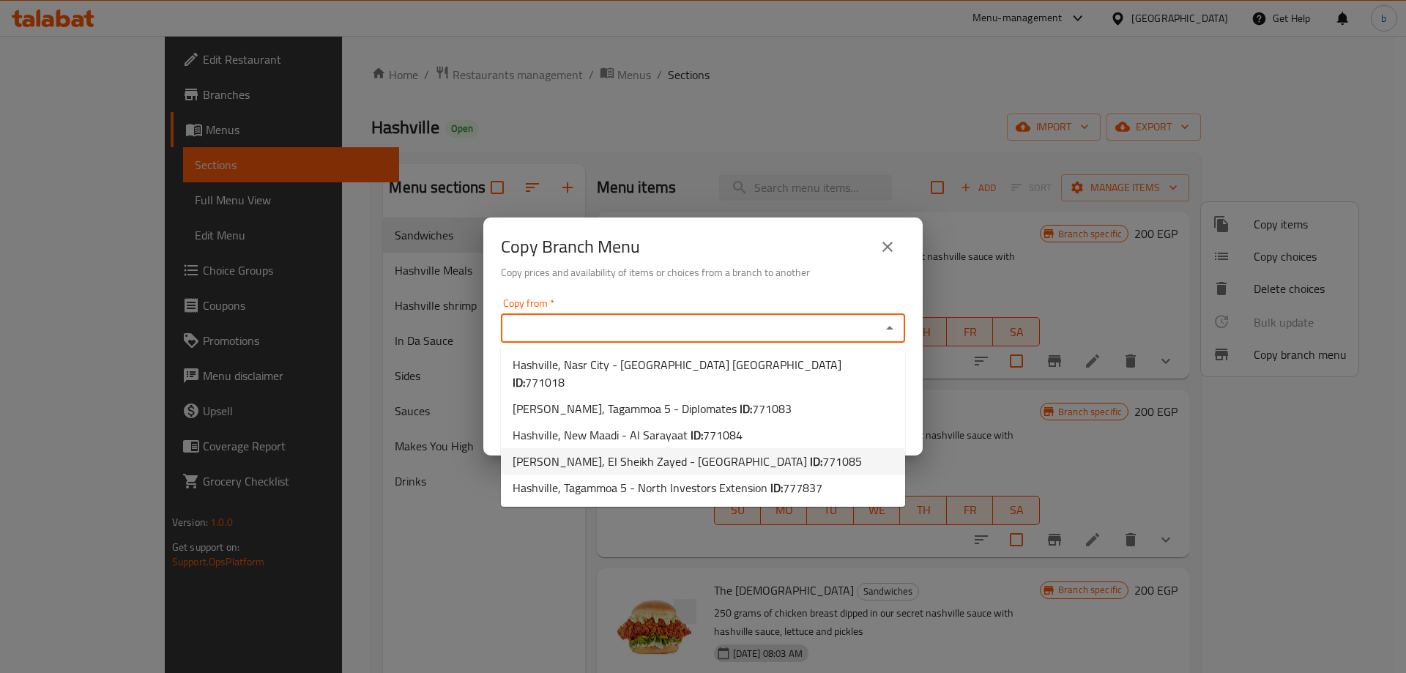
click at [823, 450] on span "771085" at bounding box center [843, 461] width 40 height 22
type input "[PERSON_NAME], El Sheikh Zayed - [GEOGRAPHIC_DATA]"
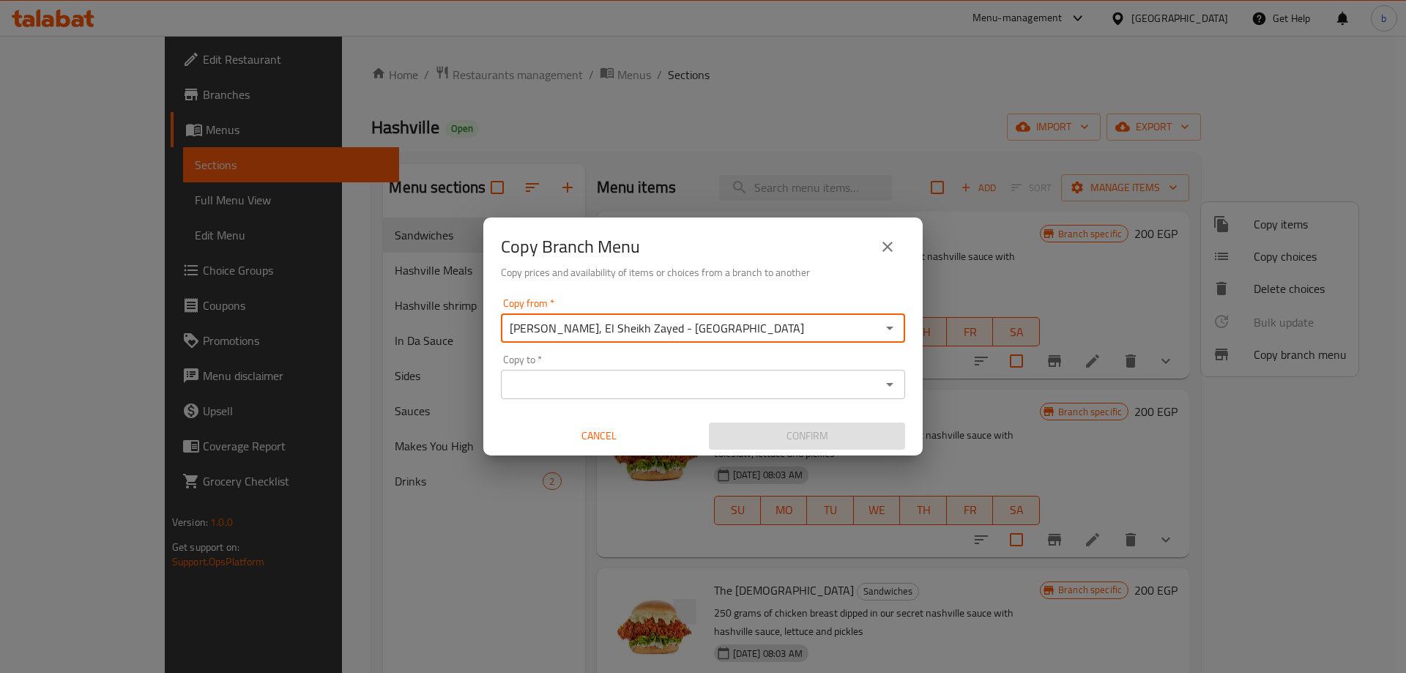
click at [617, 390] on input "Copy to   *" at bounding box center [690, 384] width 371 height 21
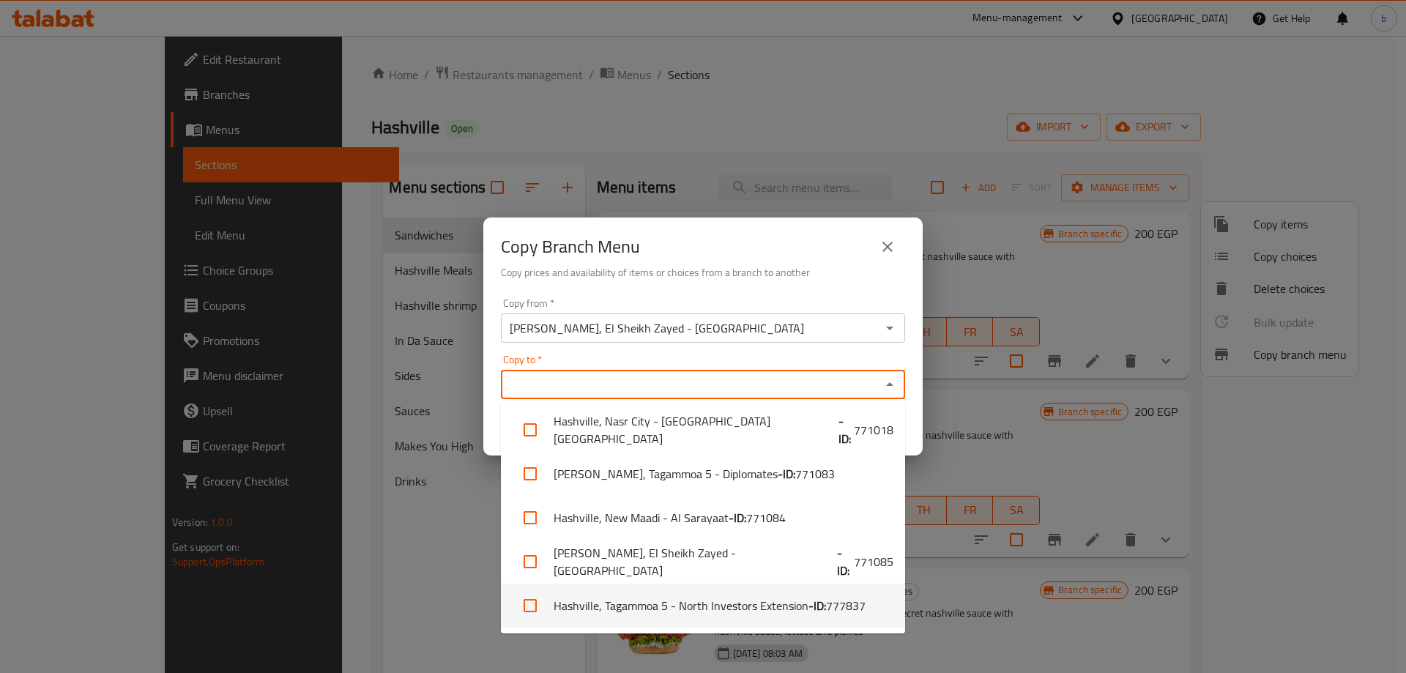
click at [777, 606] on li "Hashville, Tagammoa 5 - North Investors Extension - ID: 777837" at bounding box center [703, 606] width 404 height 44
checkbox input "true"
click at [373, 569] on div "Copy Branch Menu Copy prices and availability of items or choices from a branch…" at bounding box center [703, 336] width 1406 height 673
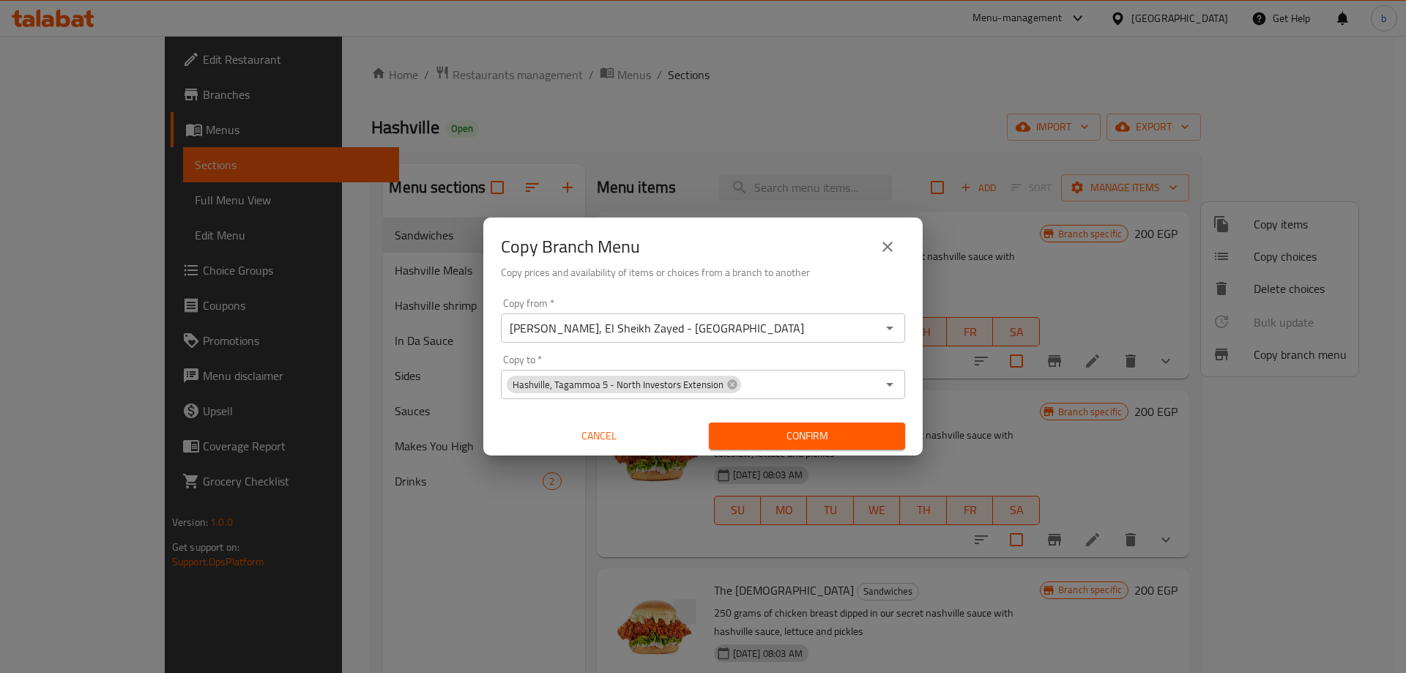
click at [798, 437] on span "Confirm" at bounding box center [807, 436] width 173 height 18
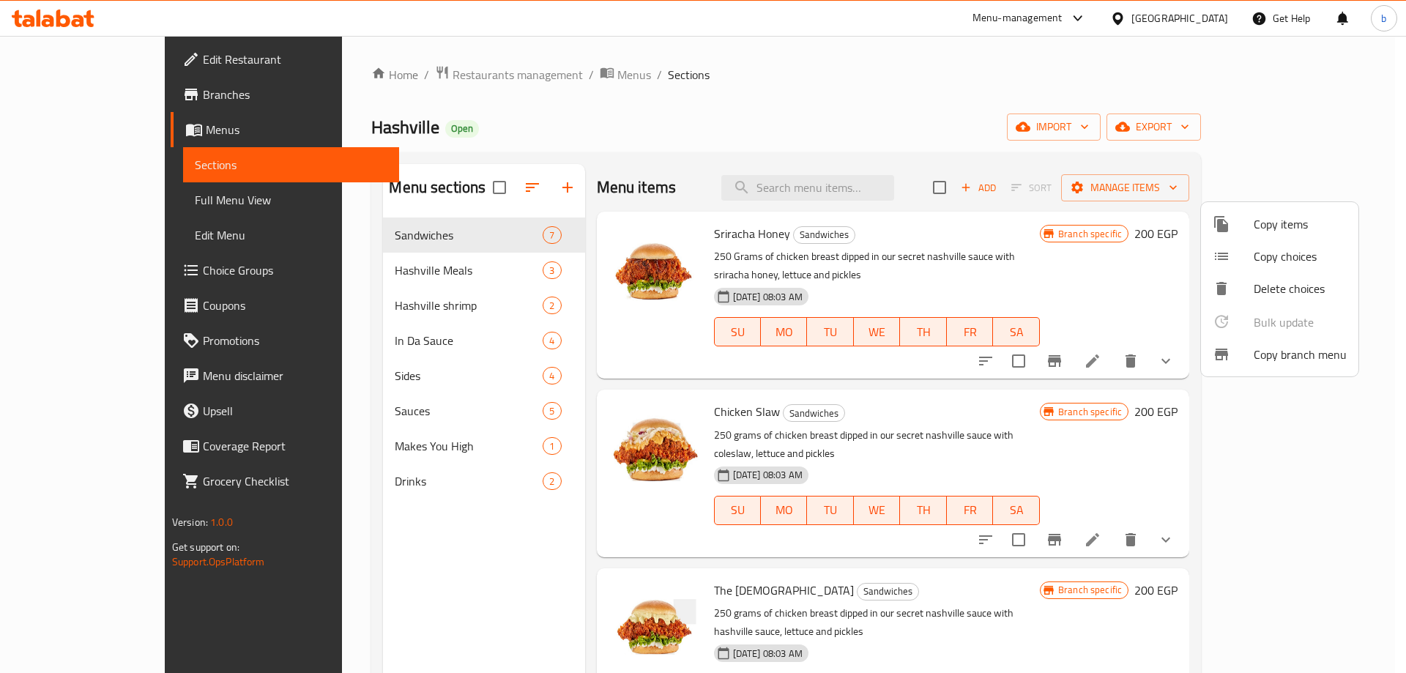
click at [79, 97] on div at bounding box center [703, 336] width 1406 height 673
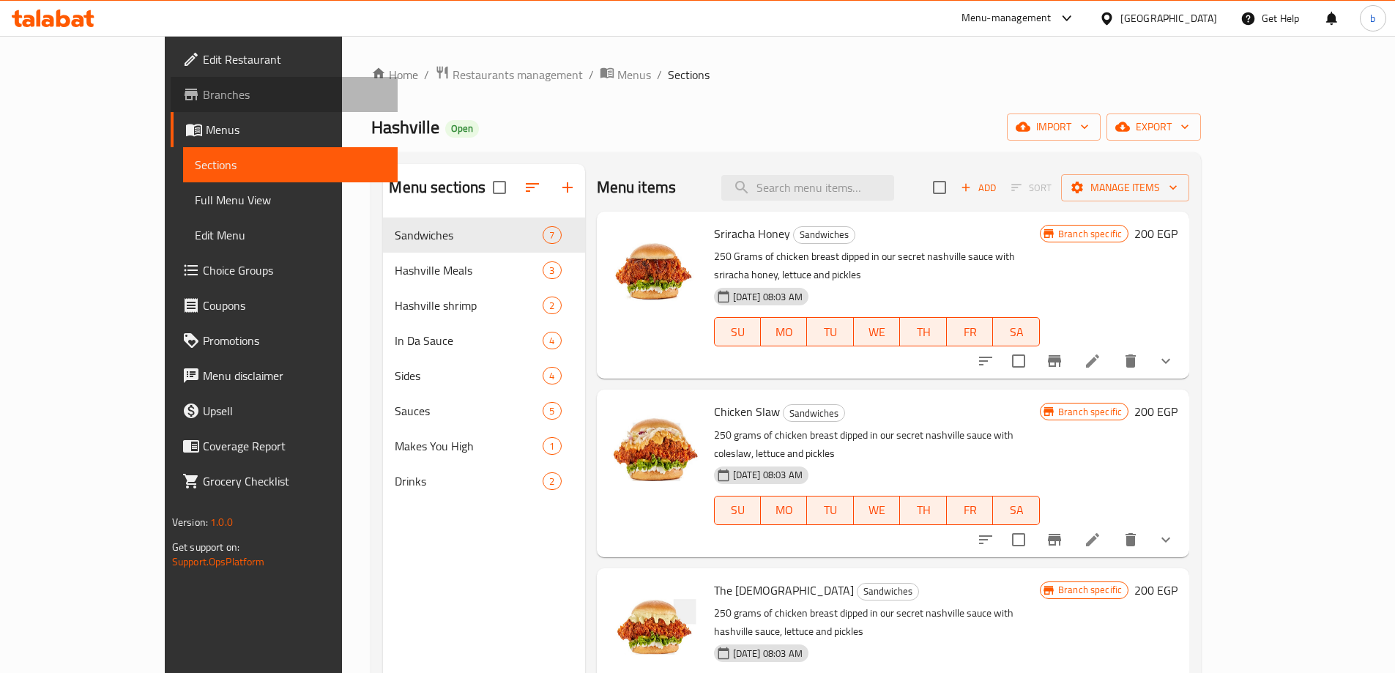
click at [203, 89] on span "Branches" at bounding box center [294, 95] width 183 height 18
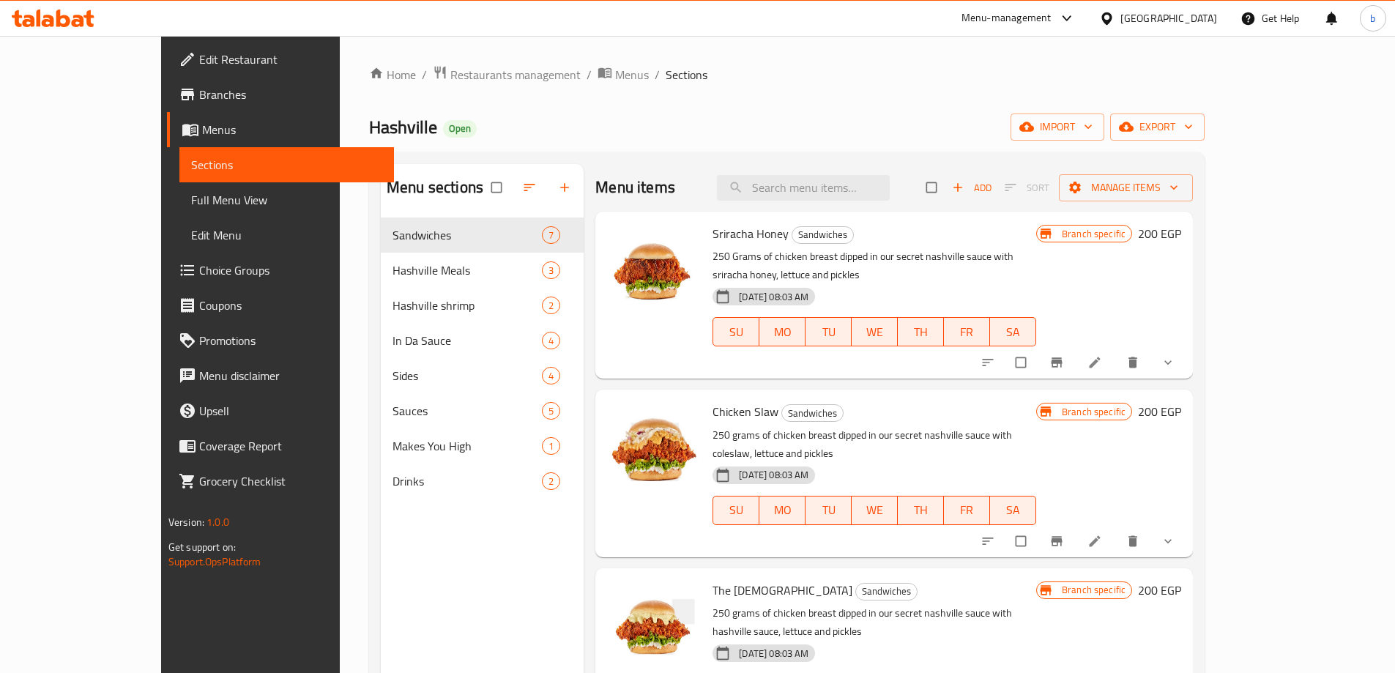
click at [958, 74] on ol "Home / Restaurants management / Menus / Sections" at bounding box center [787, 74] width 836 height 19
click at [978, 50] on div "Home / Restaurants management / Menus / Sections Hashville Open import export M…" at bounding box center [787, 457] width 894 height 842
click at [973, 56] on div "Home / Restaurants management / Menus / Sections Hashville Open import export M…" at bounding box center [787, 457] width 894 height 842
click at [977, 89] on div "Home / Restaurants management / Menus / Sections Hashville Open import export M…" at bounding box center [787, 457] width 836 height 784
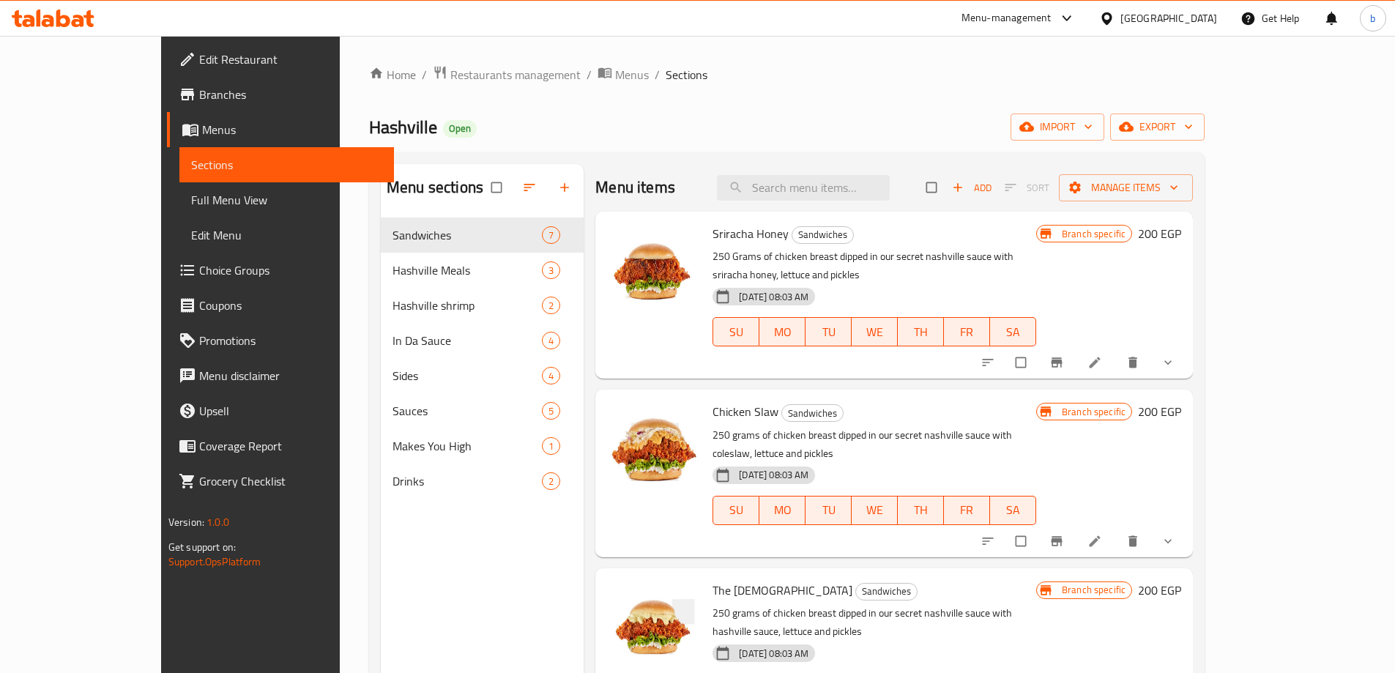
click at [977, 89] on div "Home / Restaurants management / Menus / Sections Hashville Open import export M…" at bounding box center [787, 457] width 836 height 784
click at [191, 202] on span "Full Menu View" at bounding box center [286, 200] width 191 height 18
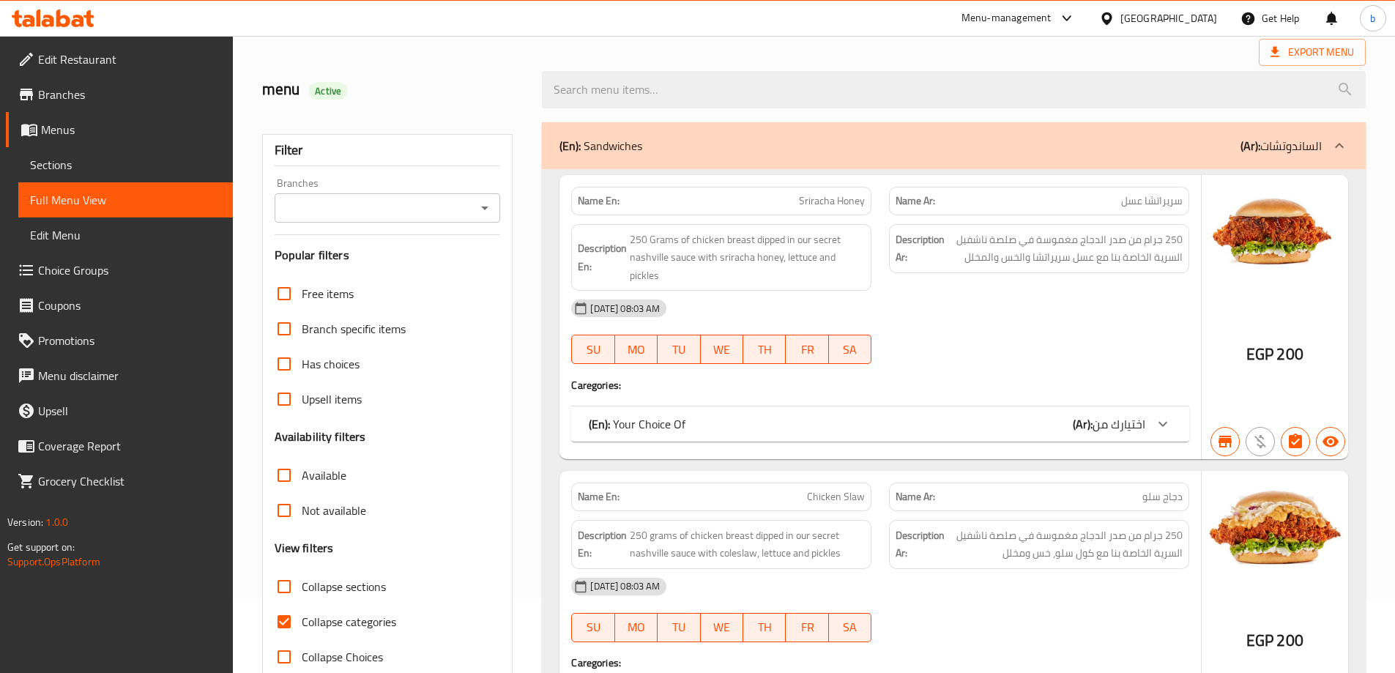
scroll to position [146, 0]
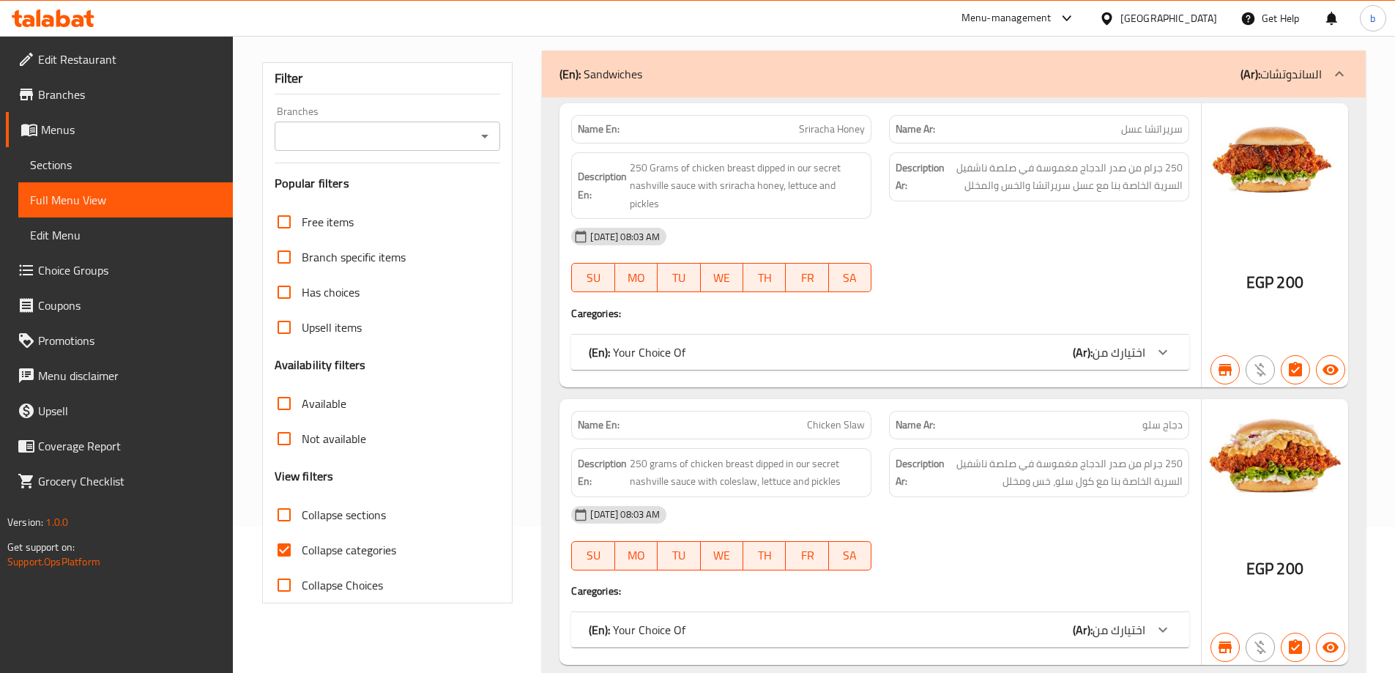
click at [286, 549] on input "Collapse categories" at bounding box center [284, 549] width 35 height 35
checkbox input "false"
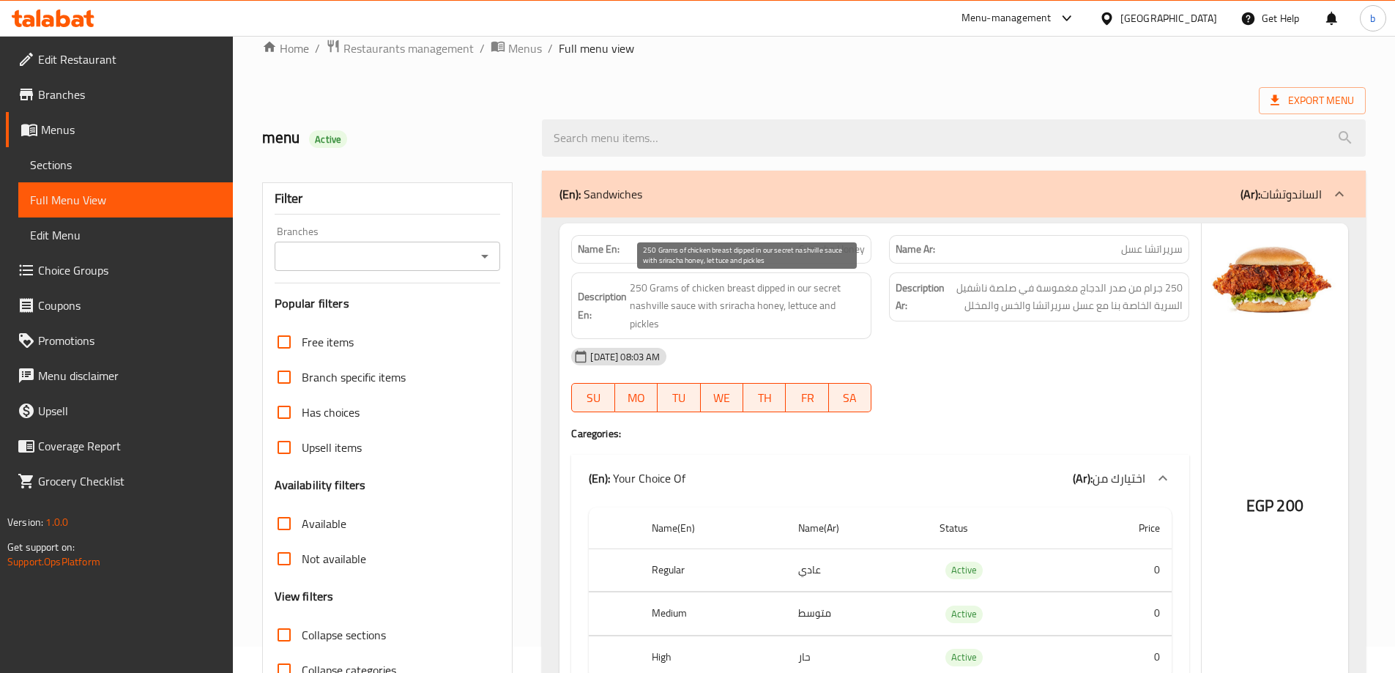
scroll to position [0, 0]
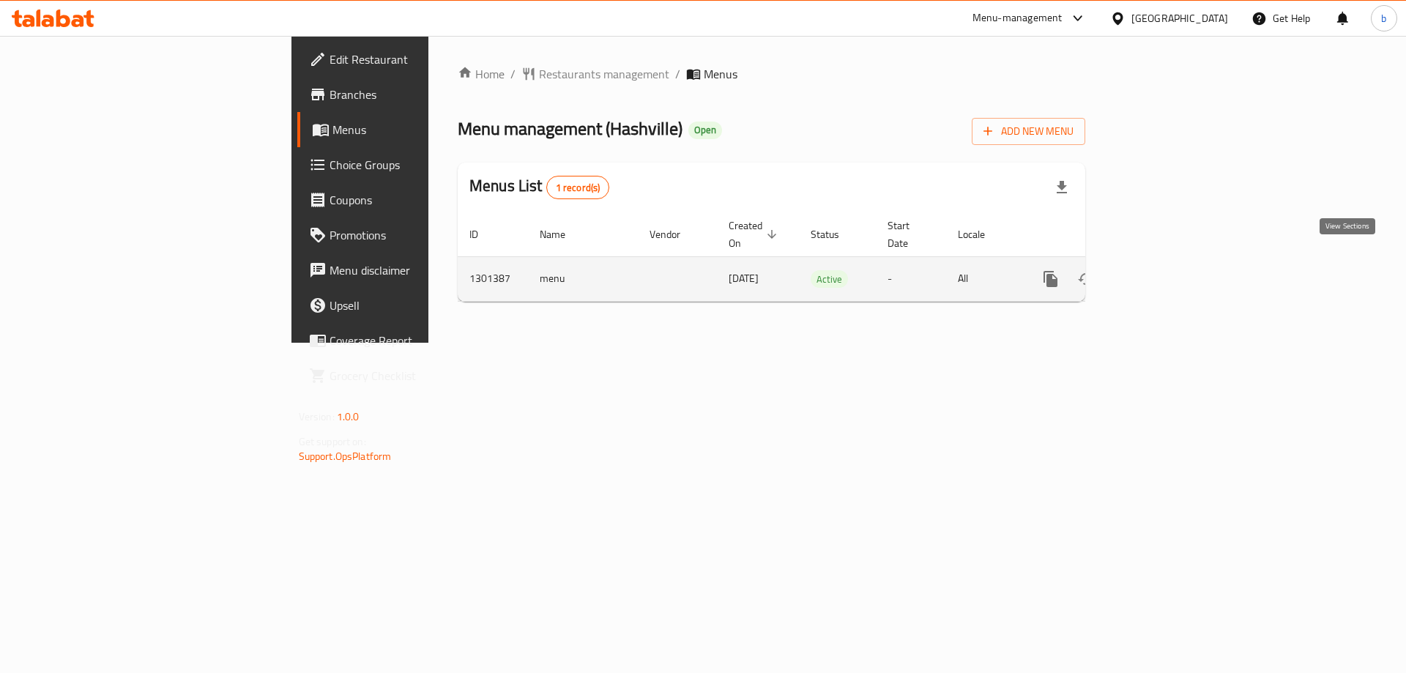
click at [1174, 261] on link "enhanced table" at bounding box center [1156, 278] width 35 height 35
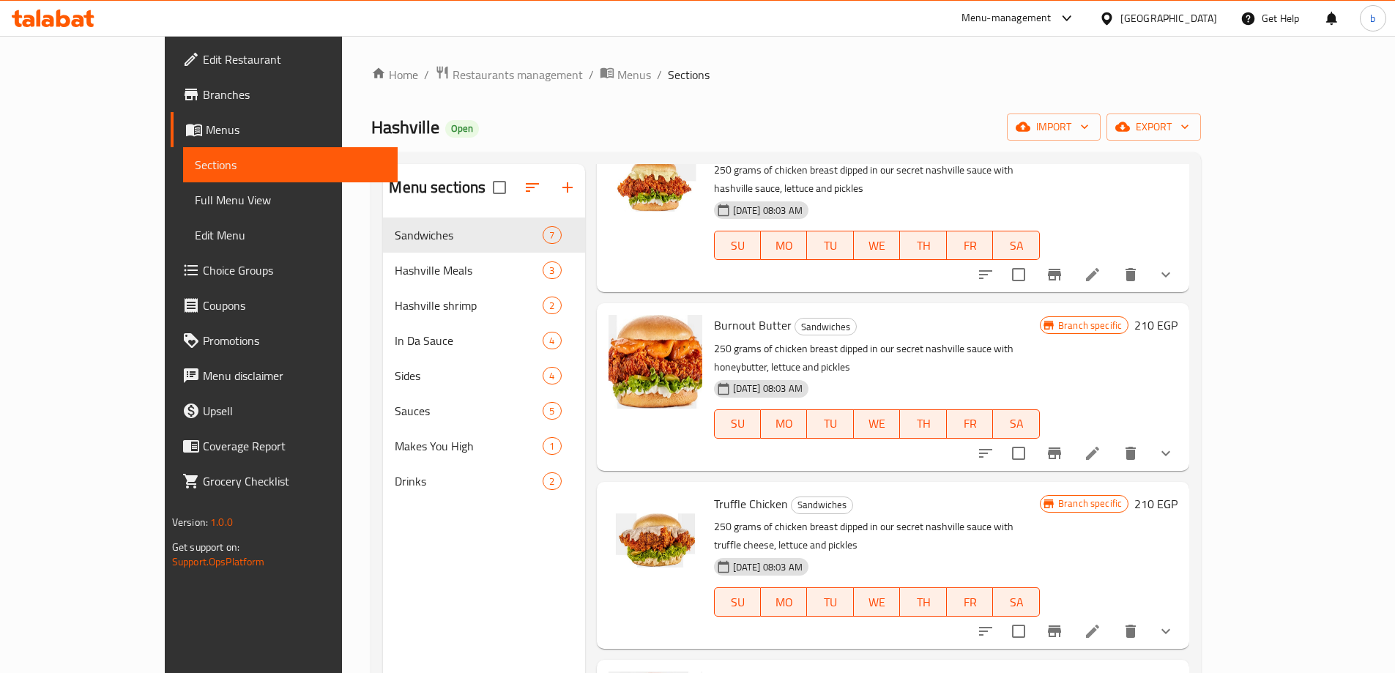
scroll to position [483, 0]
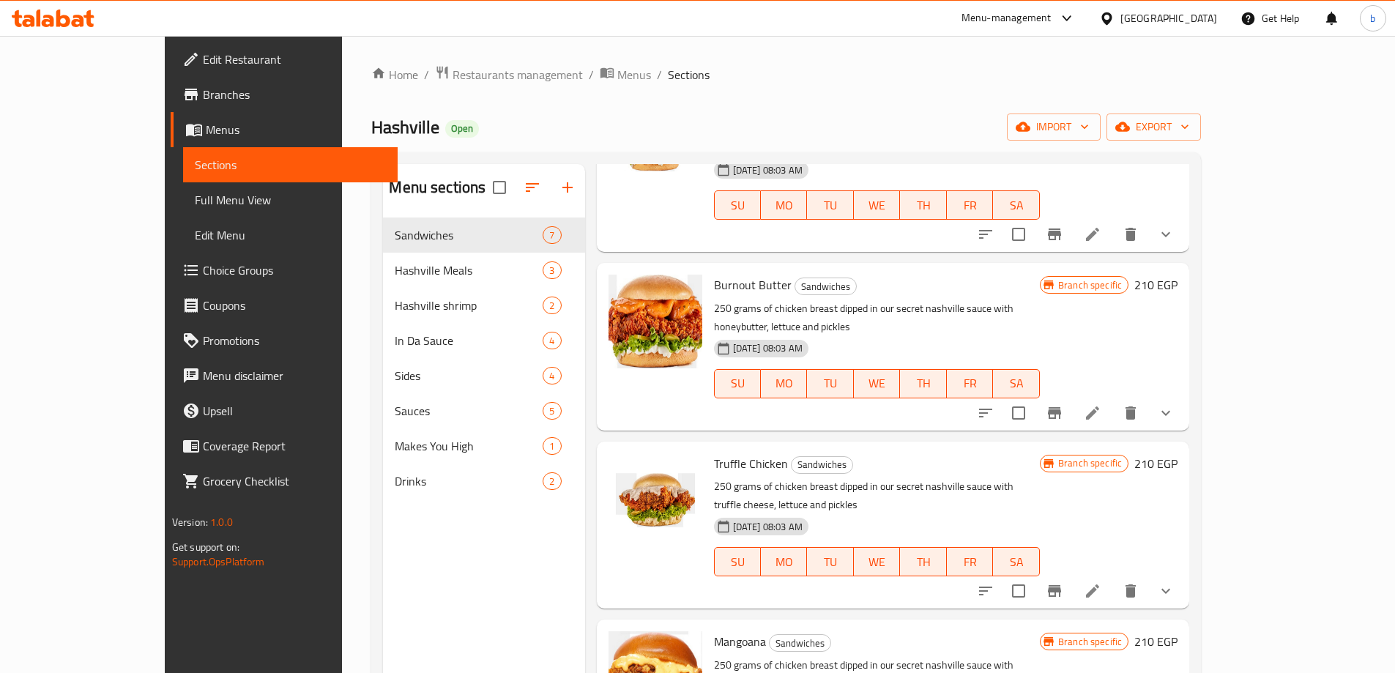
click at [797, 111] on div "Home / Restaurants management / Menus / Sections Hashville Open import export M…" at bounding box center [786, 457] width 830 height 784
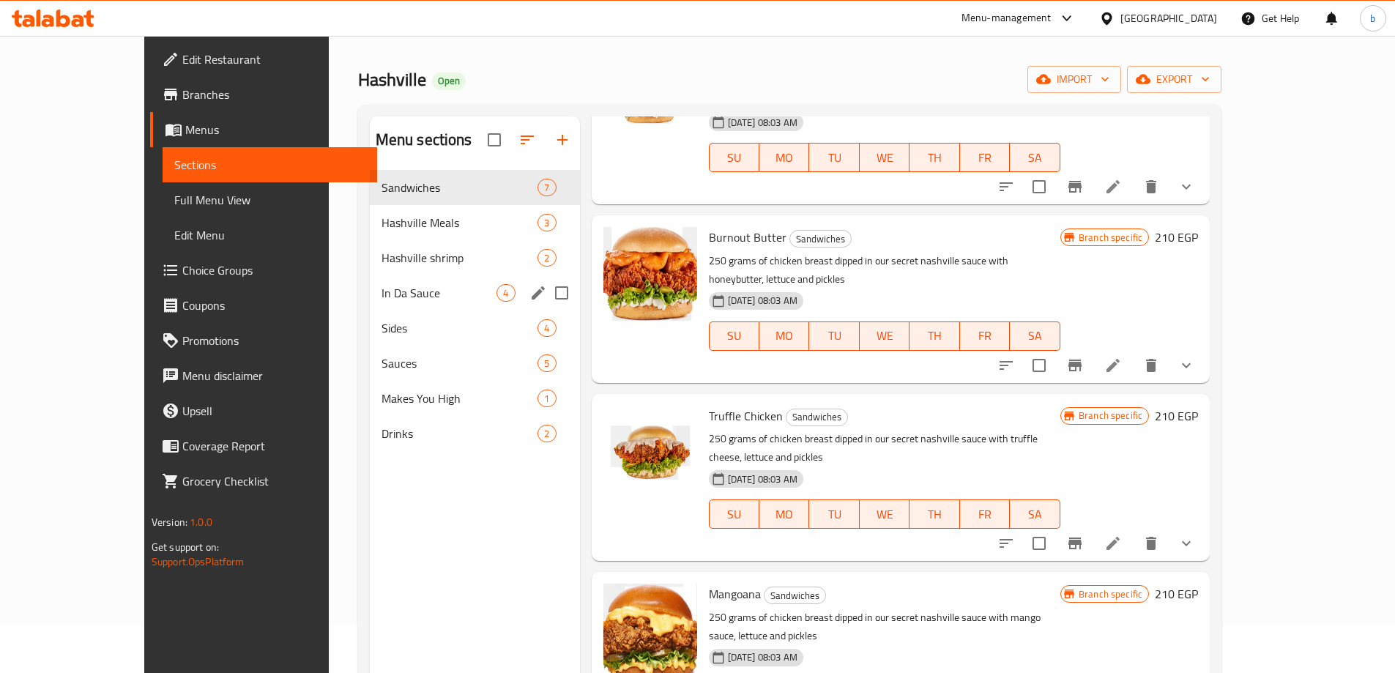
scroll to position [73, 0]
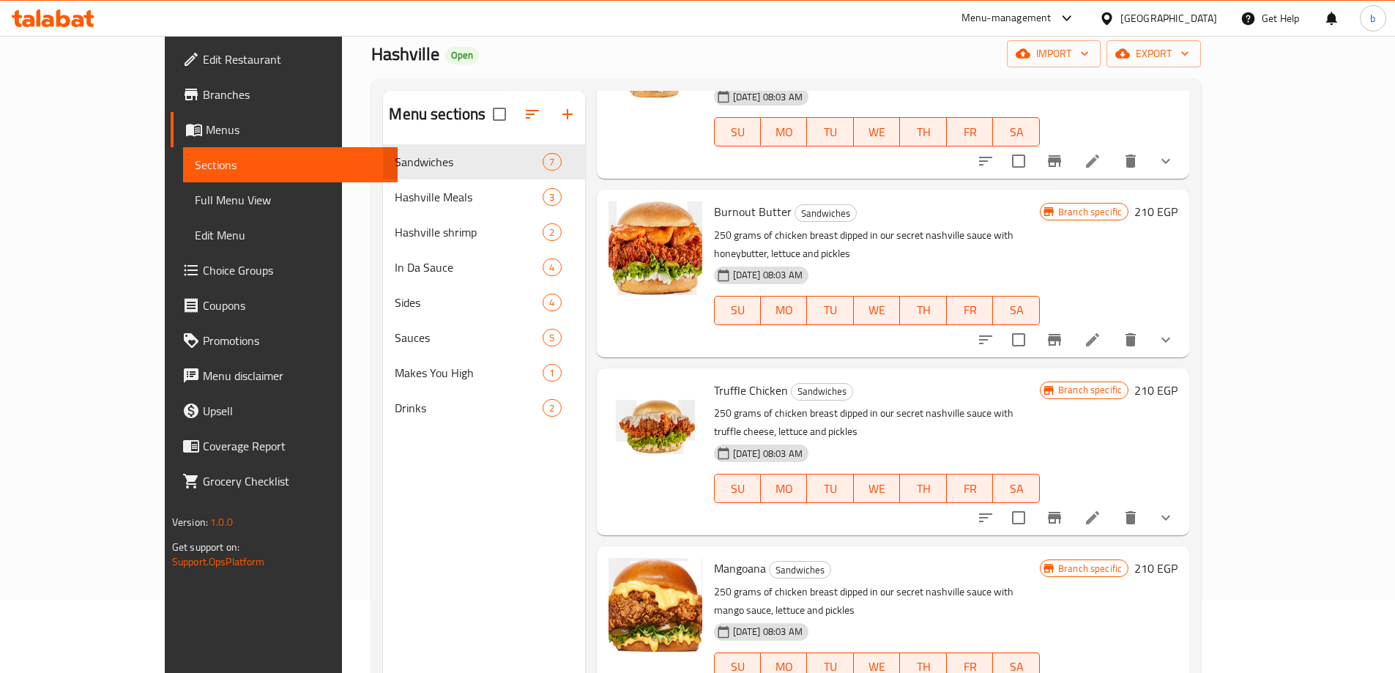
click at [195, 201] on span "Full Menu View" at bounding box center [290, 200] width 191 height 18
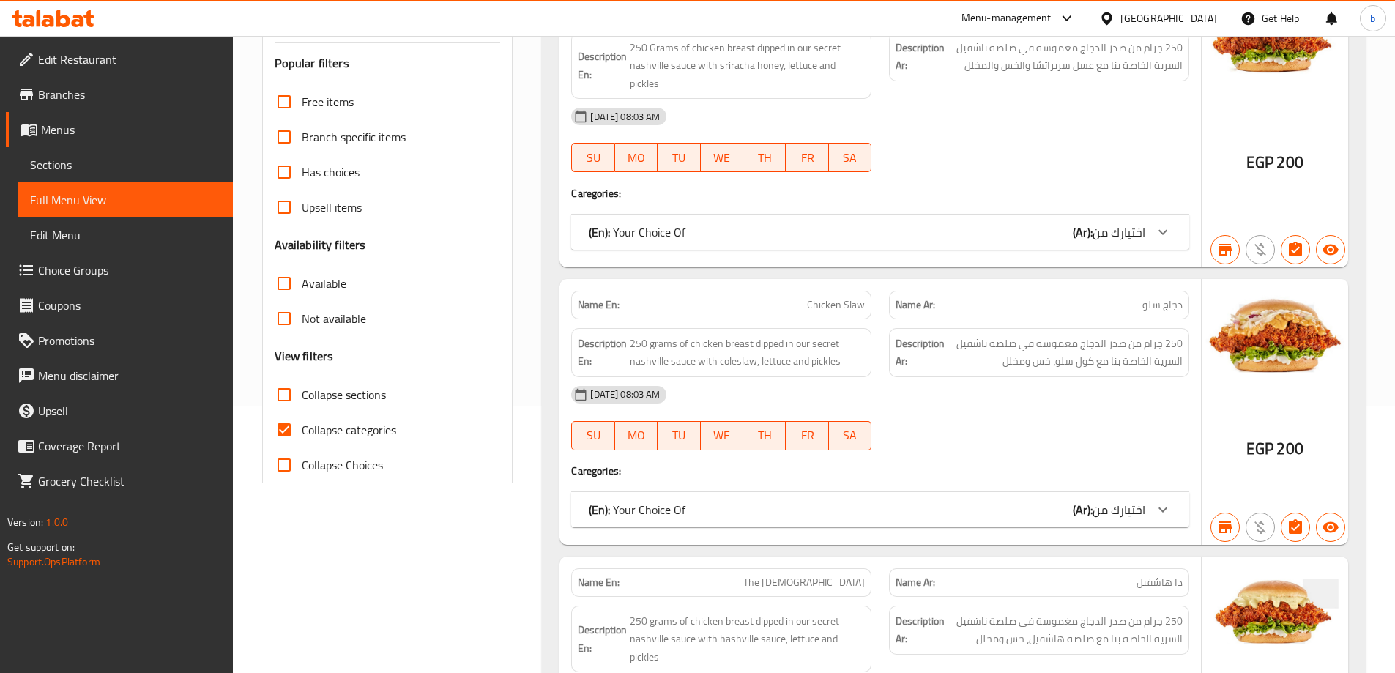
scroll to position [293, 0]
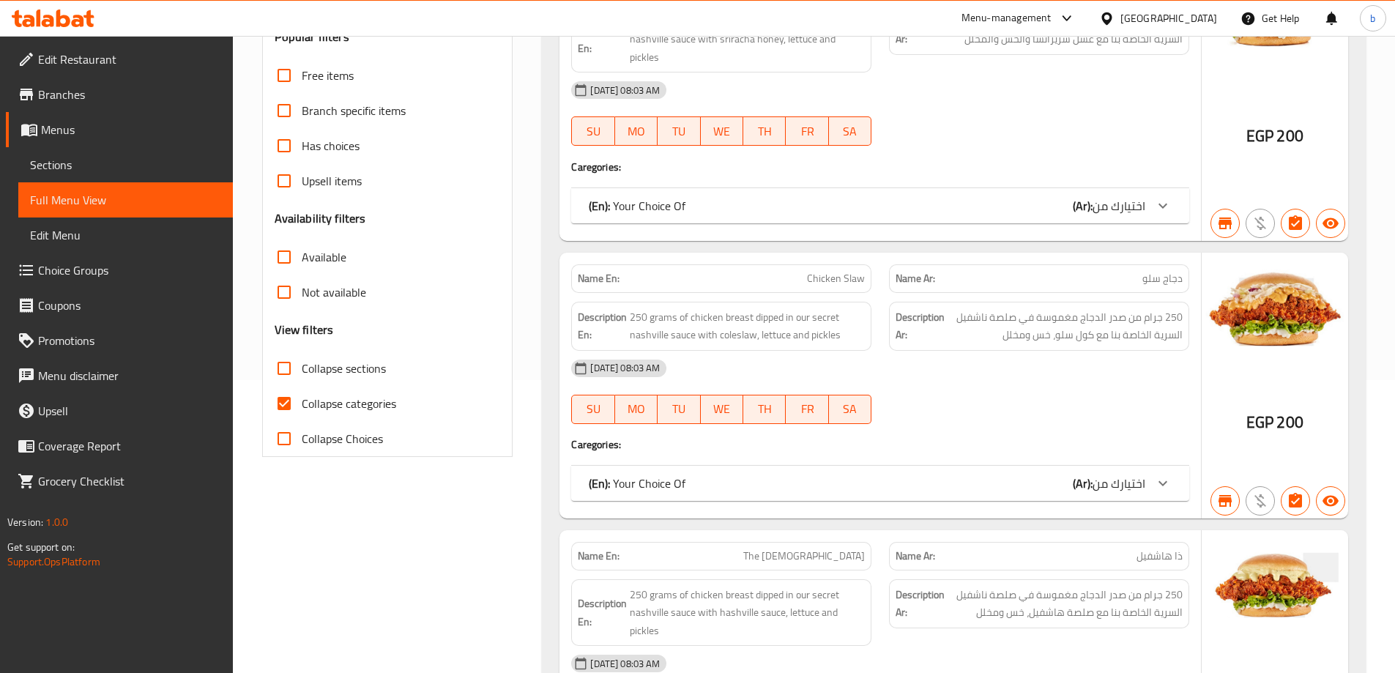
click at [283, 406] on input "Collapse categories" at bounding box center [284, 403] width 35 height 35
checkbox input "false"
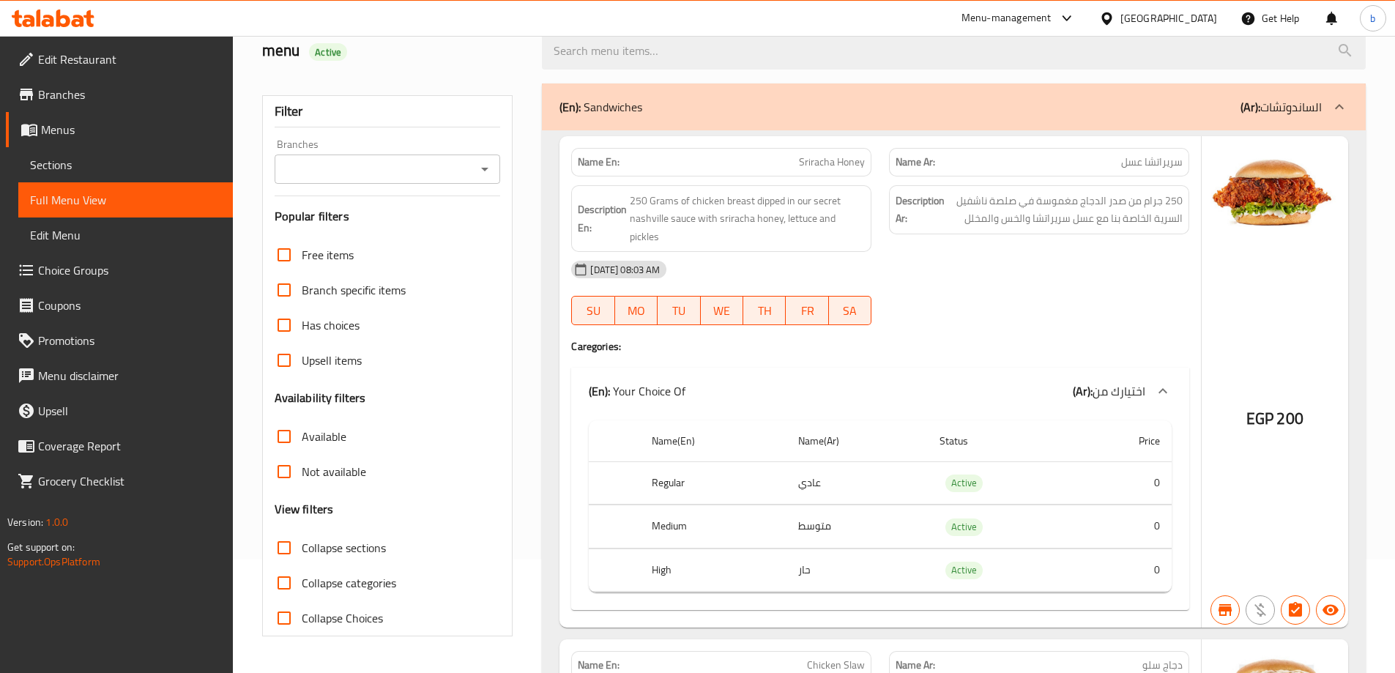
scroll to position [0, 0]
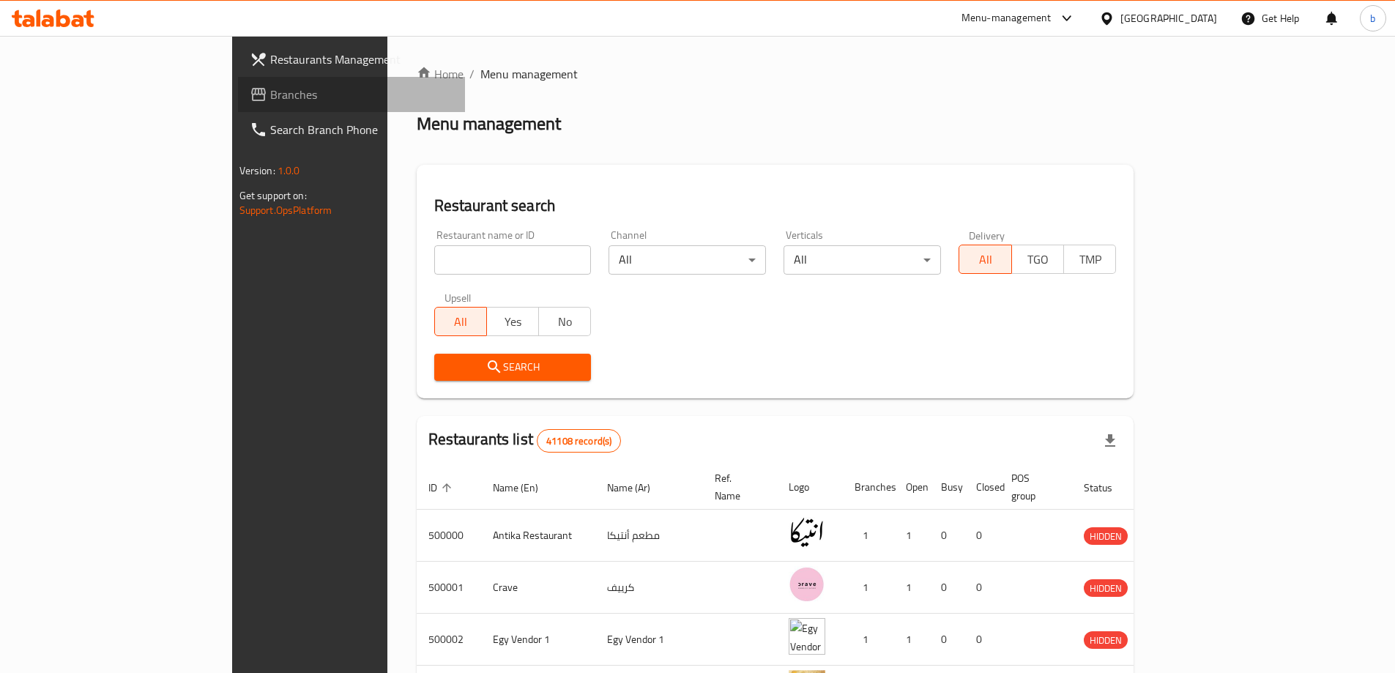
click at [270, 97] on span "Branches" at bounding box center [361, 95] width 183 height 18
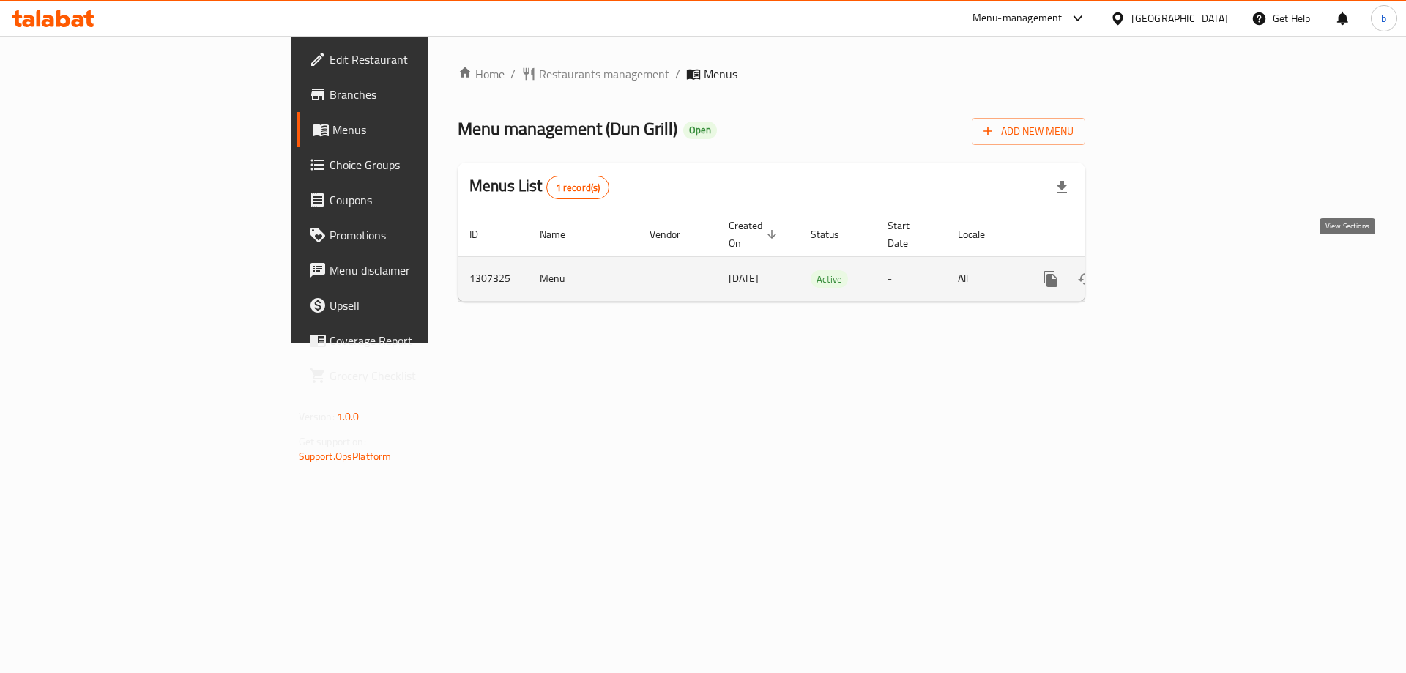
click at [1165, 270] on icon "enhanced table" at bounding box center [1157, 279] width 18 height 18
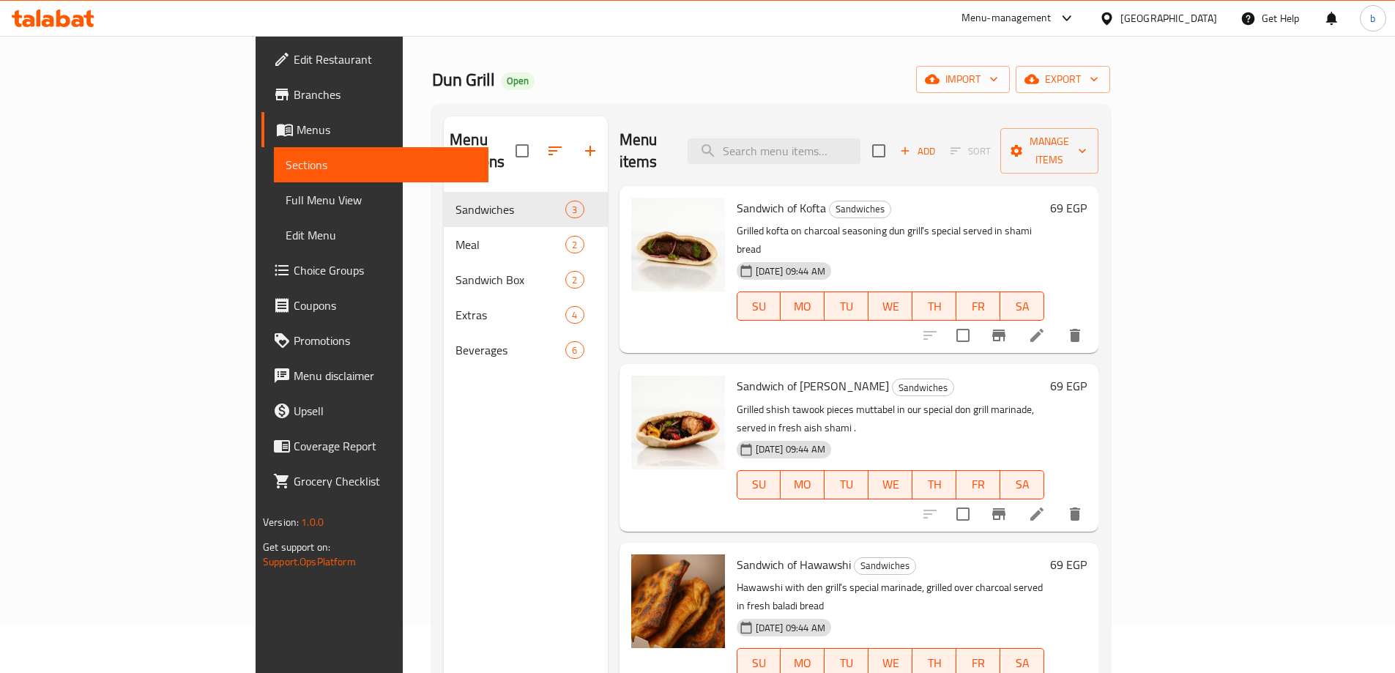
scroll to position [73, 0]
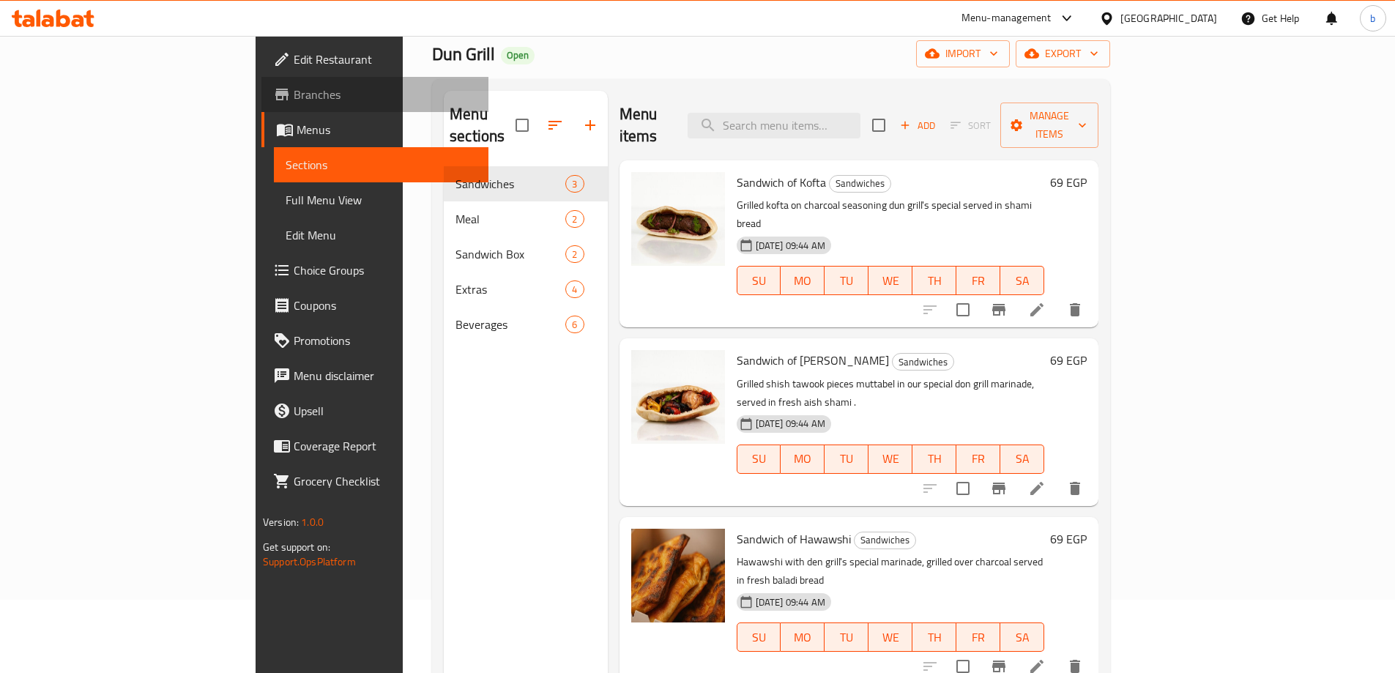
click at [294, 89] on span "Branches" at bounding box center [385, 95] width 183 height 18
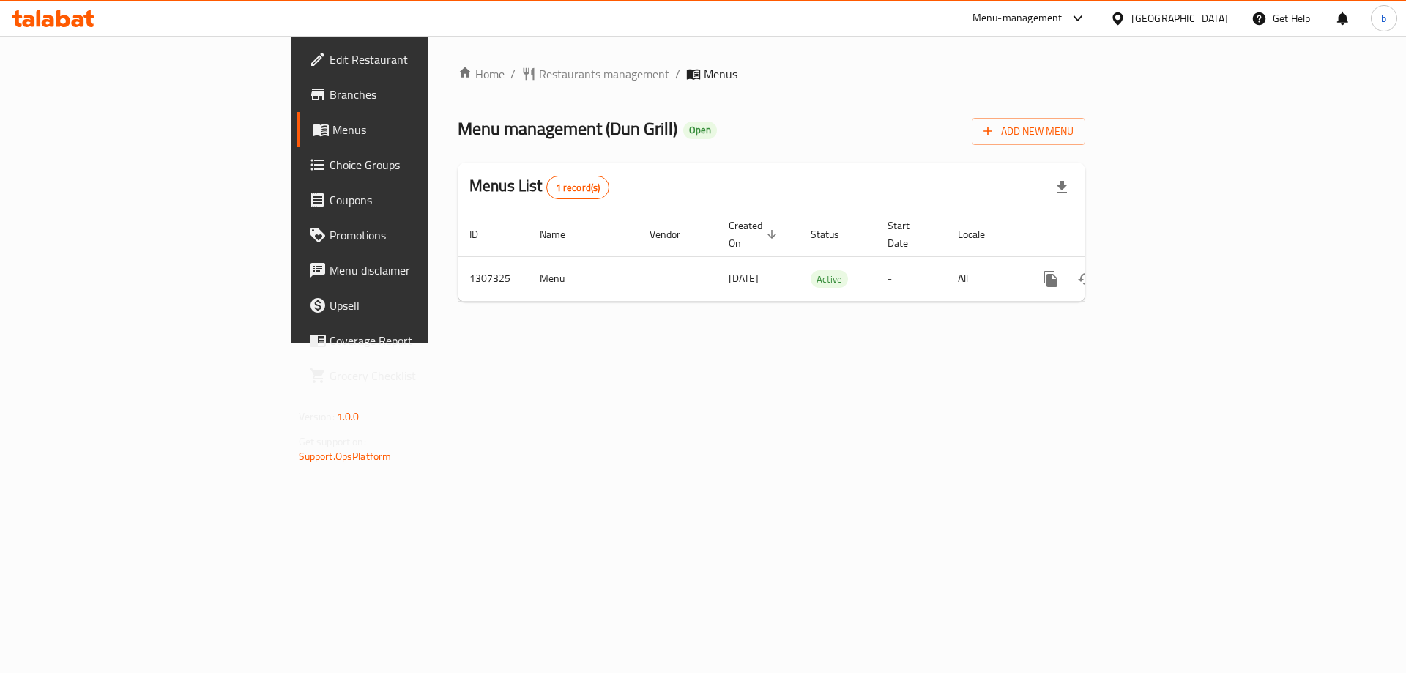
click at [330, 94] on span "Branches" at bounding box center [422, 95] width 185 height 18
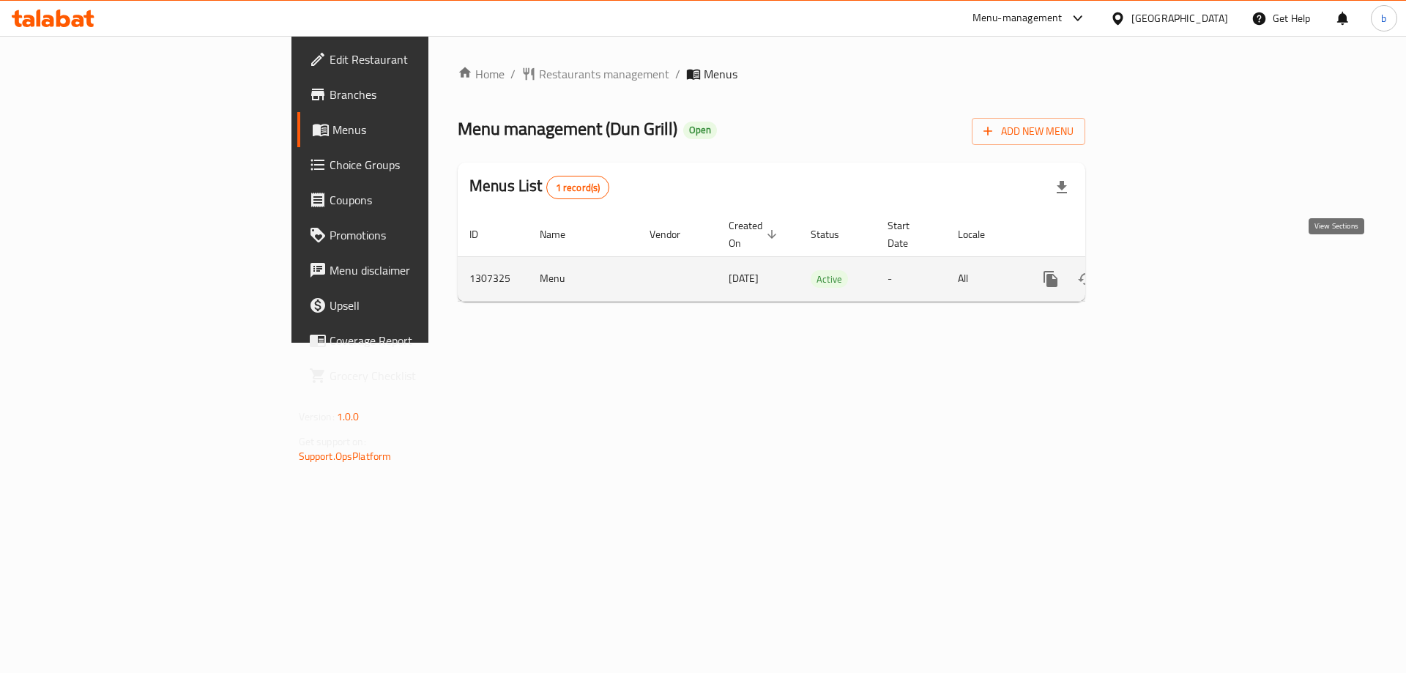
click at [1163, 272] on icon "enhanced table" at bounding box center [1156, 278] width 13 height 13
click at [1165, 270] on icon "enhanced table" at bounding box center [1157, 279] width 18 height 18
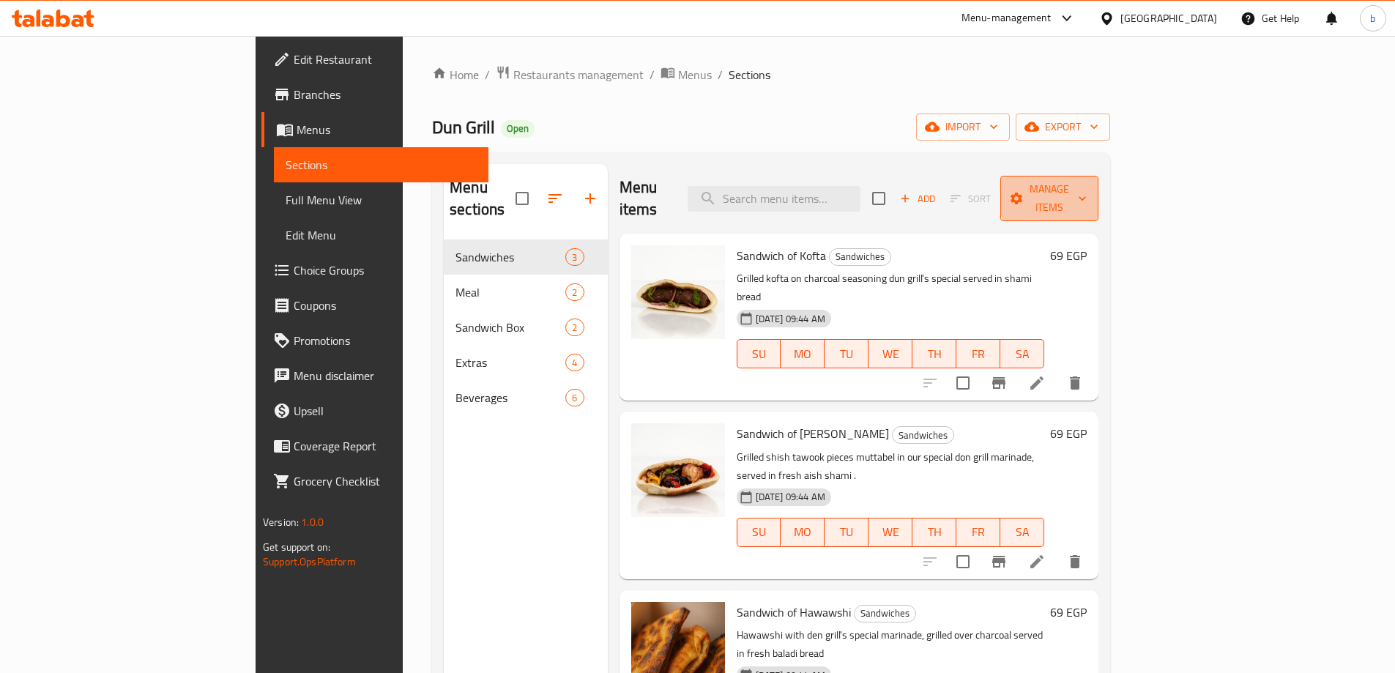
click at [1090, 191] on icon "button" at bounding box center [1082, 198] width 15 height 15
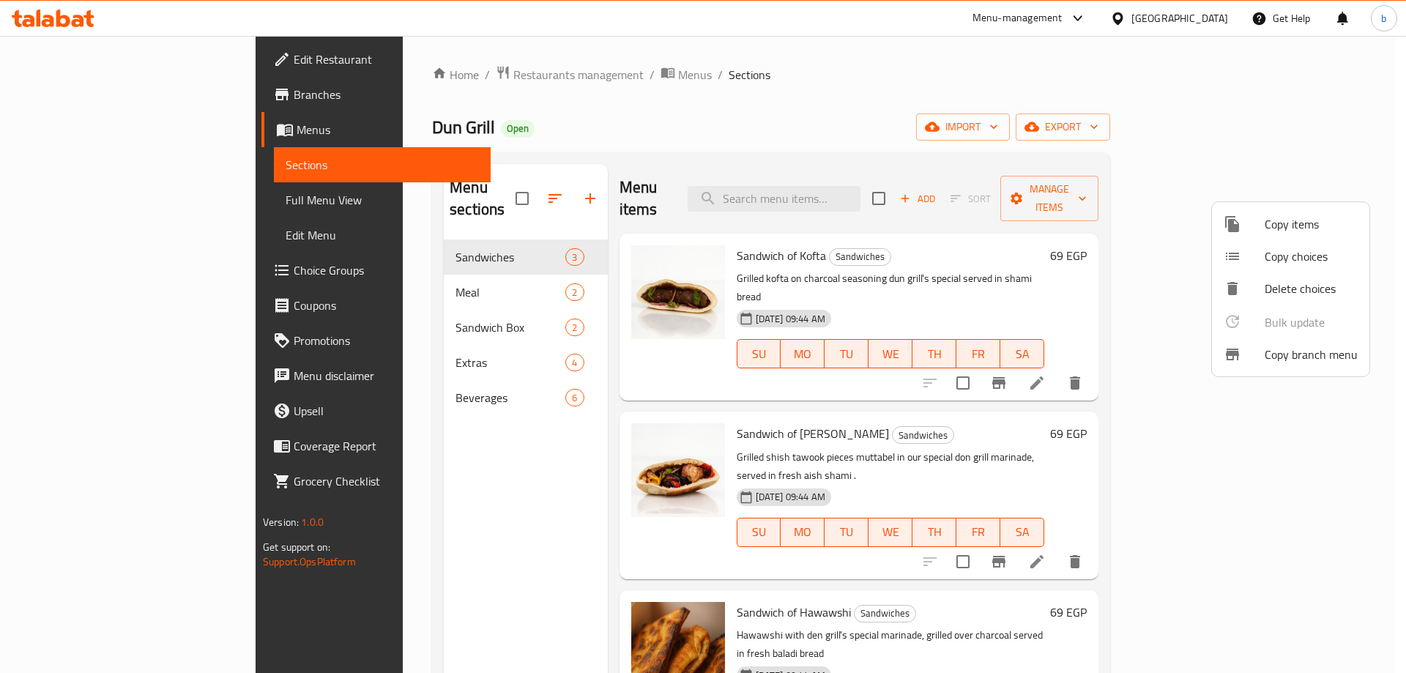
click at [1306, 357] on span "Copy branch menu" at bounding box center [1311, 355] width 93 height 18
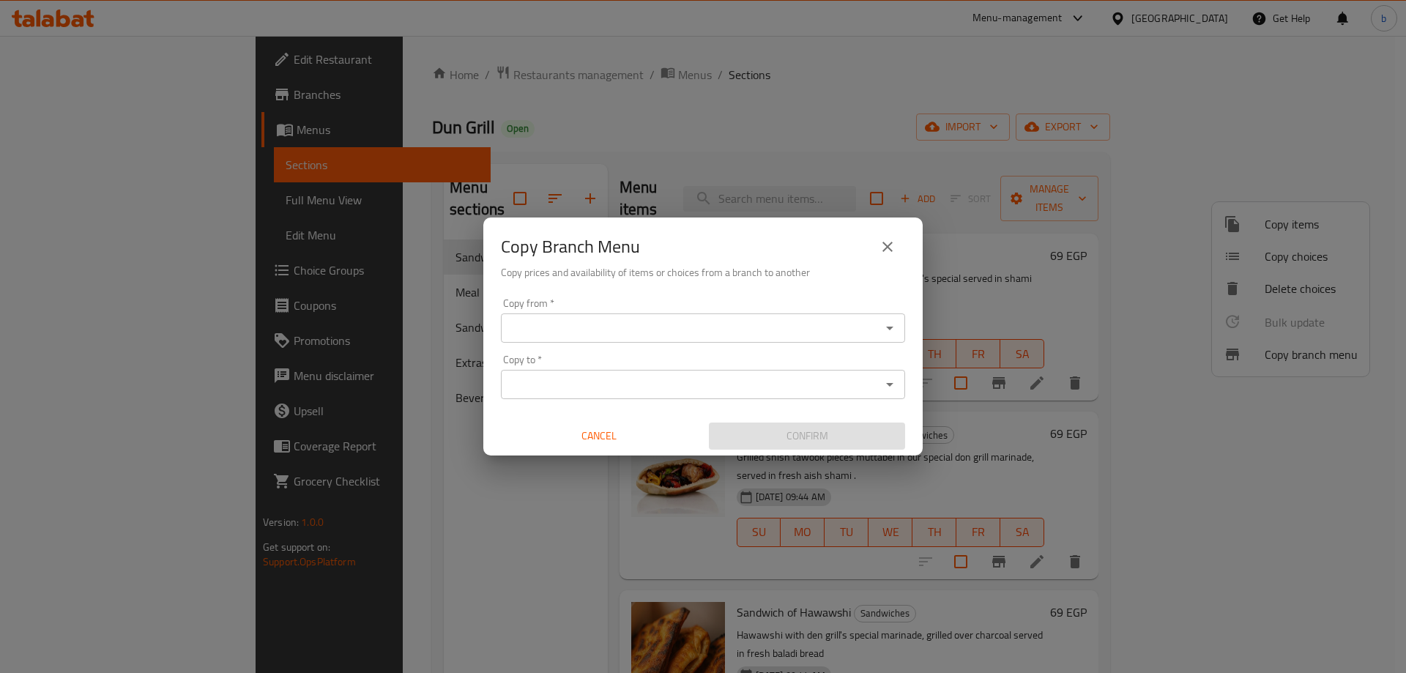
click at [692, 330] on input "Copy from   *" at bounding box center [690, 328] width 371 height 21
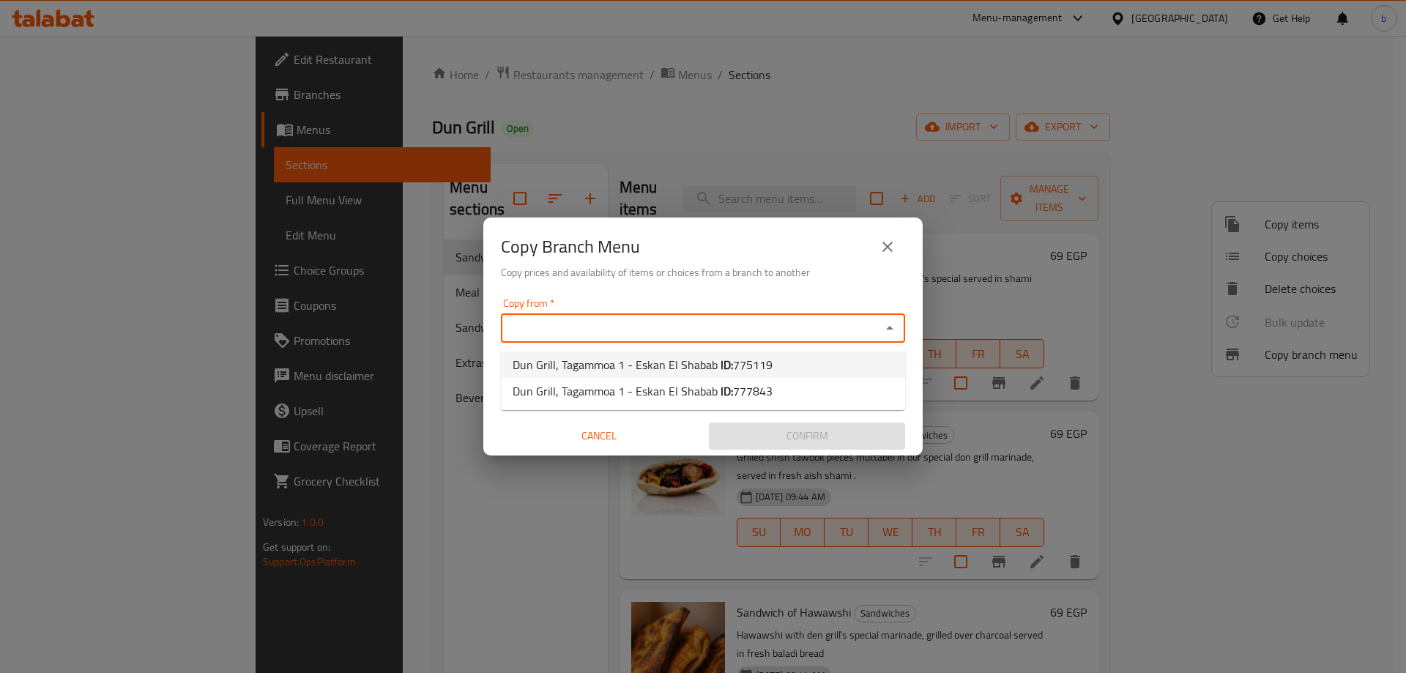
click at [767, 368] on span "775119" at bounding box center [753, 365] width 40 height 22
type input "Dun Grill, Tagammoa 1 - Eskan El Shabab"
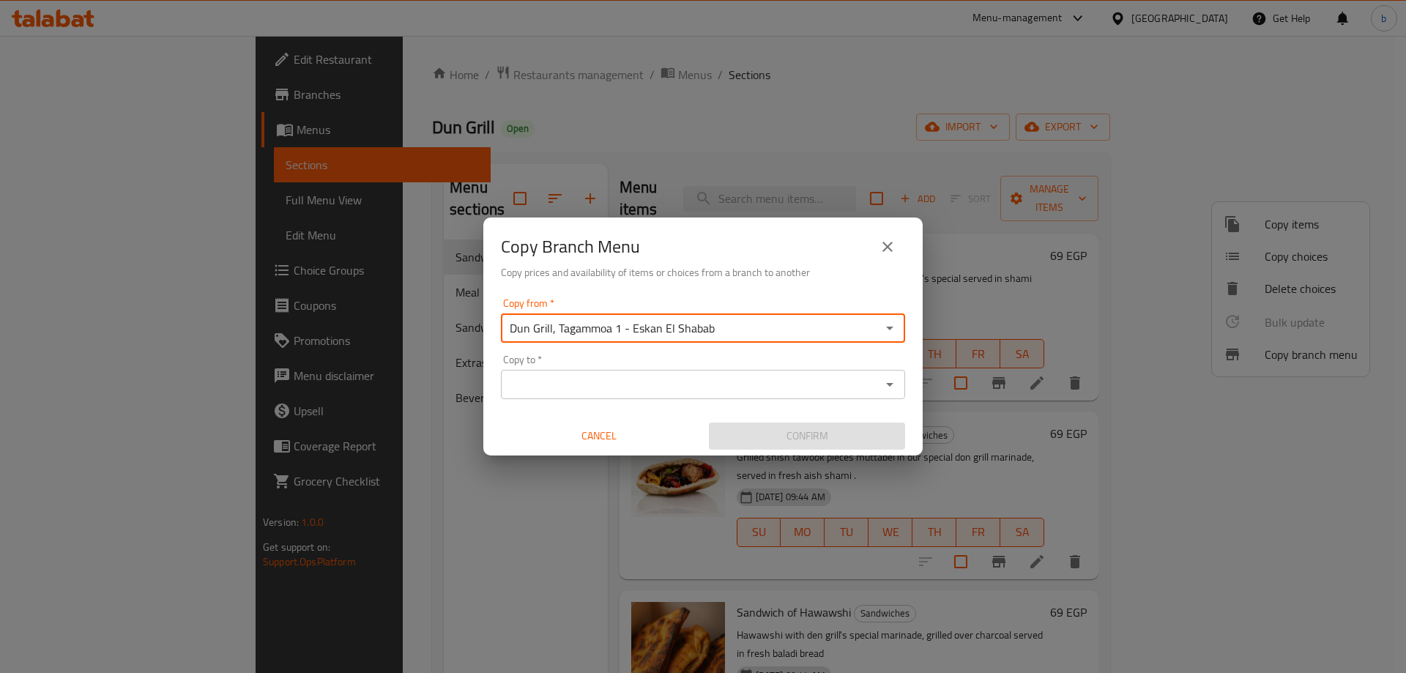
click at [672, 384] on input "Copy to   *" at bounding box center [690, 384] width 371 height 21
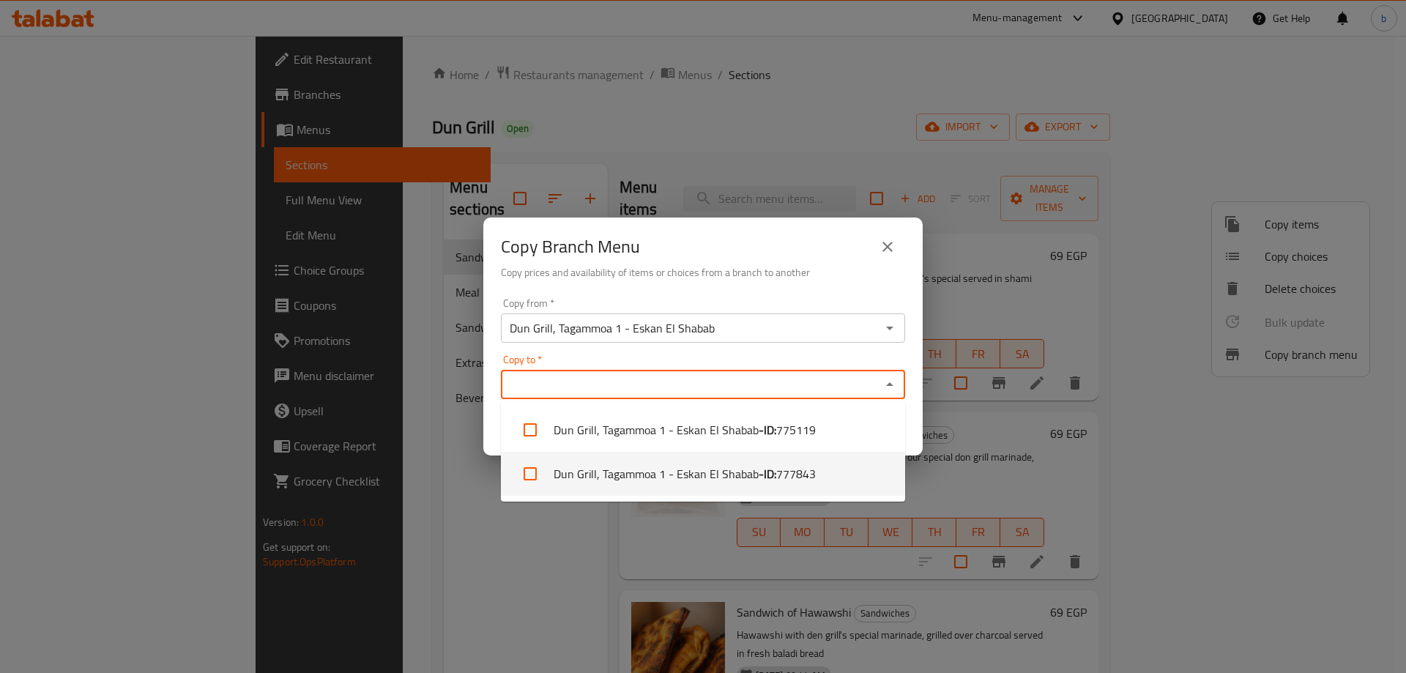
click at [696, 466] on li "Dun Grill, Tagammoa 1 - Eskan El Shabab - ID: 777843" at bounding box center [703, 474] width 404 height 44
checkbox input "true"
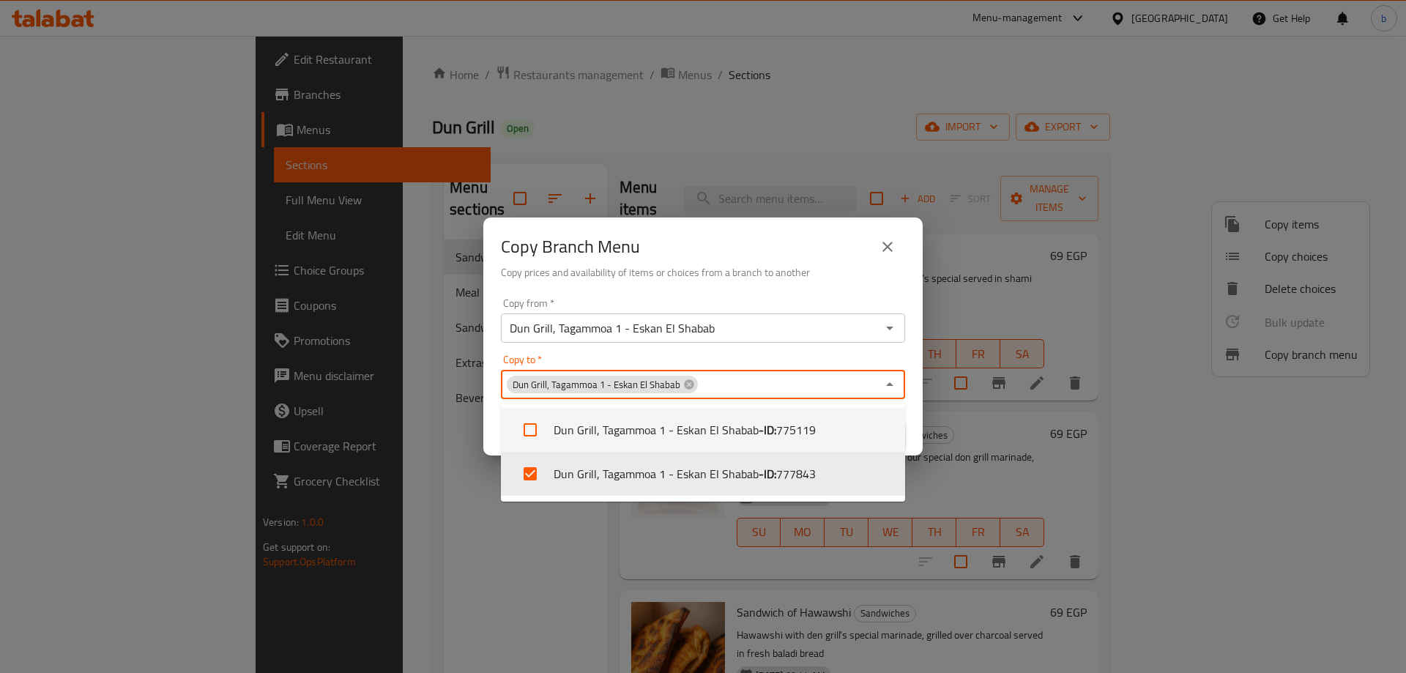
click at [1022, 297] on div "Copy Branch Menu Copy prices and availability of items or choices from a branch…" at bounding box center [703, 336] width 1406 height 673
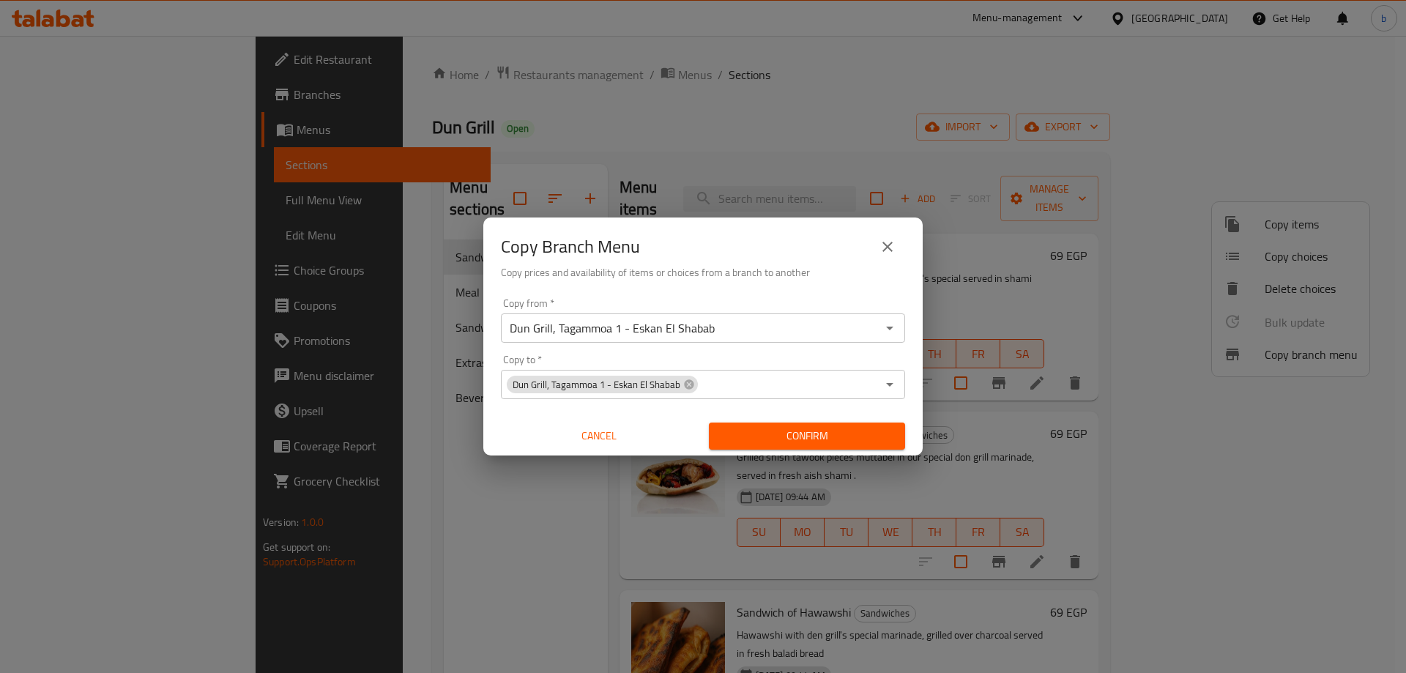
click at [798, 440] on span "Confirm" at bounding box center [807, 436] width 173 height 18
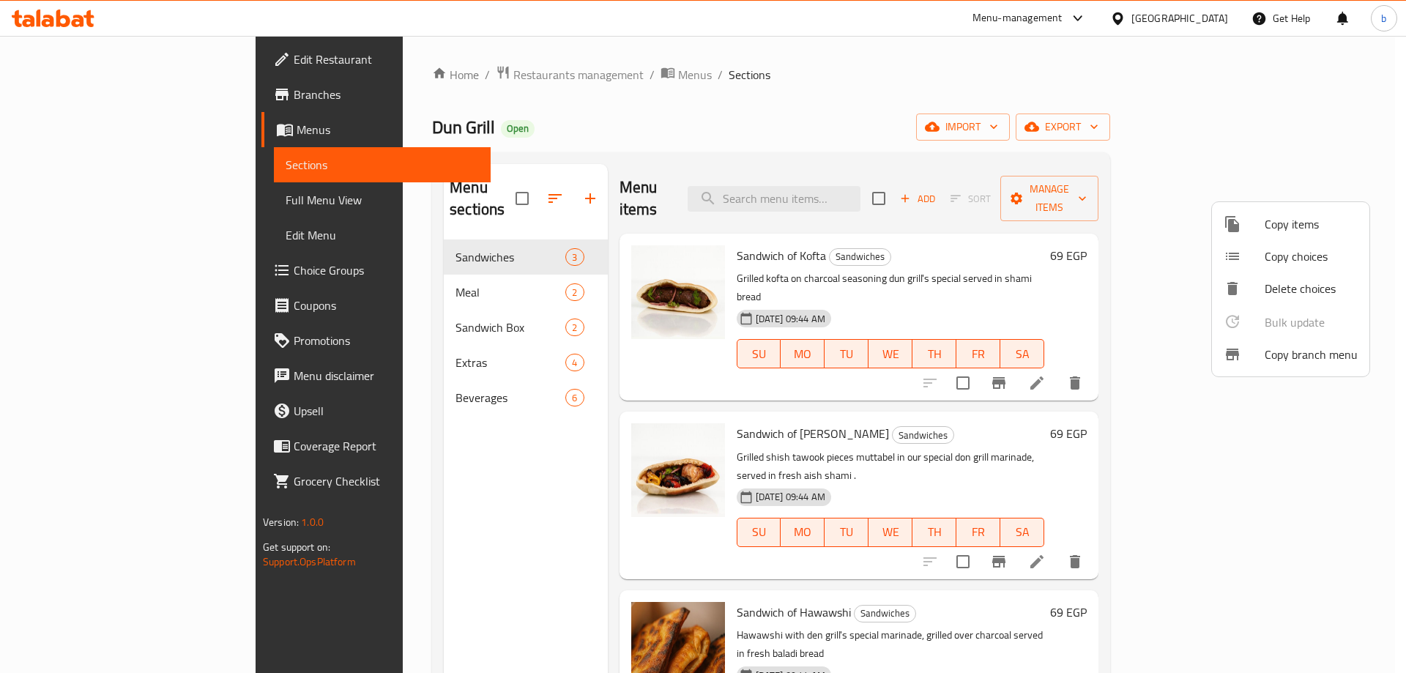
click at [1312, 360] on span "Copy branch menu" at bounding box center [1311, 355] width 93 height 18
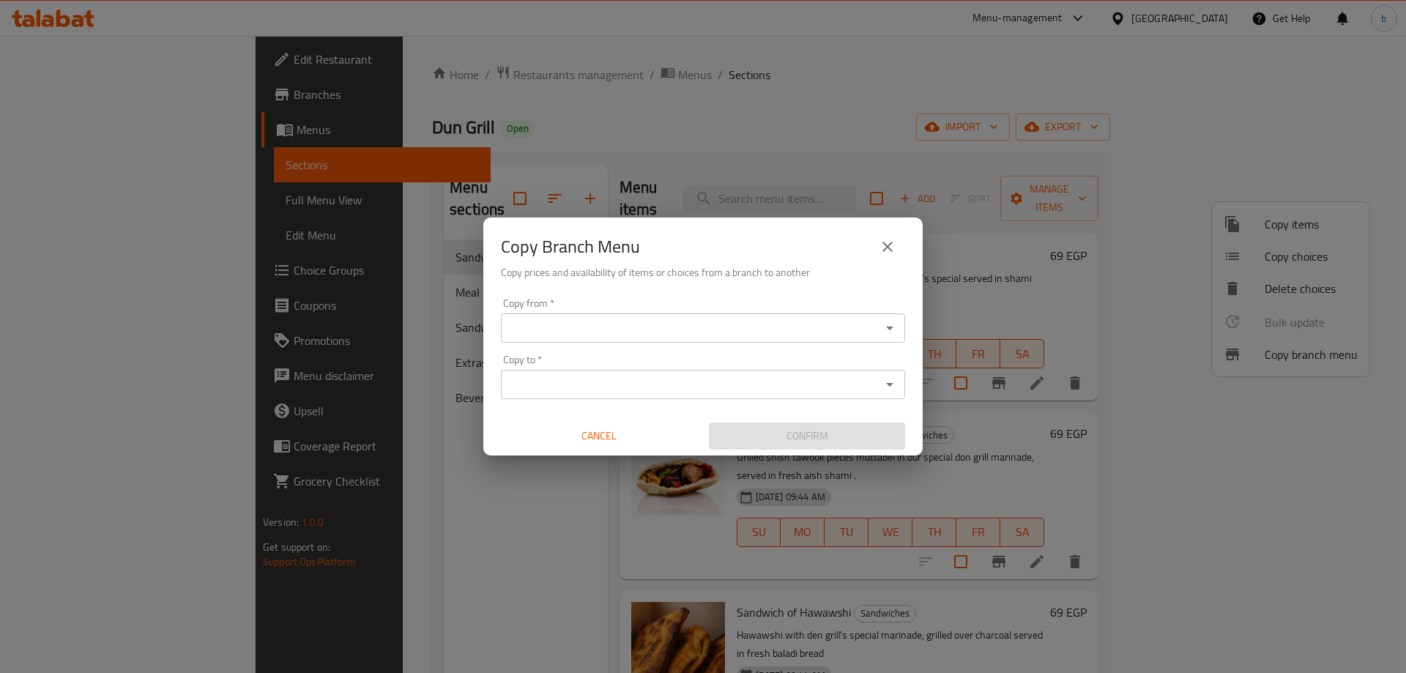
click at [354, 124] on div "Copy Branch Menu Copy prices and availability of items or choices from a branch…" at bounding box center [703, 336] width 1406 height 673
click at [891, 256] on icon "close" at bounding box center [888, 247] width 18 height 18
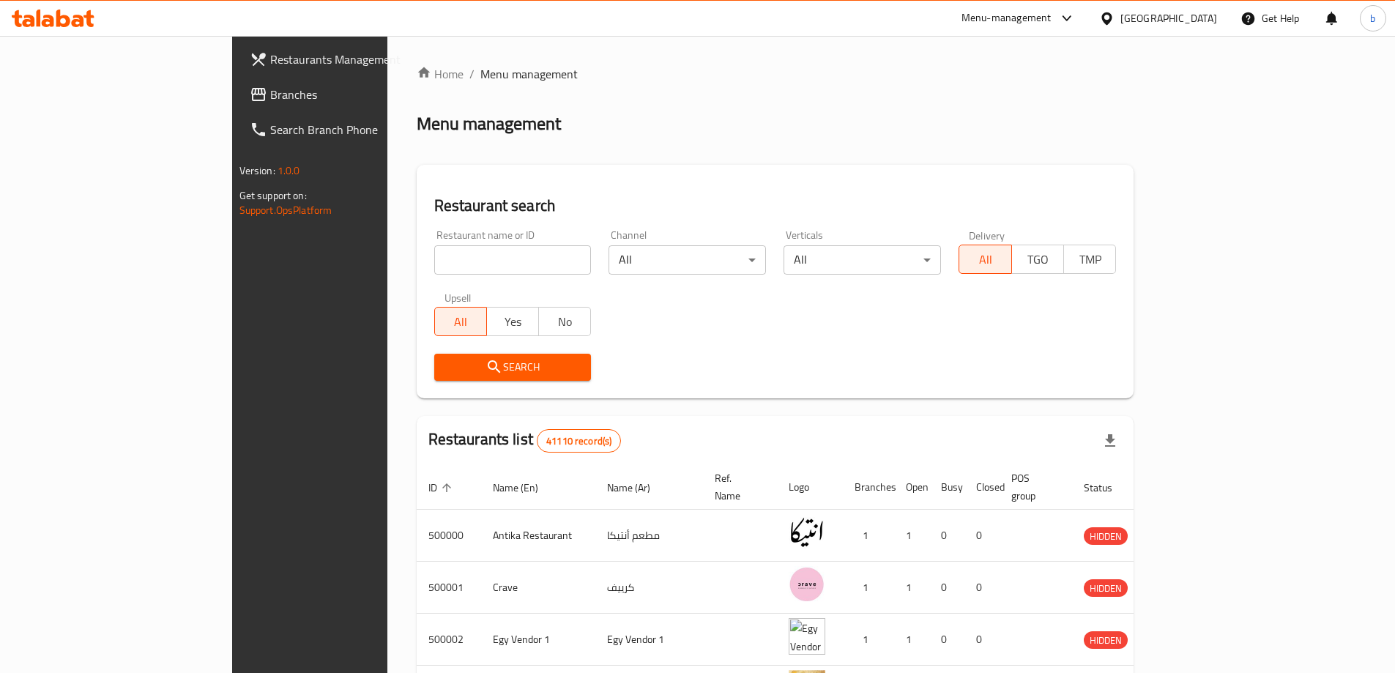
click at [1200, 27] on div "[GEOGRAPHIC_DATA]" at bounding box center [1158, 18] width 141 height 35
click at [1199, 16] on div "[GEOGRAPHIC_DATA]" at bounding box center [1169, 18] width 97 height 16
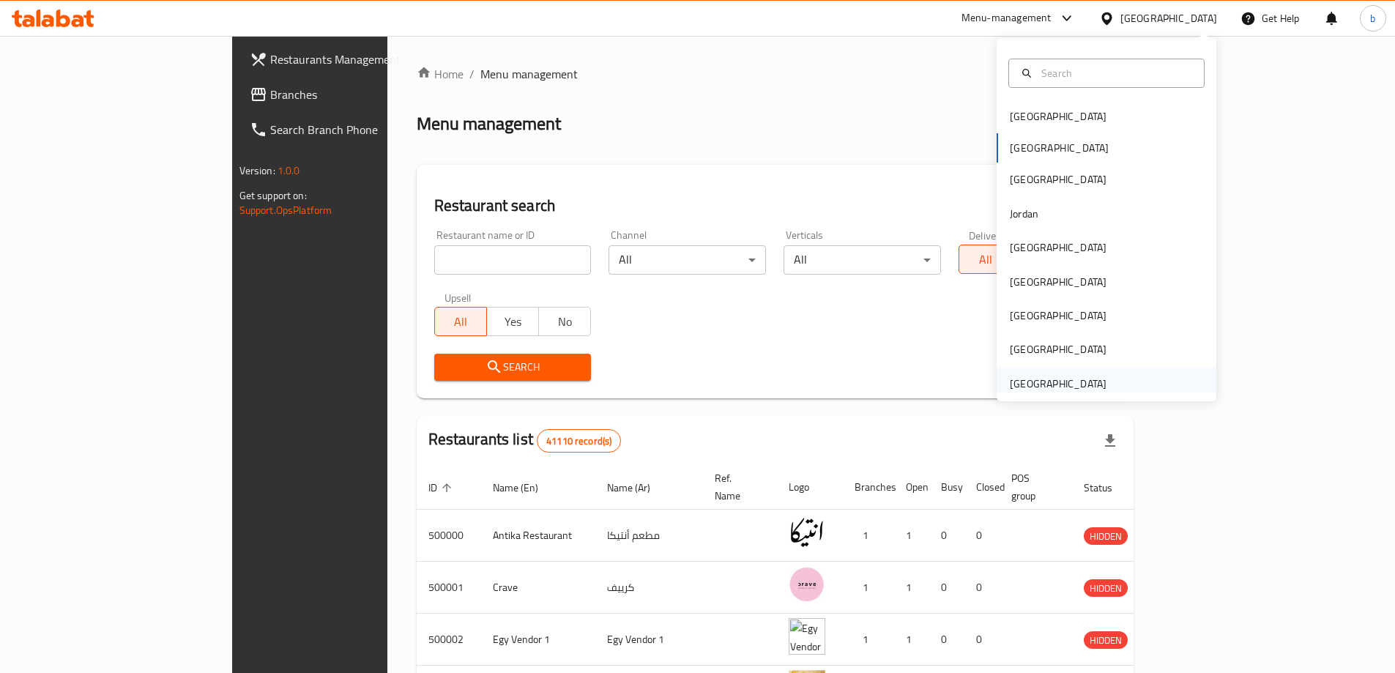
click at [1044, 370] on div "[GEOGRAPHIC_DATA]" at bounding box center [1058, 384] width 120 height 34
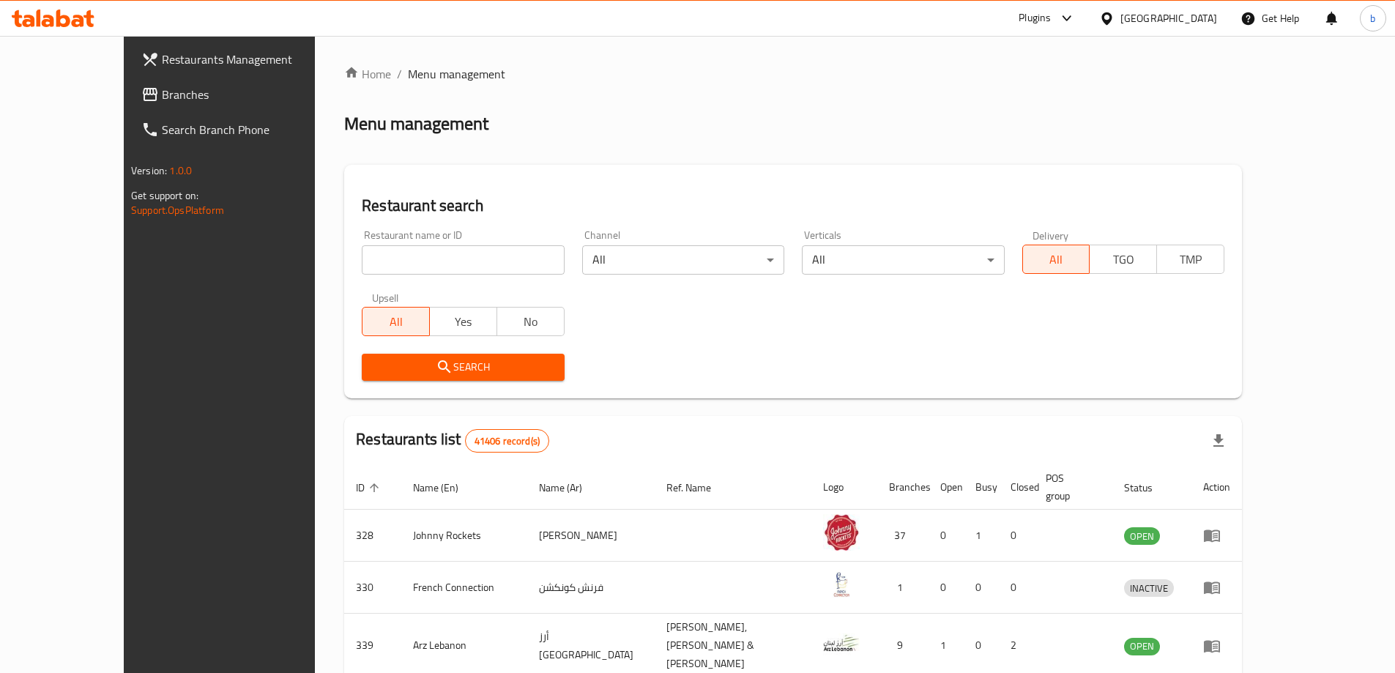
click at [162, 51] on span "Restaurants Management" at bounding box center [253, 60] width 183 height 18
